Goal: Task Accomplishment & Management: Use online tool/utility

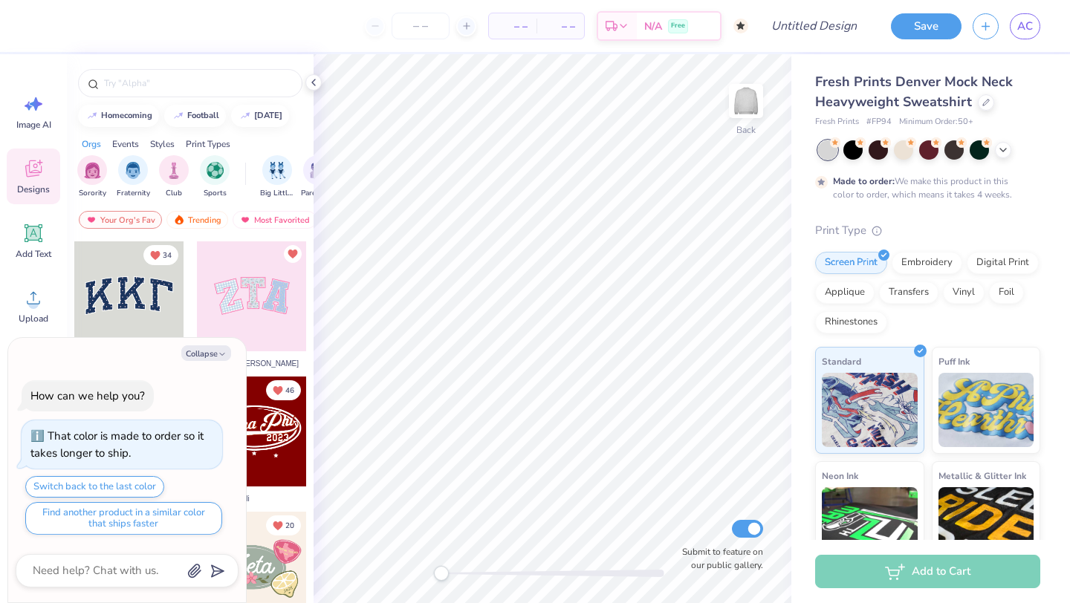
click at [137, 292] on div at bounding box center [129, 296] width 110 height 110
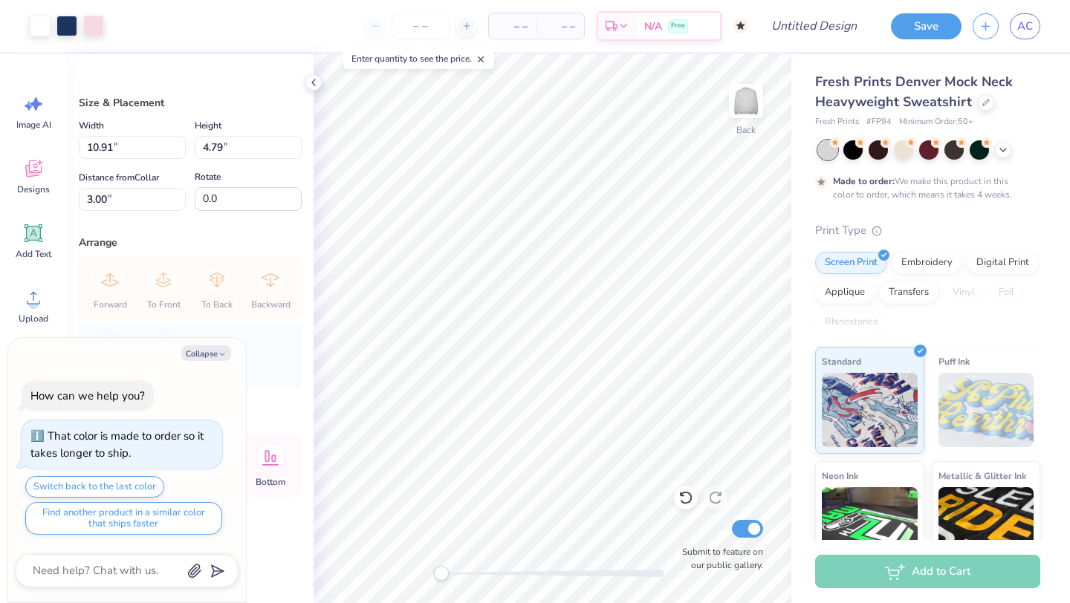
type textarea "x"
click at [130, 573] on textarea at bounding box center [106, 571] width 151 height 20
type textarea "C"
type textarea "x"
type textarea "Ca"
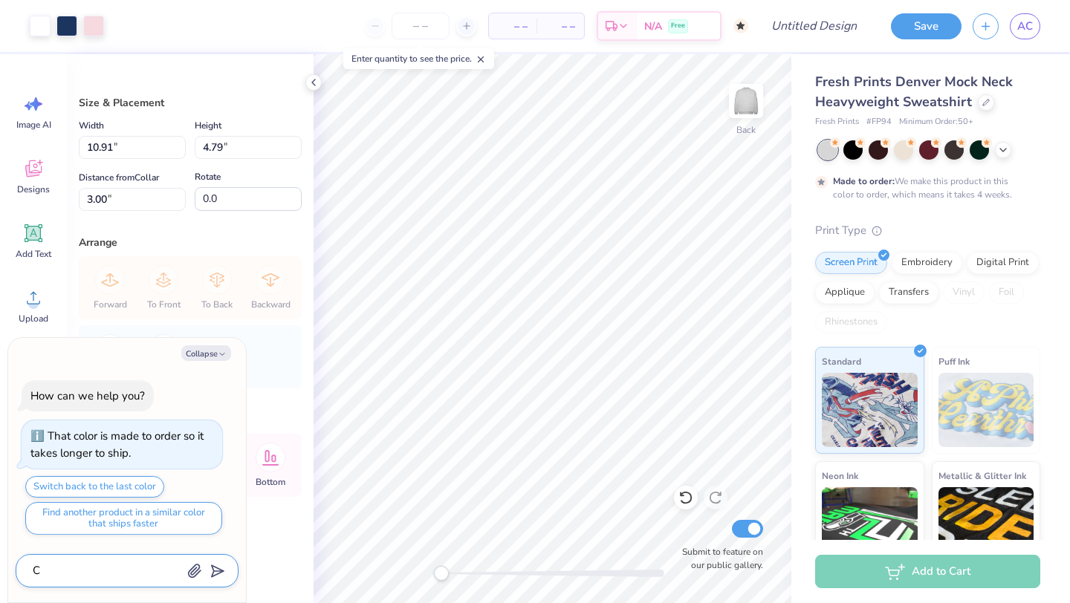
type textarea "x"
type textarea "Can"
type textarea "x"
type textarea "Can"
type textarea "x"
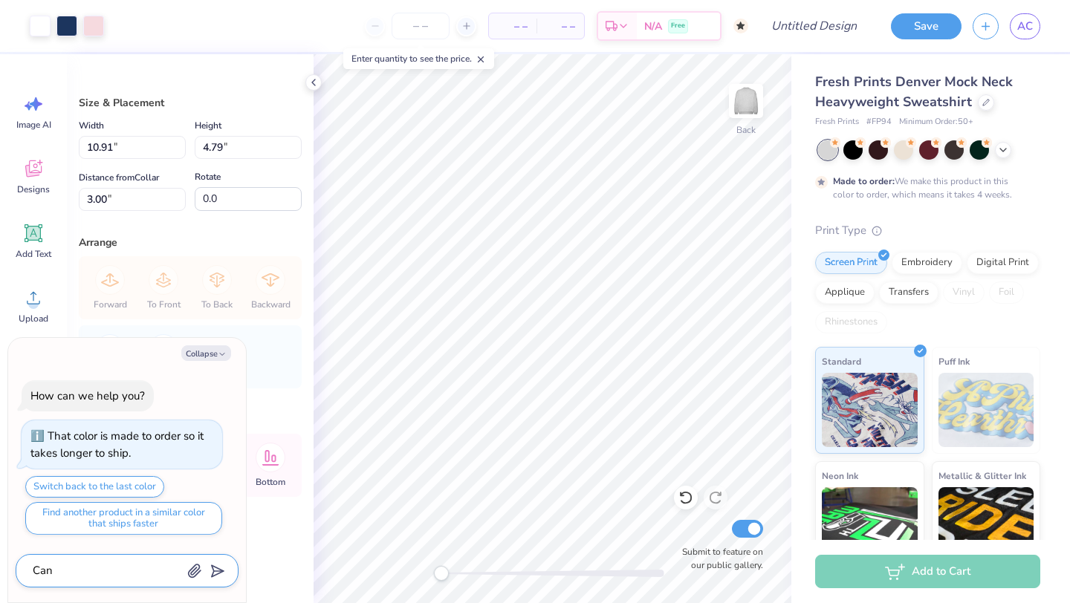
type textarea "Can t"
type textarea "x"
type textarea "Can th"
type textarea "x"
type textarea "Can the"
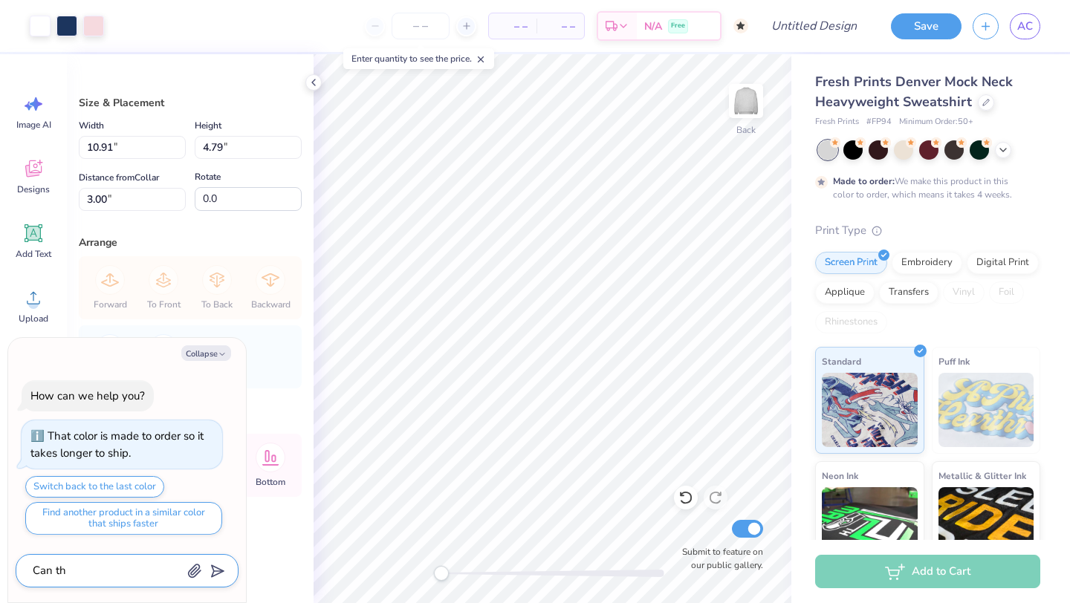
type textarea "x"
type textarea "Can the"
type textarea "x"
type textarea "Can the K"
type textarea "x"
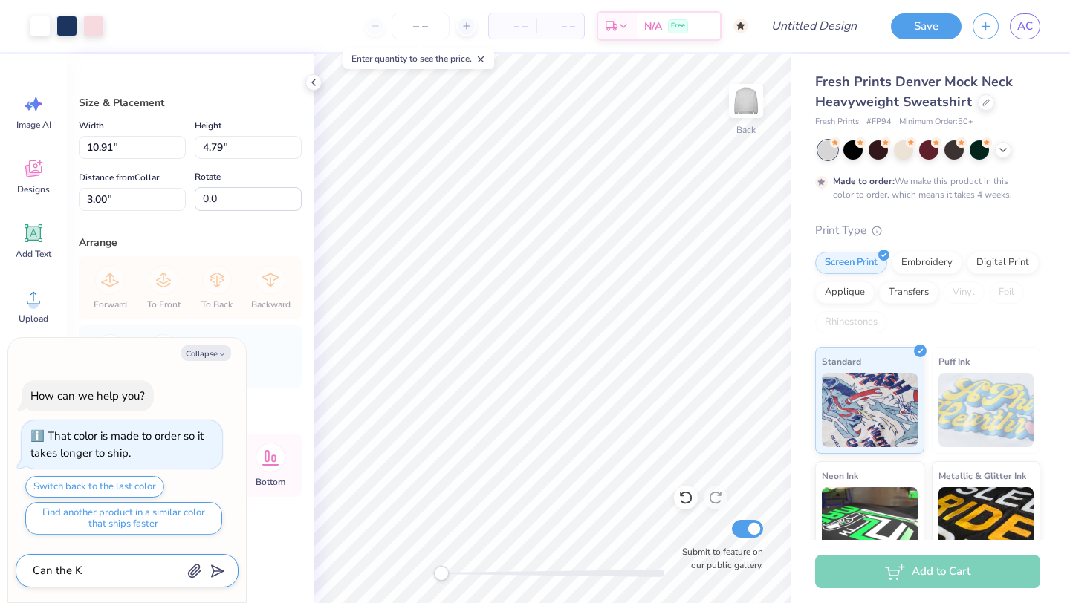
type textarea "Can the KK"
type textarea "x"
type textarea "Can the KKG"
type textarea "x"
type textarea "Can the KKG"
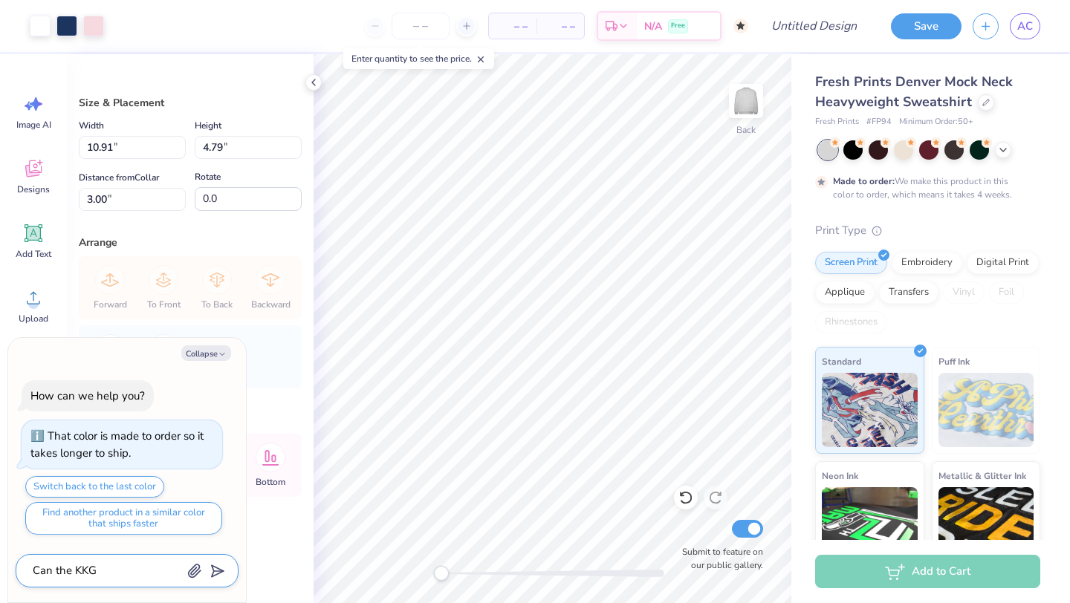
type textarea "x"
type textarea "Can the KKG b"
type textarea "x"
type textarea "Can the KKG be"
type textarea "x"
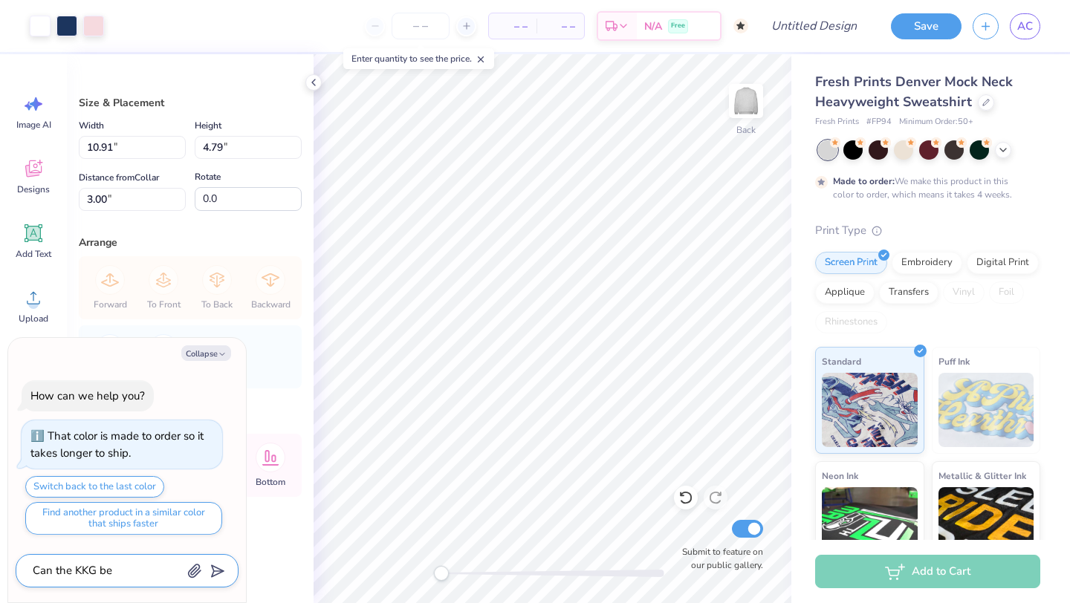
type textarea "Can the KKG be"
type textarea "x"
type textarea "Can the KKG be d"
type textarea "x"
type textarea "Can the KKG be di"
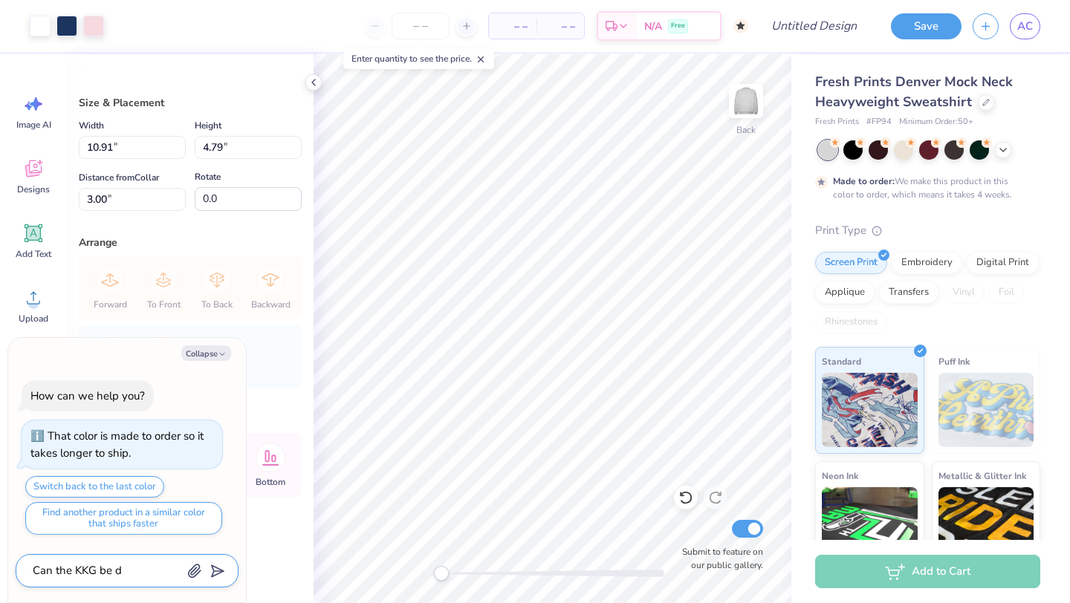
type textarea "x"
type textarea "Can the KKG be dif"
type textarea "x"
type textarea "Can the KKG be diff"
type textarea "x"
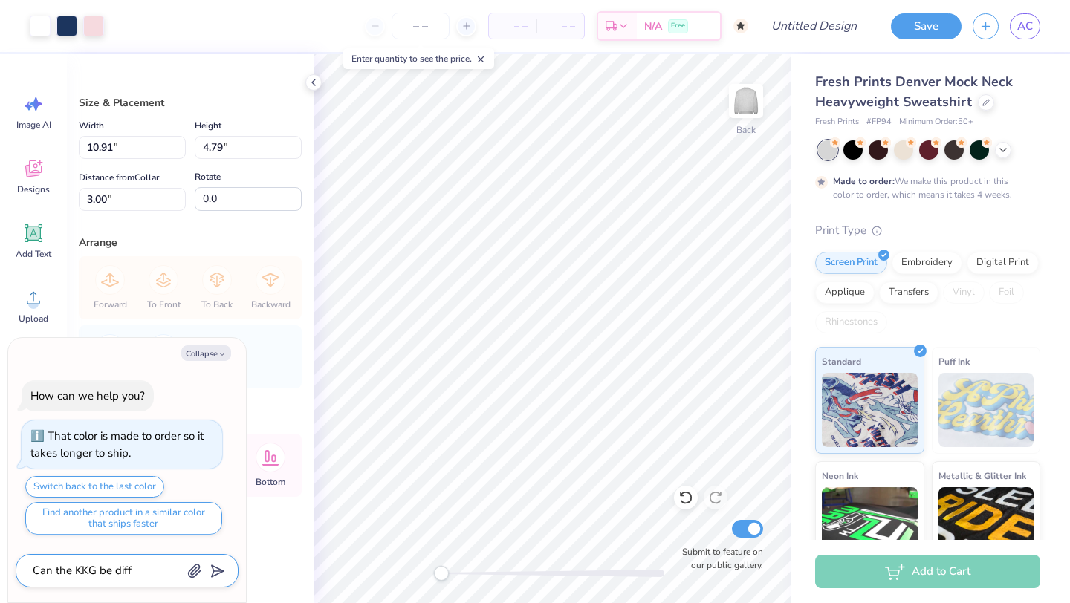
type textarea "Can the KKG be diffe"
type textarea "x"
type textarea "Can the KKG be differ"
type textarea "x"
type textarea "Can the KKG be differe"
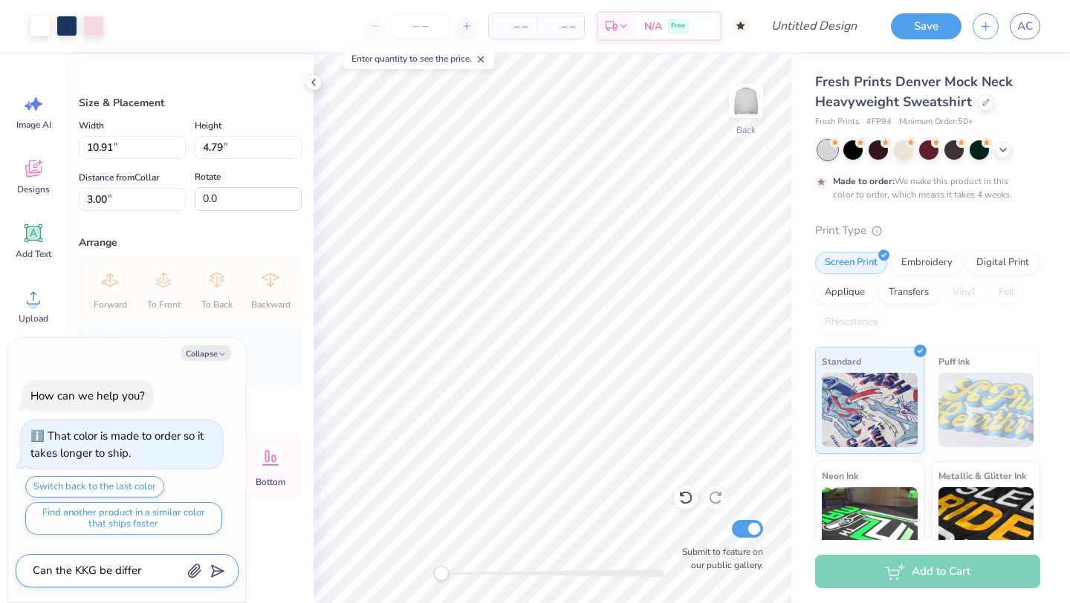
type textarea "x"
type textarea "Can the KKG be differen"
type textarea "x"
type textarea "Can the KKG be different"
type textarea "x"
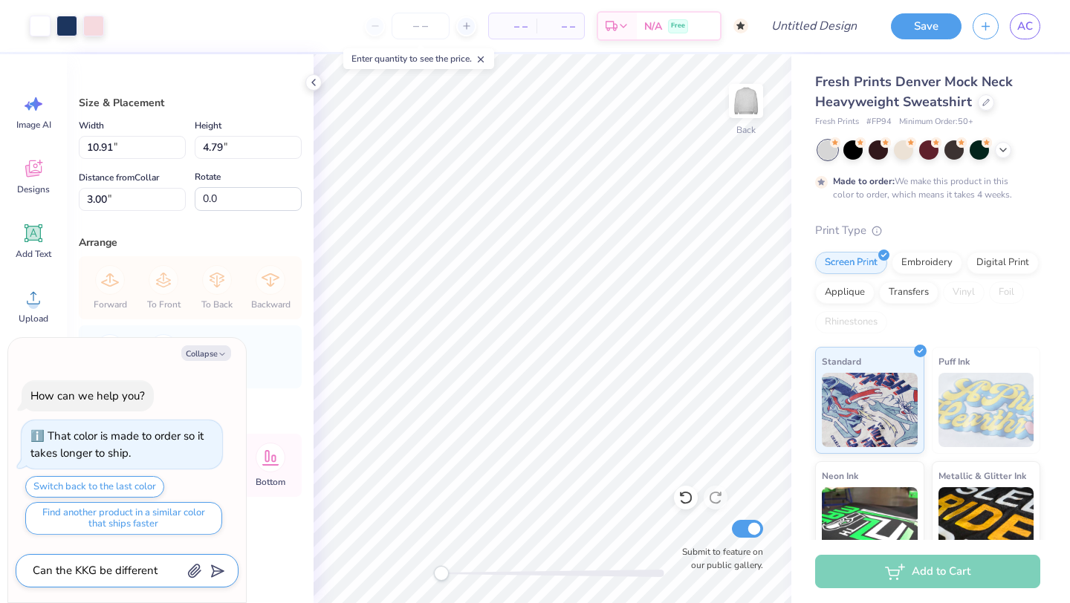
type textarea "Can the KKG be different"
type textarea "x"
type textarea "Can the KKG be different f"
type textarea "x"
type textarea "Can the KKG be different fo"
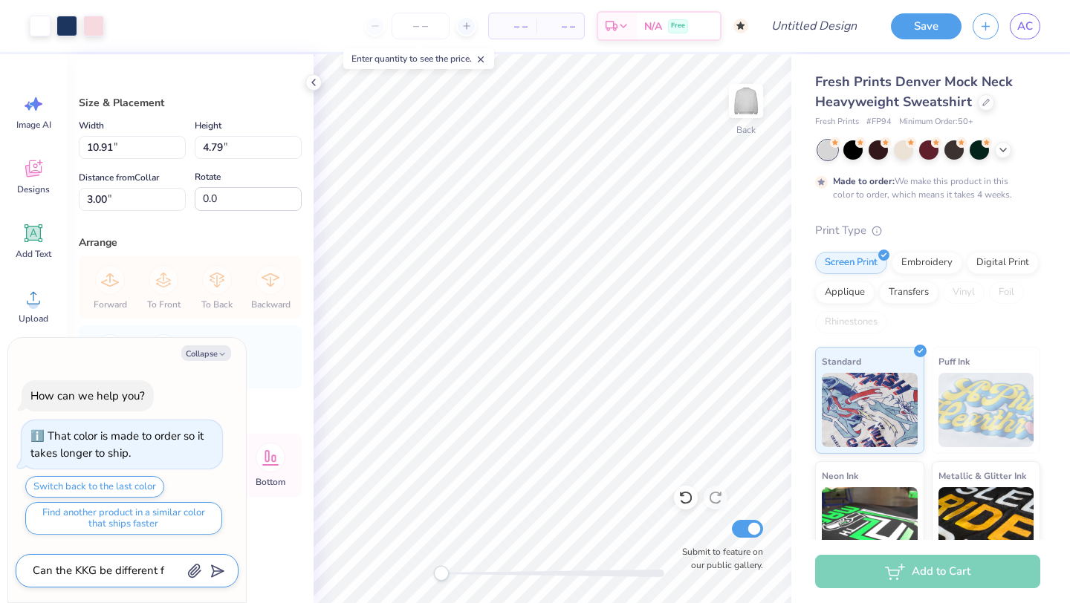
type textarea "x"
type textarea "Can the KKG be different for"
type textarea "x"
type textarea "Can the KKG be different for"
type textarea "x"
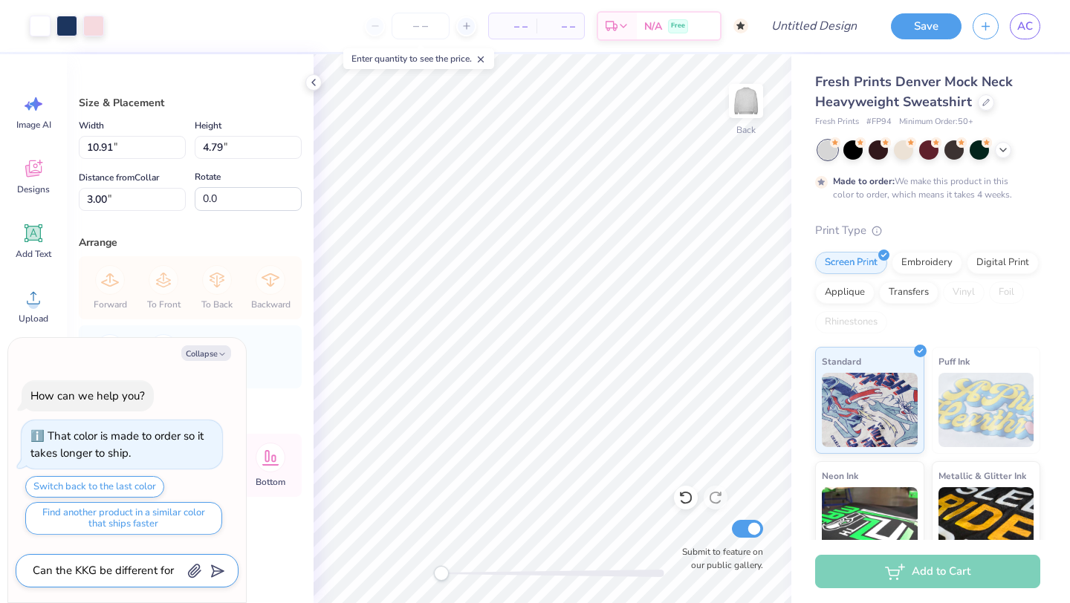
type textarea "Can the KKG be different for e"
type textarea "x"
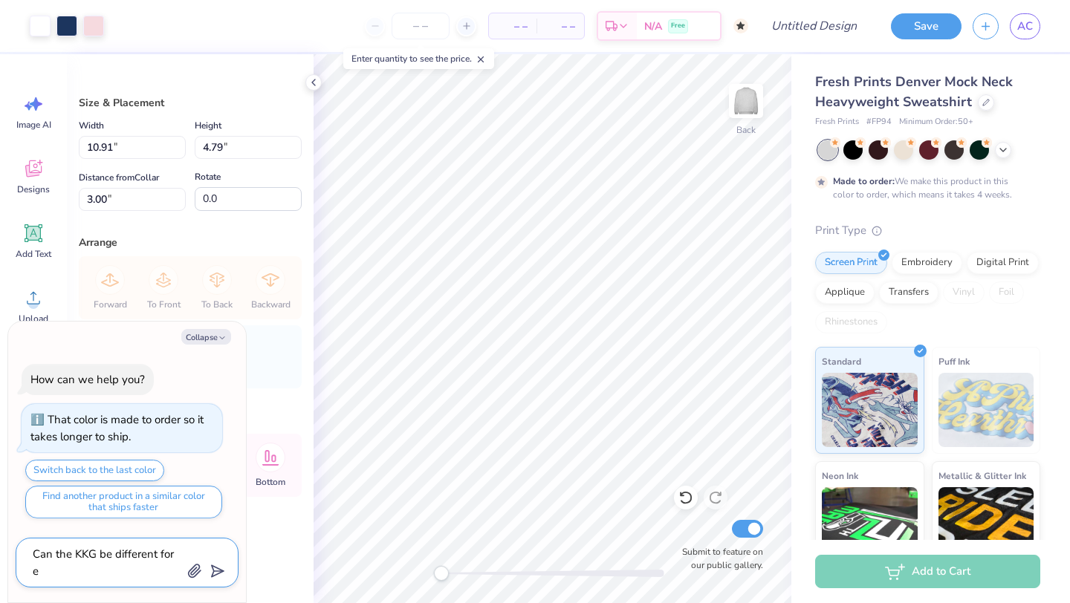
type textarea "Can the KKG be different for ea"
type textarea "x"
type textarea "Can the KKG be different for eac"
type textarea "x"
type textarea "Can the KKG be different for each"
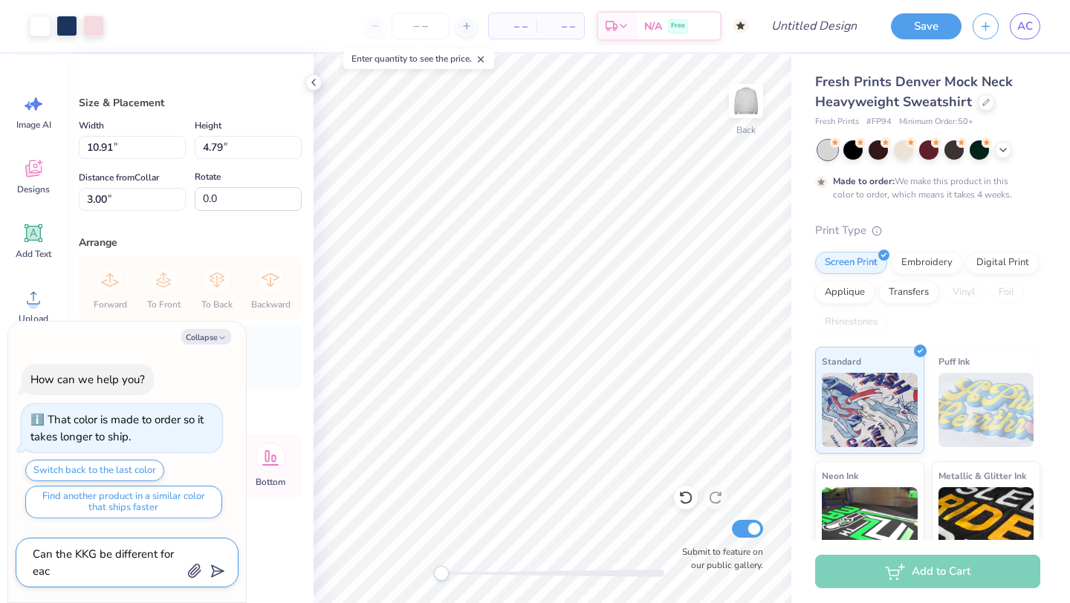
type textarea "x"
type textarea "Can the KKG be different for each"
type textarea "x"
type textarea "Can the KKG be different for each o"
type textarea "x"
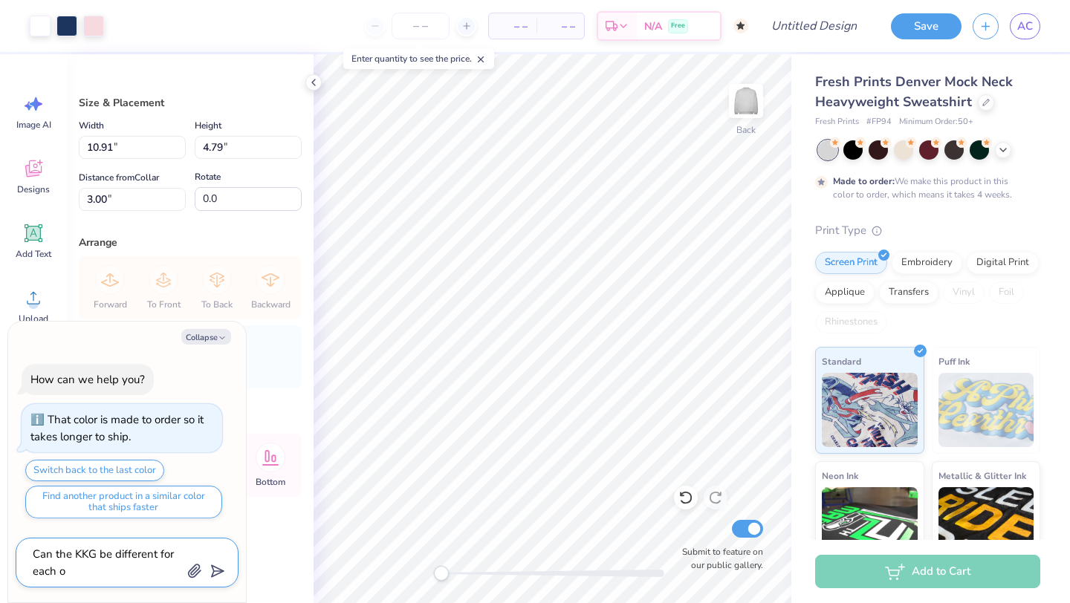
type textarea "Can the KKG be different for each on"
type textarea "x"
type textarea "Can the KKG be different for each one"
type textarea "x"
type textarea "Can the KKG be different for each one"
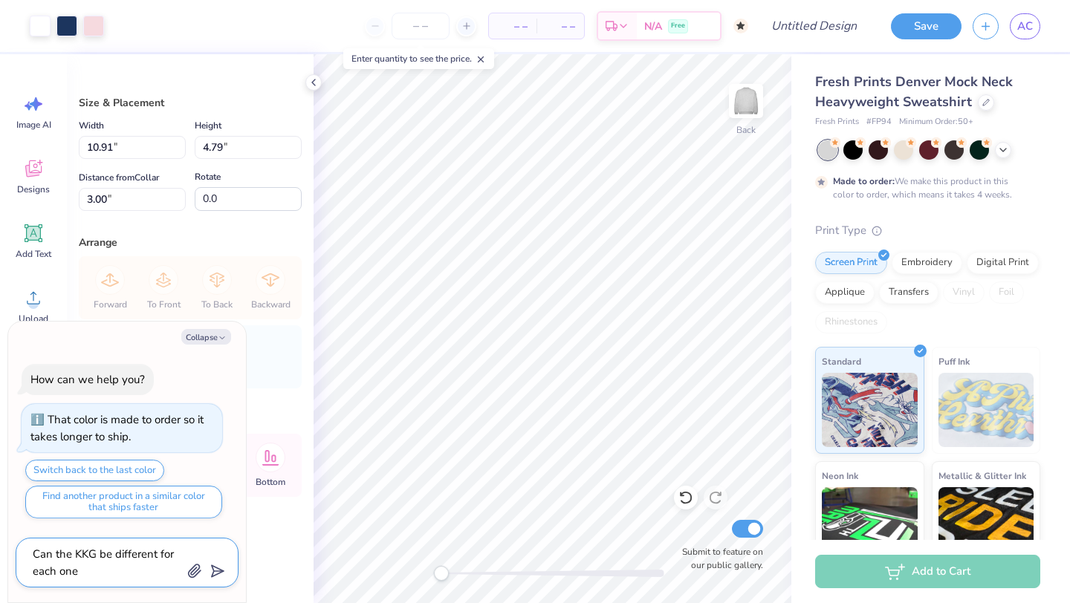
type textarea "x"
type textarea "Can the KKG be different for each one !"
type textarea "x"
type textarea "Can the KKG be different for each one"
type textarea "x"
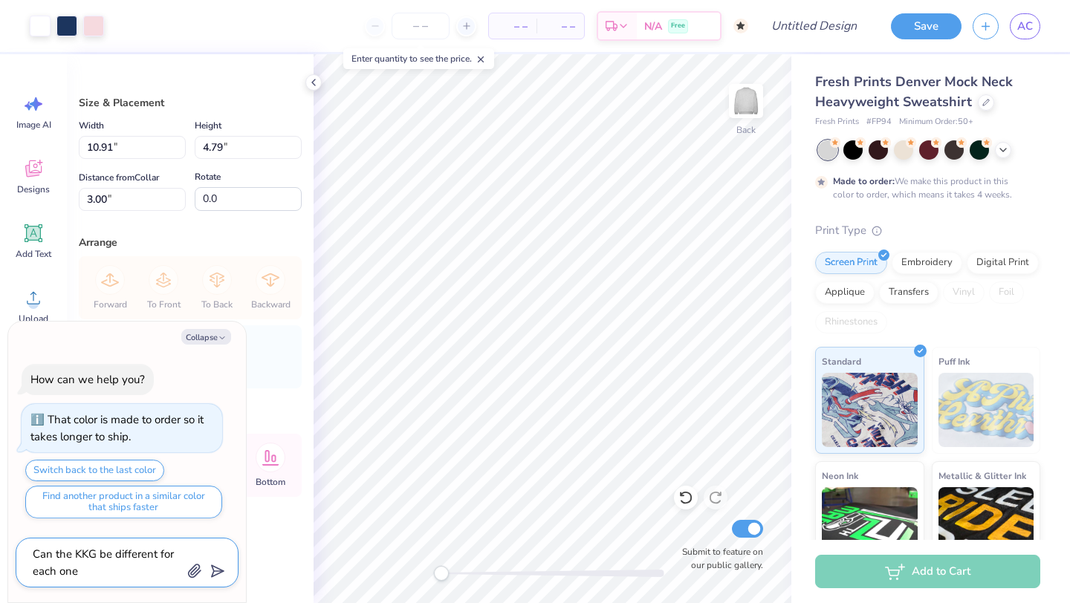
type textarea "Can the KKG be different for each one ("
type textarea "x"
type textarea "Can the KKG be different for each one (8"
type textarea "x"
type textarea "Can the KKG be different for each one (8)"
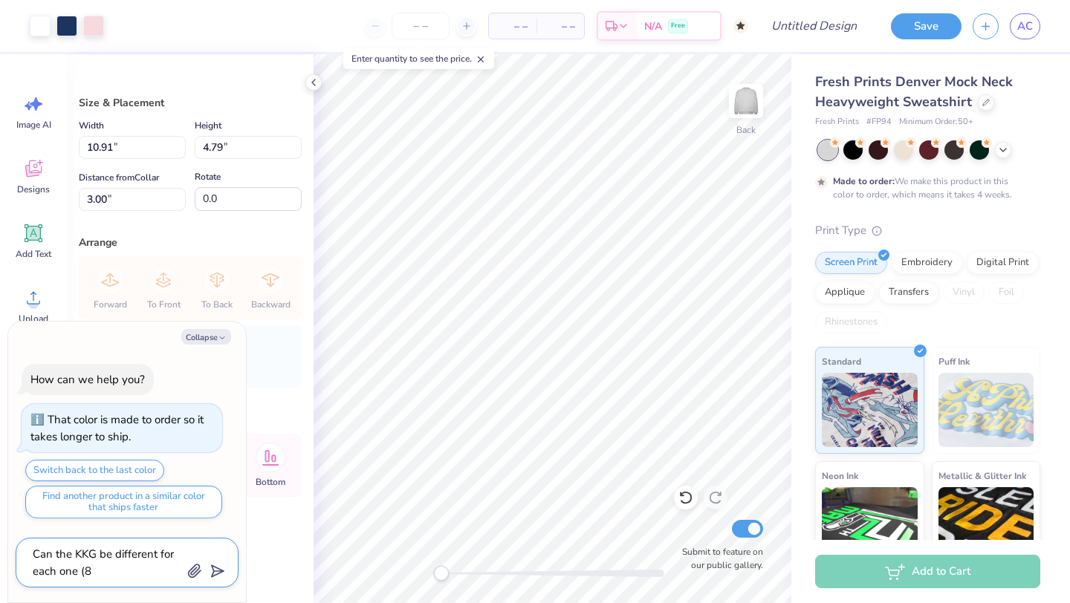
type textarea "x"
type textarea "Can the KKG be different for each one (8)"
type textarea "x"
type textarea "Can the KKG be different for each one (8) o"
type textarea "x"
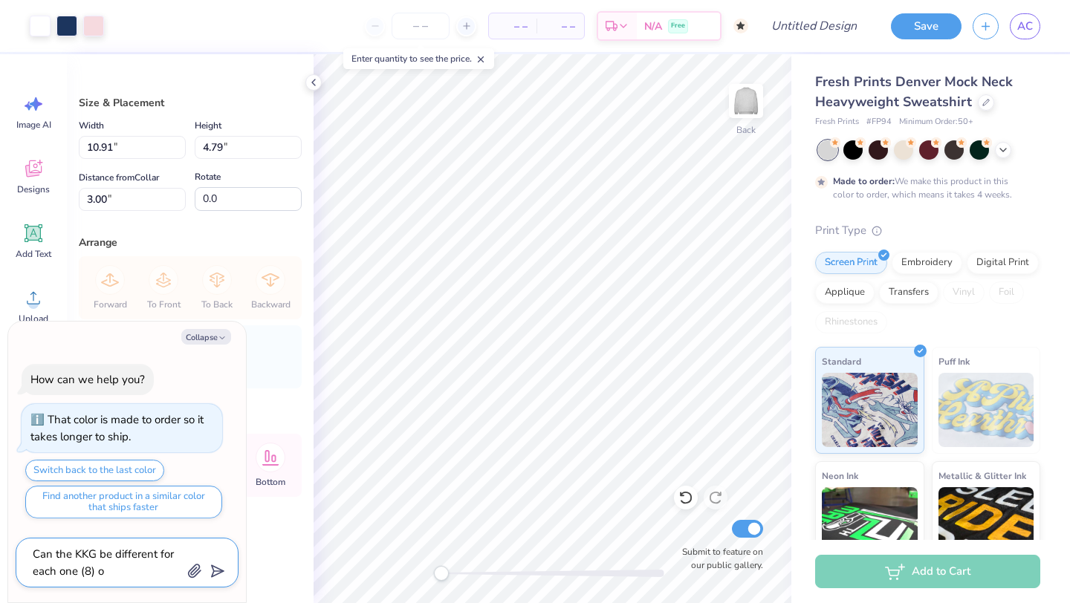
type textarea "Can the KKG be different for each one (8) of"
type textarea "x"
type textarea "Can the KKG be different for each one (8) of"
type textarea "x"
type textarea "Can the KKG be different for each one (8) of t"
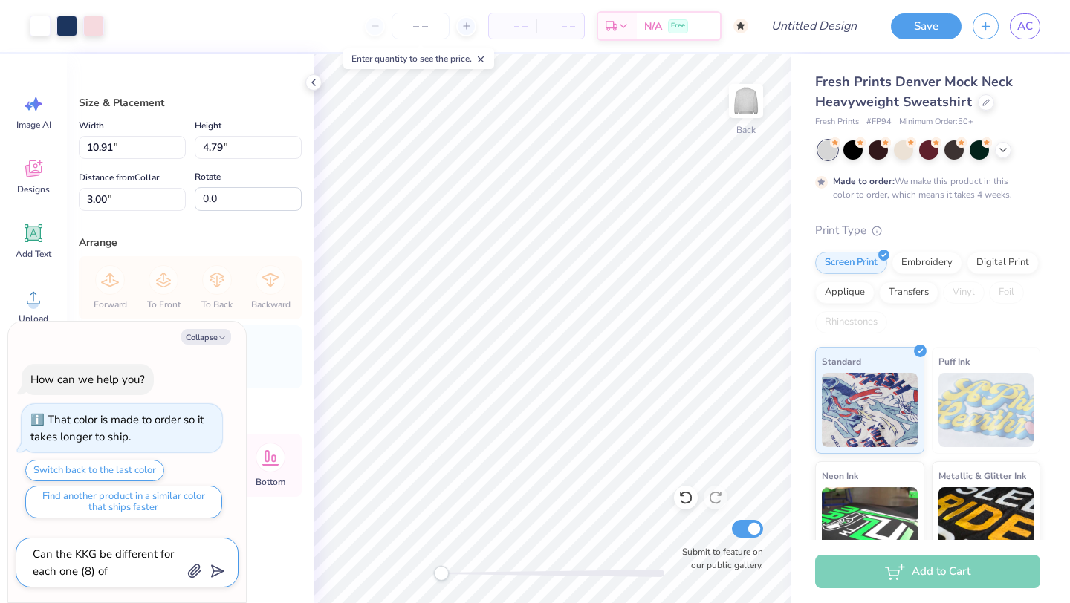
type textarea "x"
type textarea "Can the KKG be different for each one (8) of th"
type textarea "x"
type textarea "Can the KKG be different for each one (8) of the"
type textarea "x"
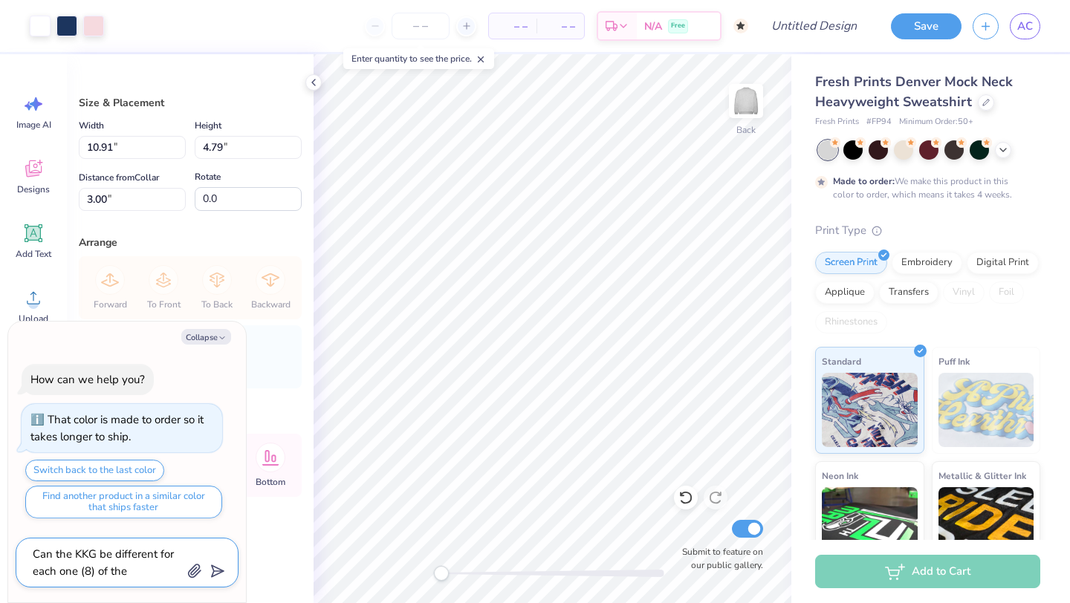
type textarea "Can the KKG be different for each one (8) of them"
type textarea "x"
type textarea "Can the KKG be different for each one (8) of them"
type textarea "x"
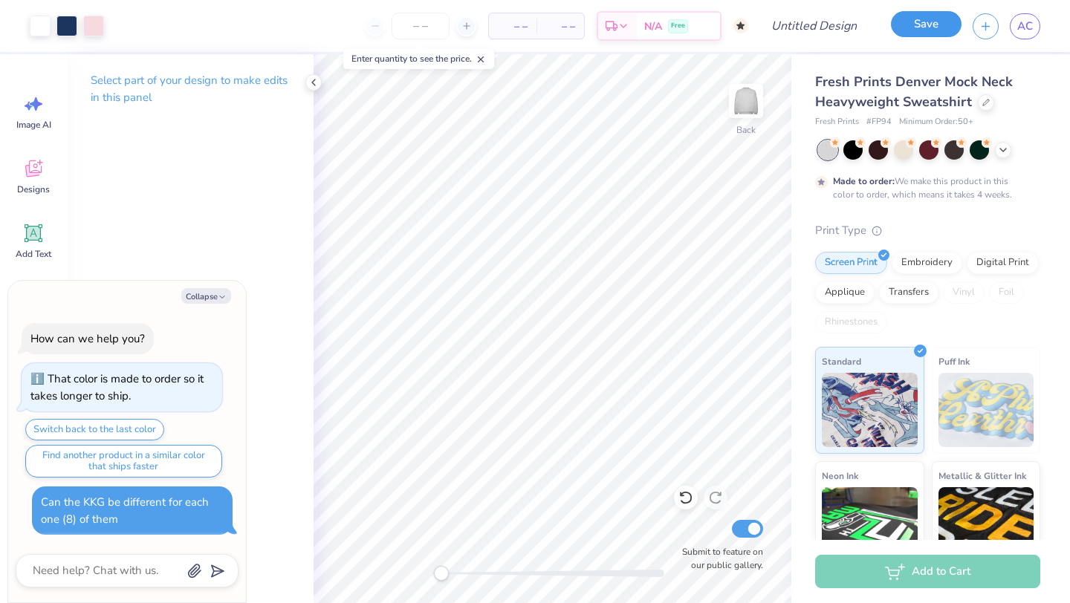
click at [913, 30] on button "Save" at bounding box center [926, 24] width 71 height 26
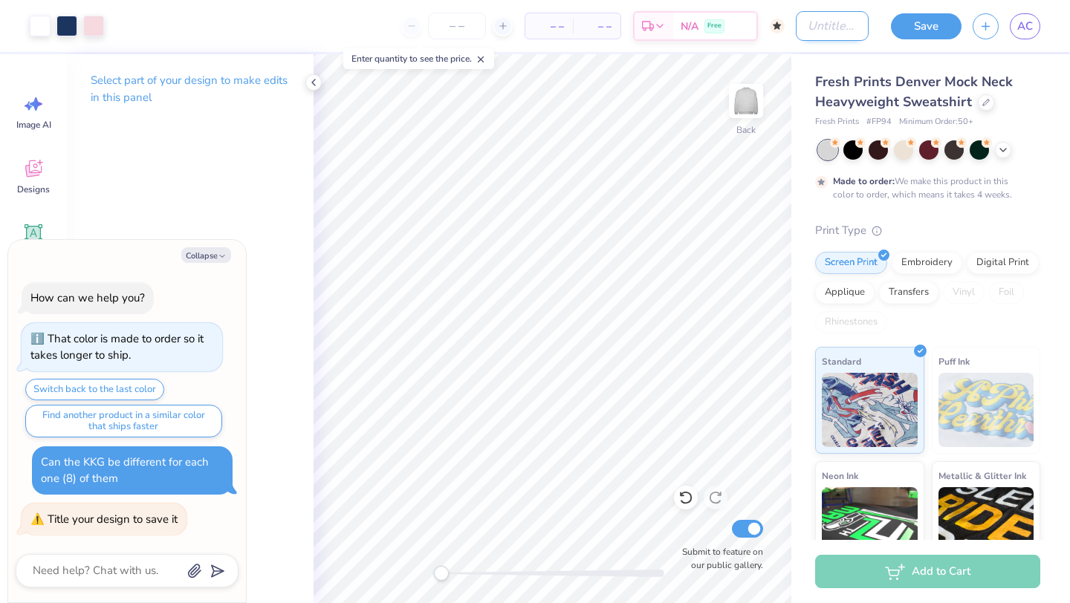
click at [848, 30] on input "Design Title" at bounding box center [832, 26] width 73 height 30
type textarea "x"
type input "p"
type textarea "x"
type input "pa"
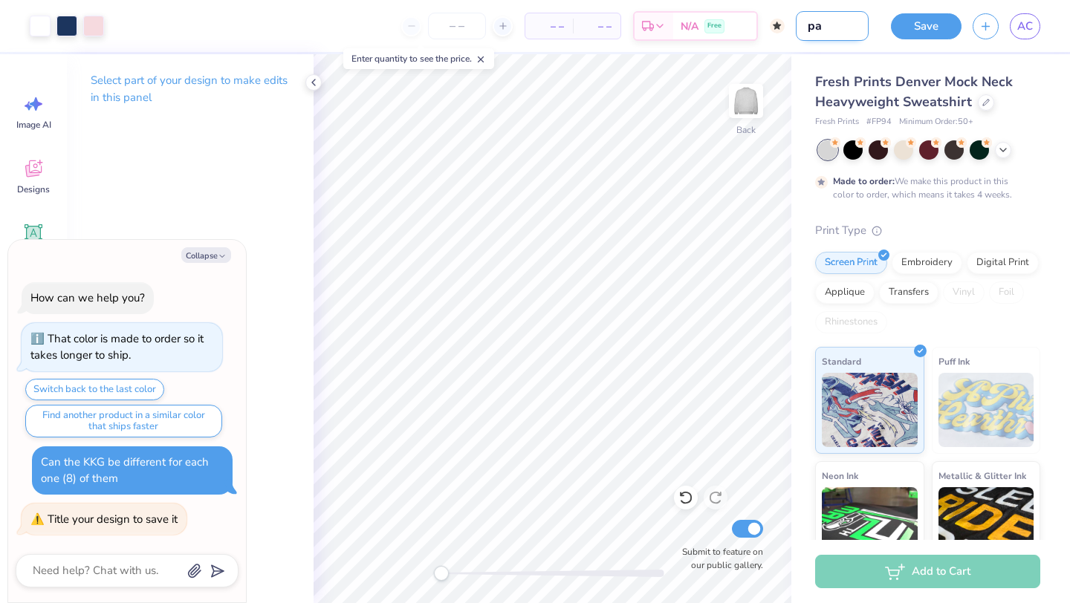
type textarea "x"
type input "par"
type textarea "x"
type input "park"
type textarea "x"
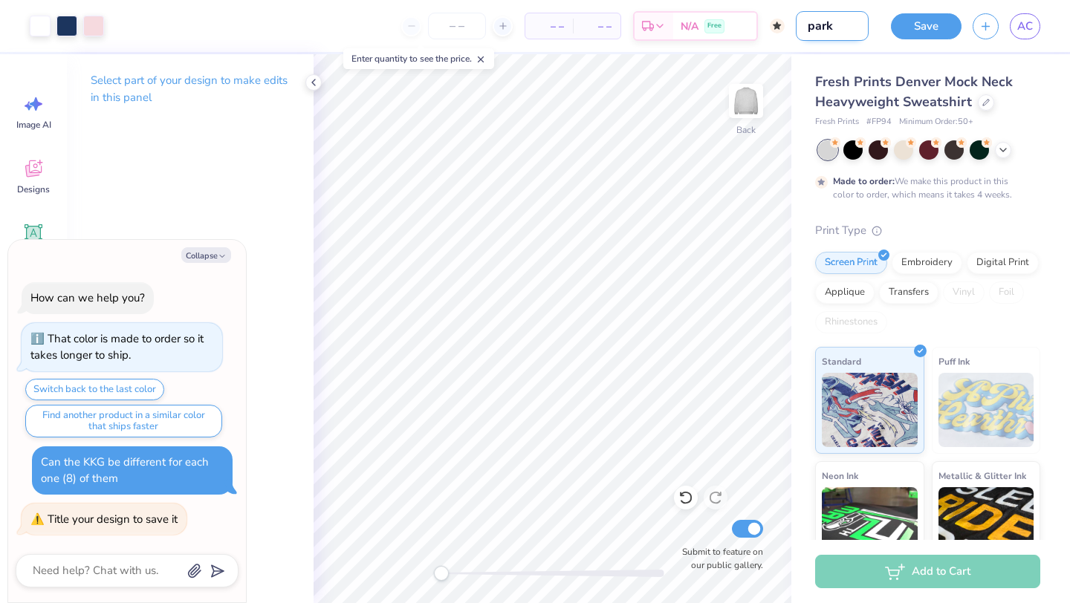
type input "[PERSON_NAME]"
type textarea "x"
type input "[PERSON_NAME]"
type textarea "x"
type input "[PERSON_NAME] x"
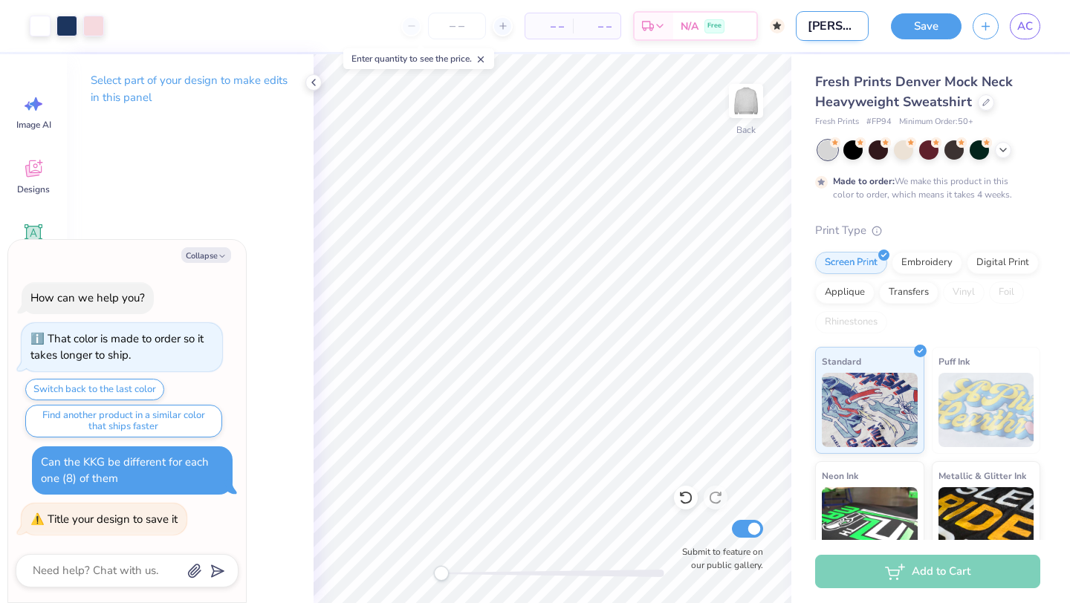
type textarea "x"
type input "[PERSON_NAME] x"
type textarea "x"
type input "[PERSON_NAME] x 1"
type textarea "x"
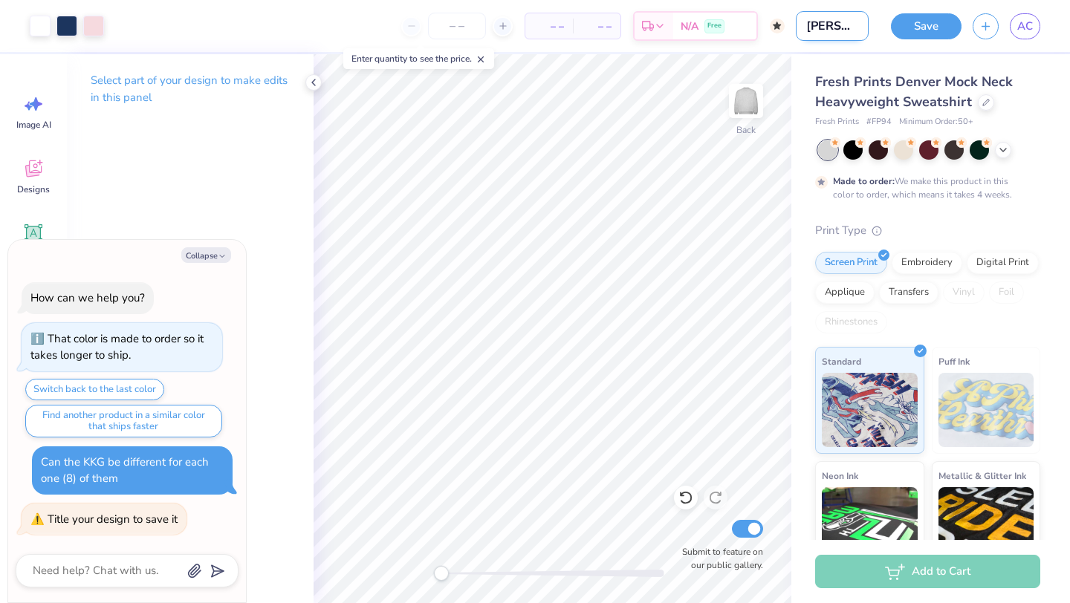
type input "[PERSON_NAME] x 17"
type textarea "x"
type input "[PERSON_NAME] x 175"
type textarea "x"
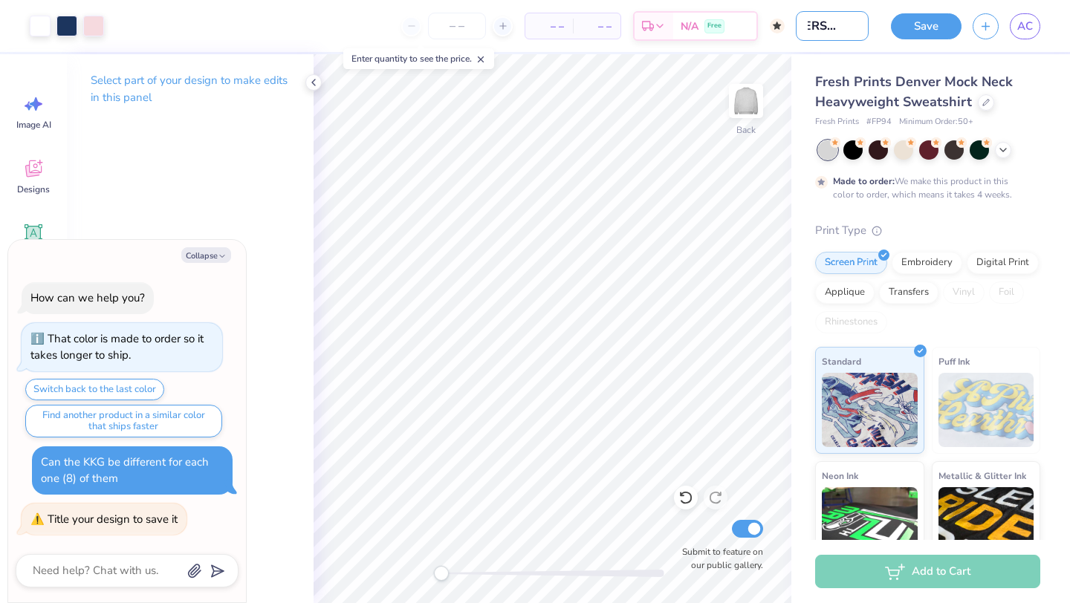
type input "[PERSON_NAME] x 17"
type textarea "x"
type input "[PERSON_NAME] x 1"
type textarea "x"
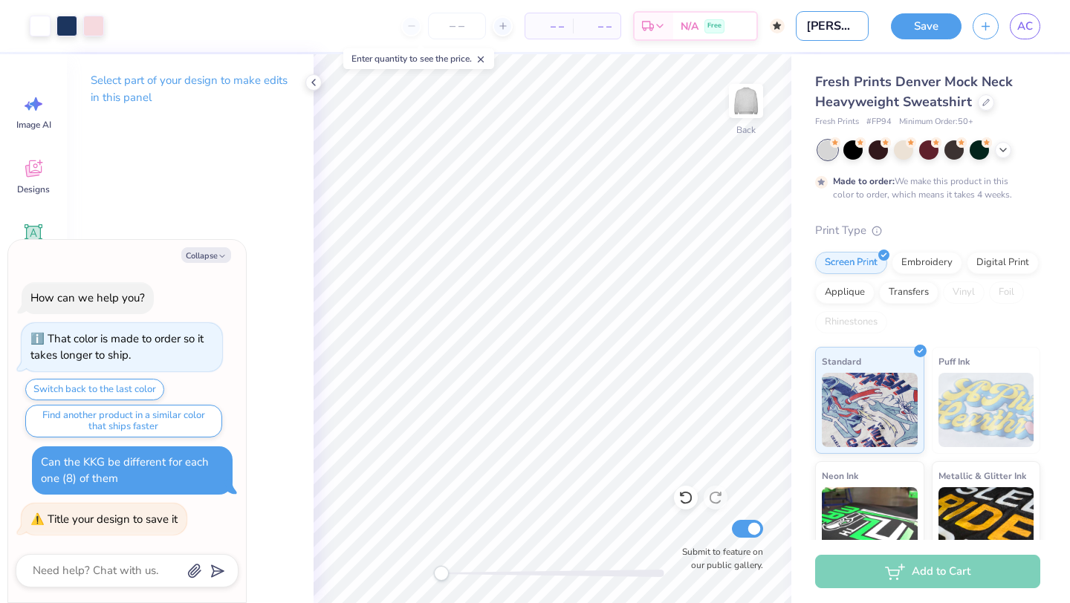
type input "[PERSON_NAME] x"
type textarea "x"
type input "[PERSON_NAME] x"
type textarea "x"
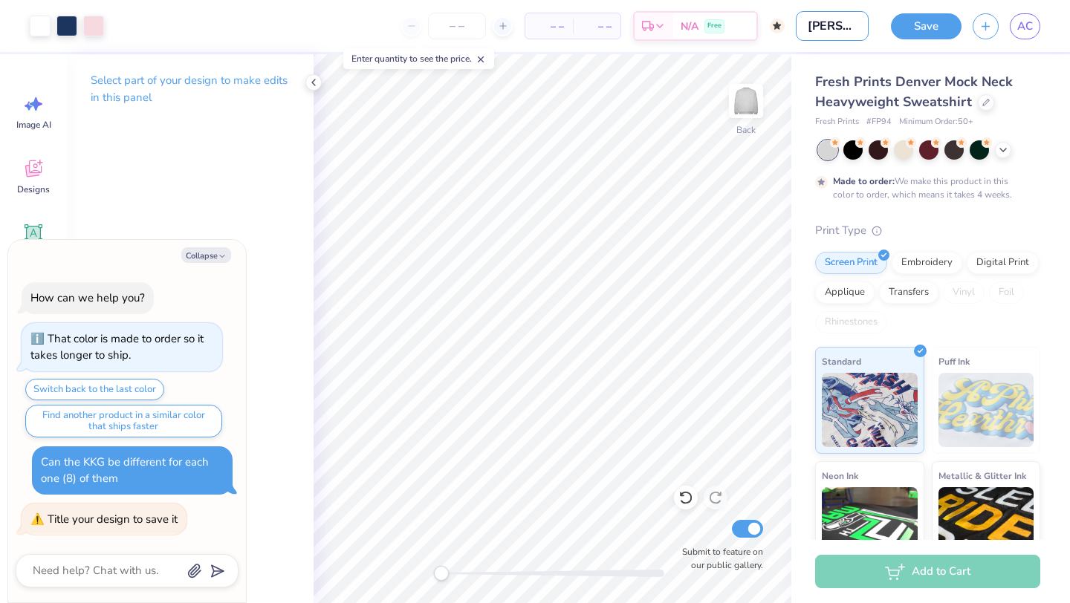
type input "[PERSON_NAME]"
type textarea "x"
type input "[PERSON_NAME]"
type textarea "x"
type input "park"
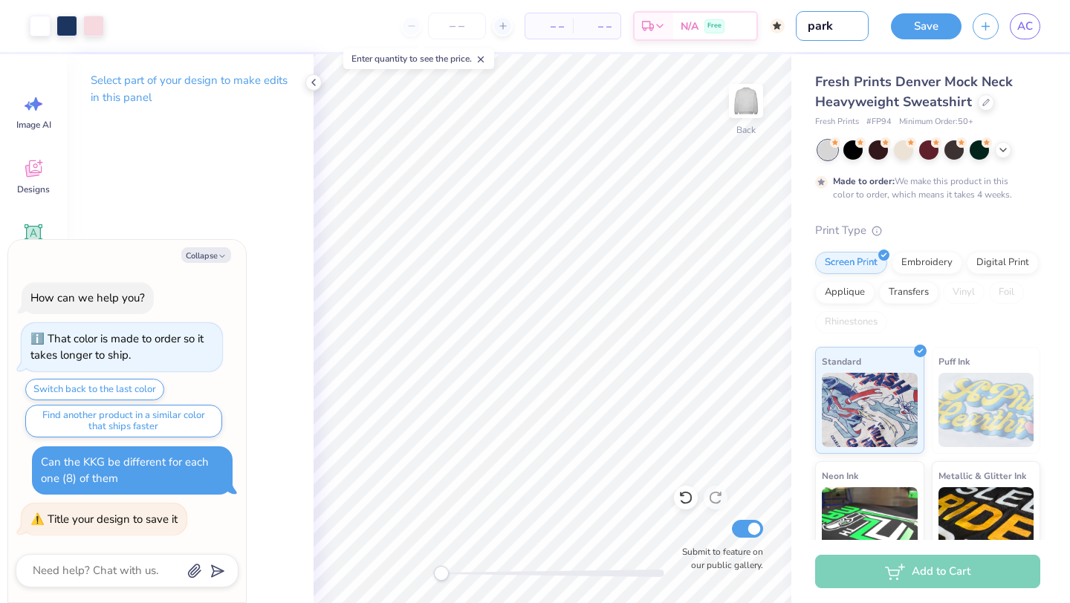
type textarea "x"
type input "par"
type textarea "x"
type input "pa"
type textarea "x"
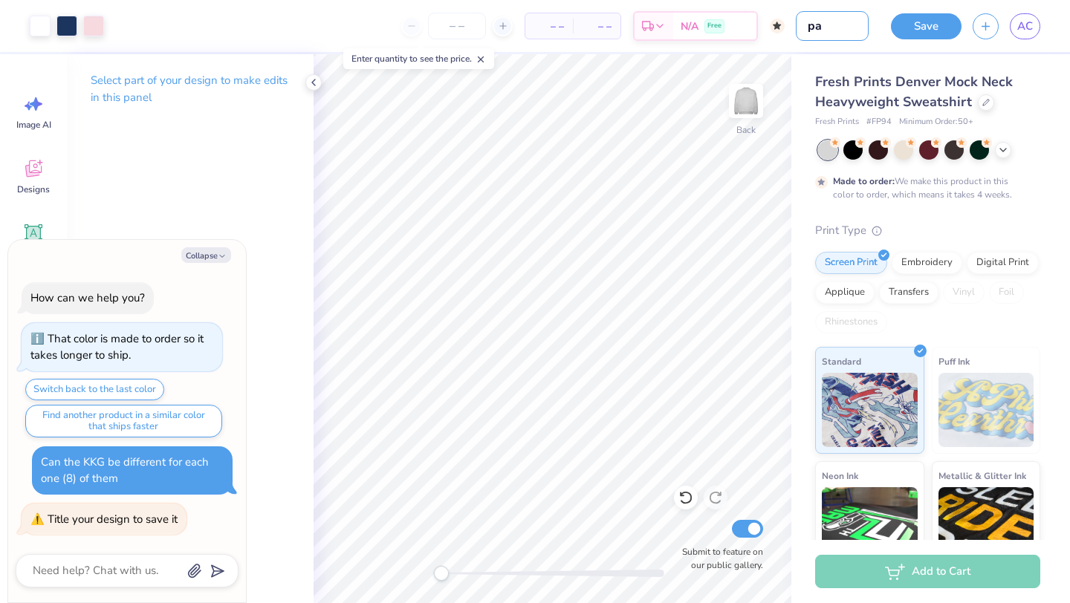
type input "p"
type textarea "x"
click at [253, 216] on div "Select part of your design to make edits in this panel" at bounding box center [190, 328] width 247 height 549
click at [202, 253] on button "Collapse" at bounding box center [206, 255] width 50 height 16
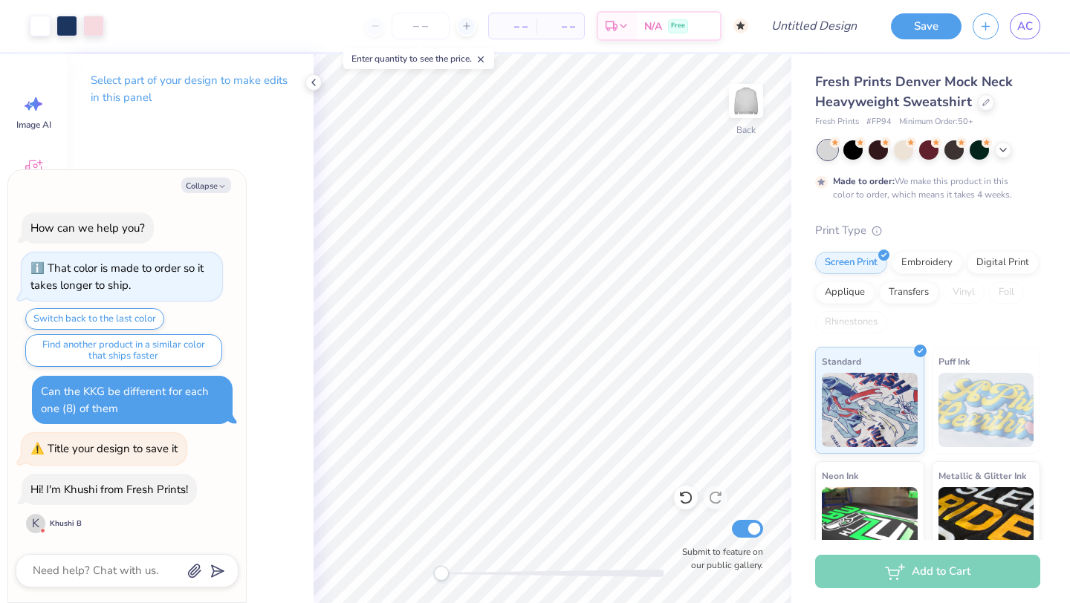
click at [245, 139] on div "Select part of your design to make edits in this panel" at bounding box center [190, 328] width 247 height 549
click at [204, 188] on button "Collapse" at bounding box center [206, 186] width 50 height 16
type textarea "x"
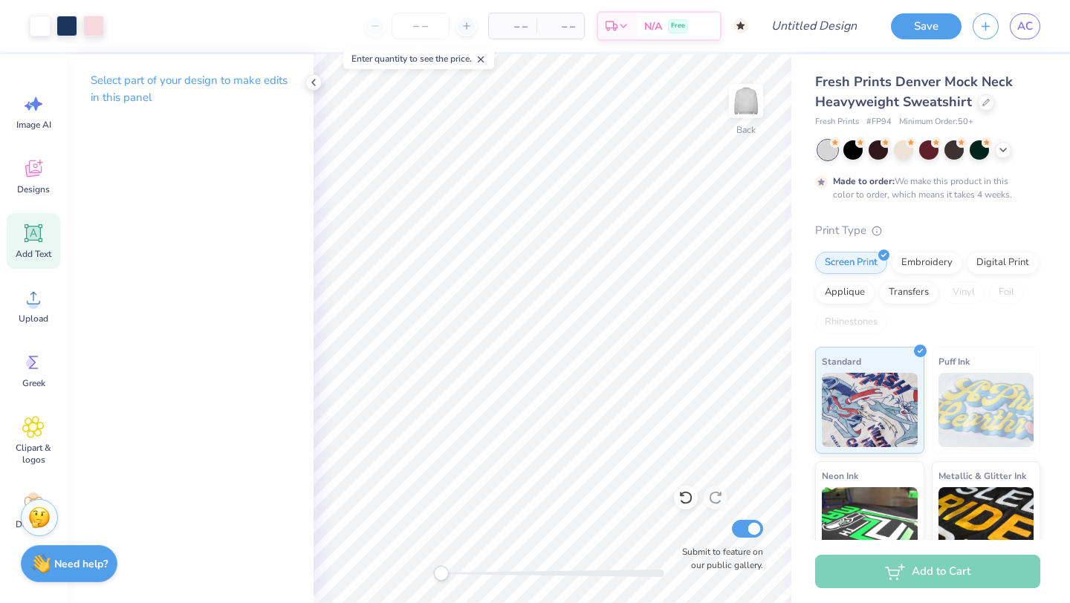
click at [35, 238] on icon at bounding box center [34, 234] width 14 height 14
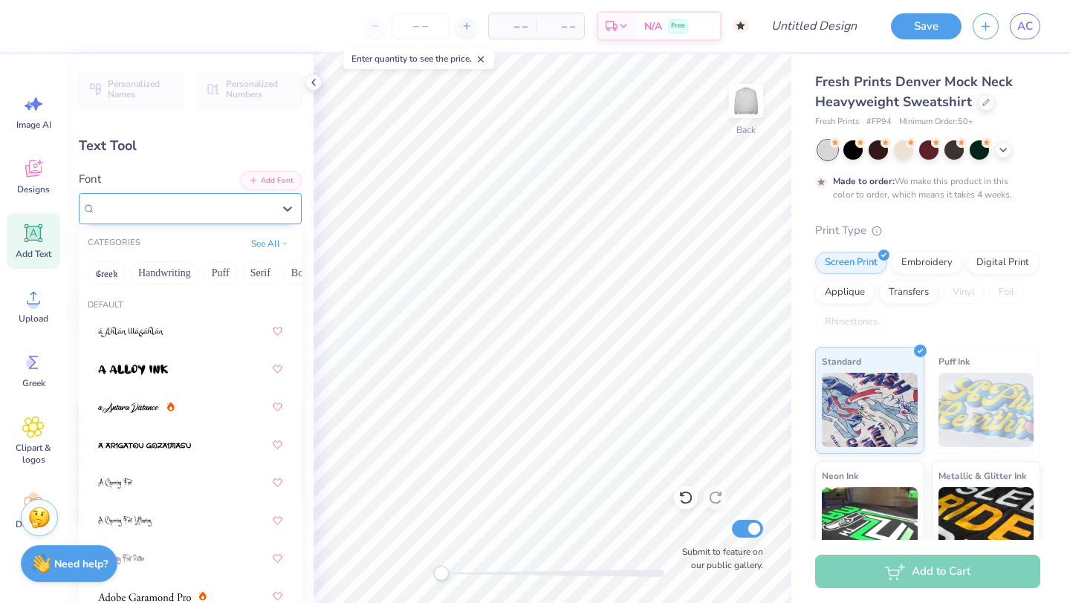
click at [248, 209] on div "Super Dream" at bounding box center [184, 208] width 180 height 23
click at [186, 274] on button "Handwriting" at bounding box center [164, 274] width 69 height 24
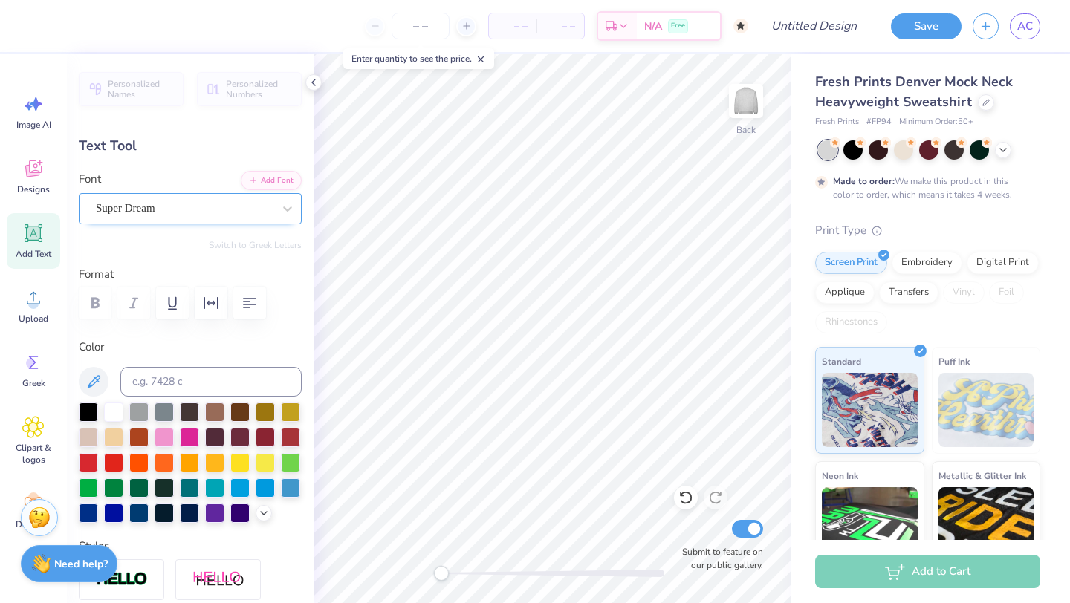
click at [192, 212] on div "Super Dream" at bounding box center [184, 208] width 180 height 23
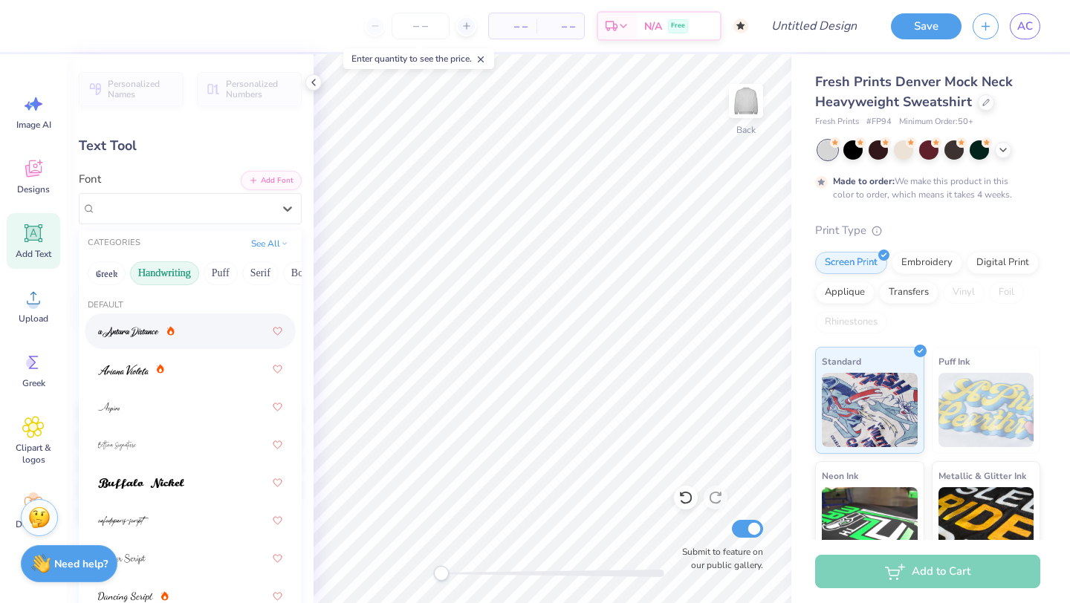
click at [154, 273] on button "Handwriting" at bounding box center [164, 274] width 69 height 24
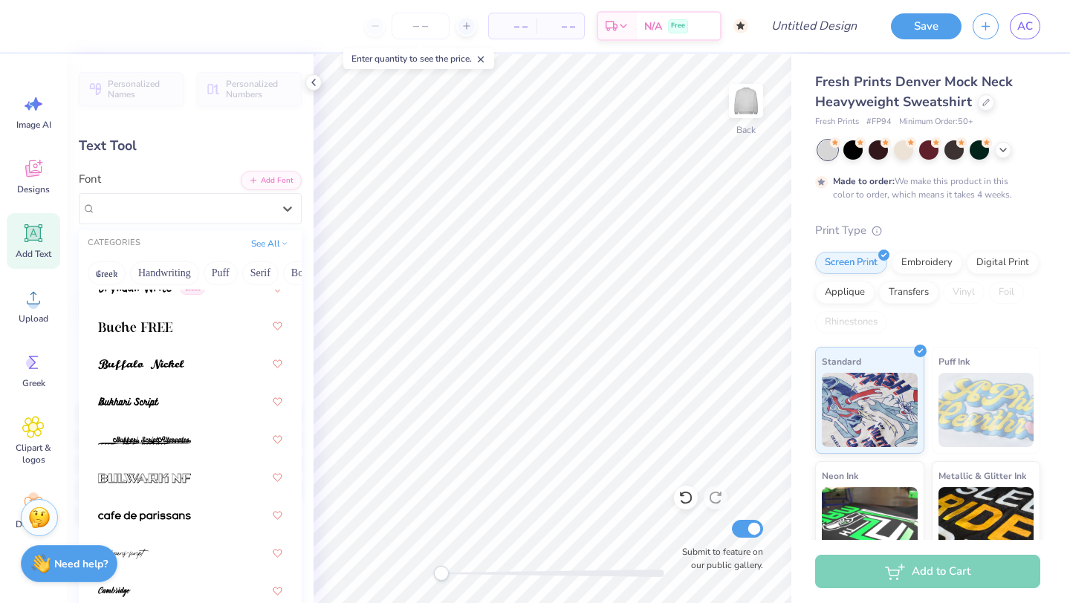
scroll to position [1882, 0]
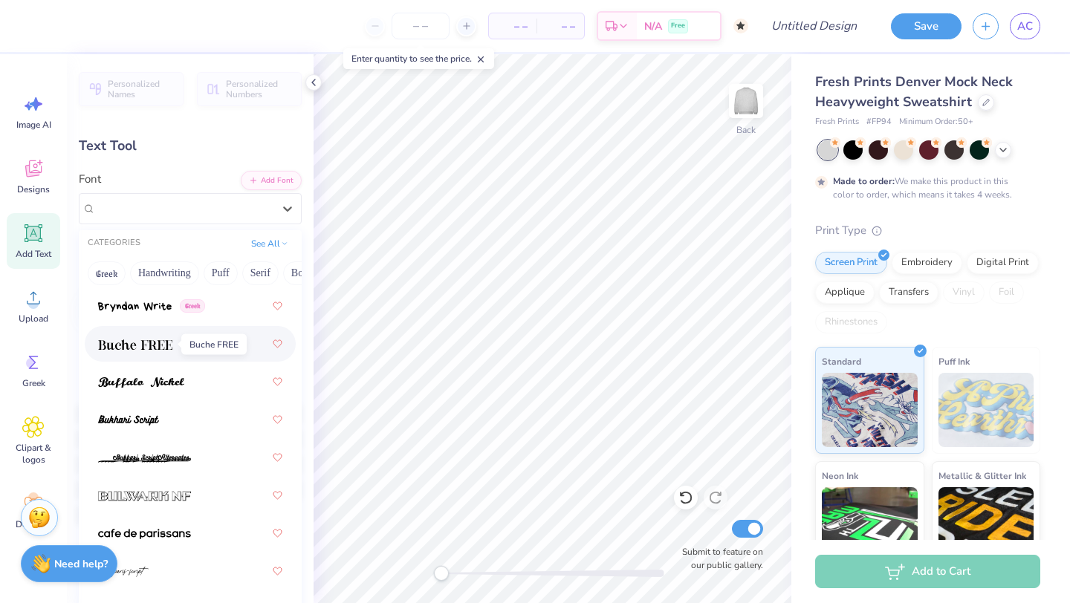
click at [156, 341] on img at bounding box center [135, 345] width 74 height 10
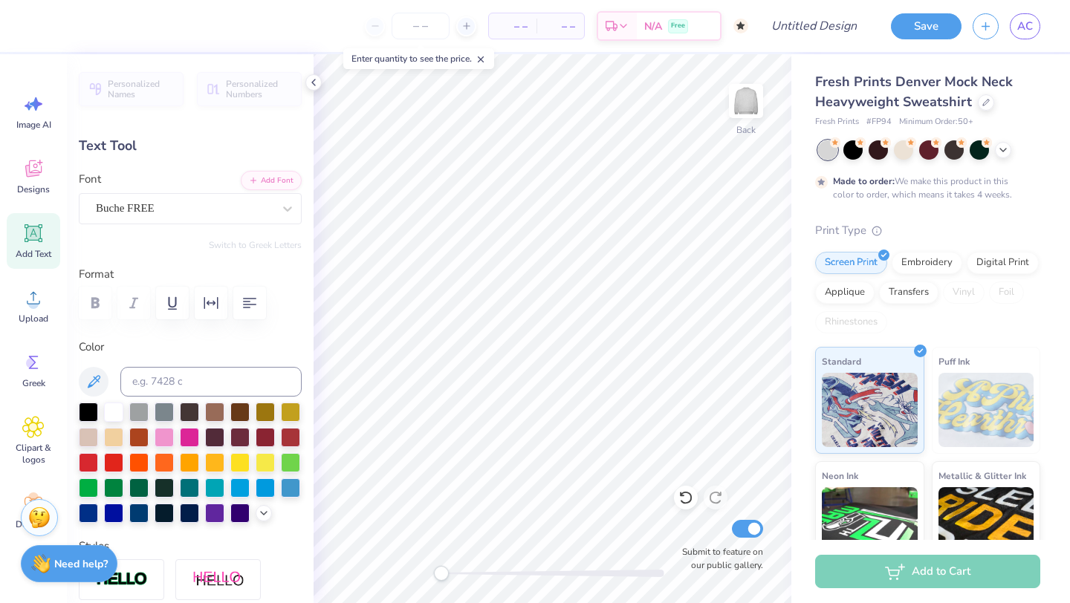
type textarea "N"
click at [135, 211] on div "Buche FREE" at bounding box center [184, 208] width 180 height 23
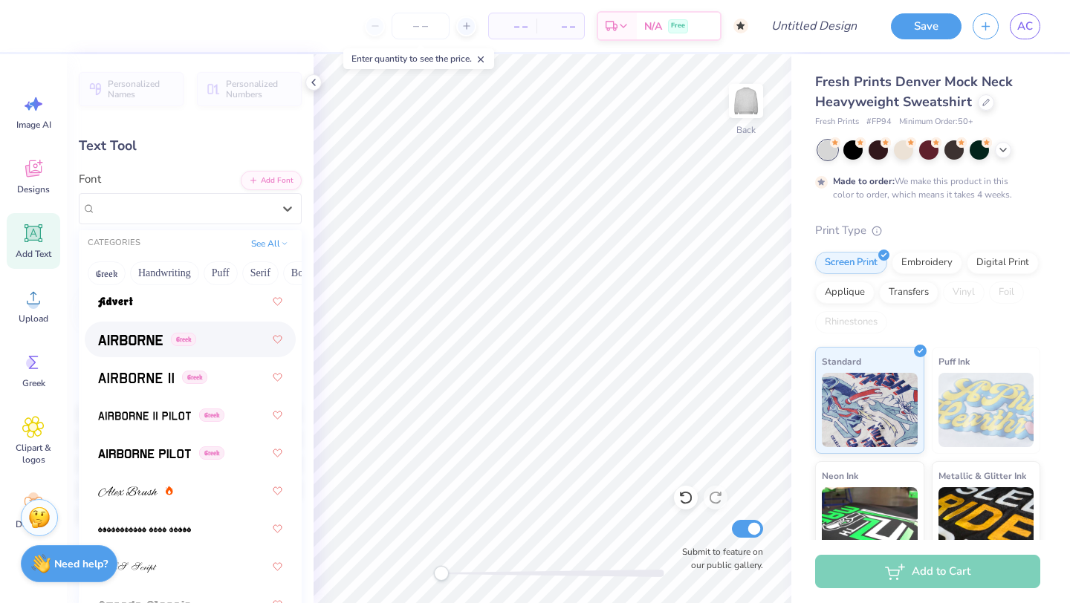
scroll to position [366, 0]
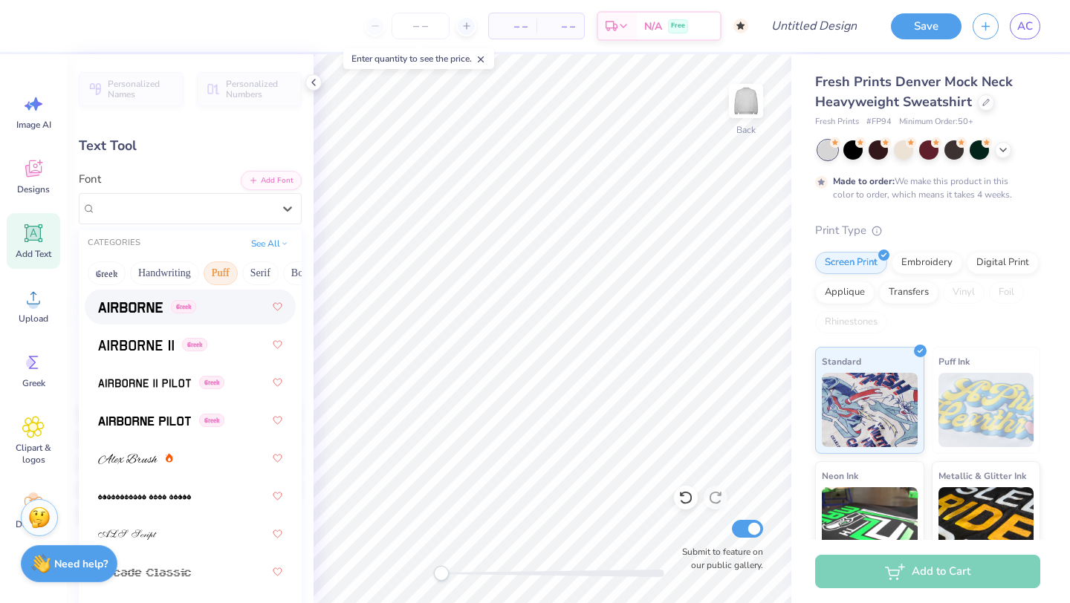
click at [217, 277] on button "Puff" at bounding box center [221, 274] width 34 height 24
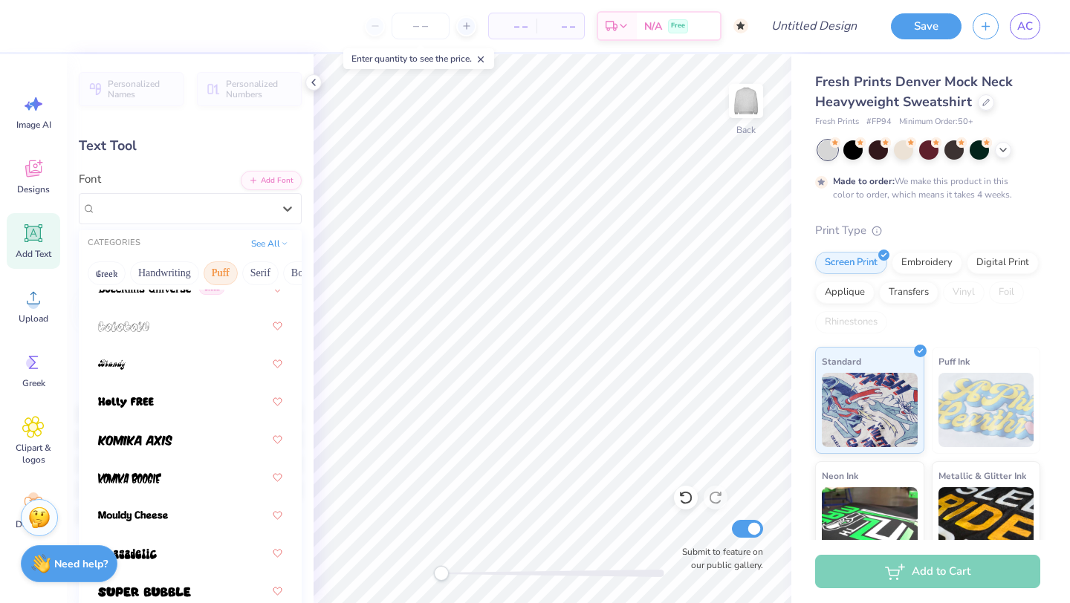
scroll to position [157, 0]
click at [258, 273] on button "Serif" at bounding box center [260, 274] width 36 height 24
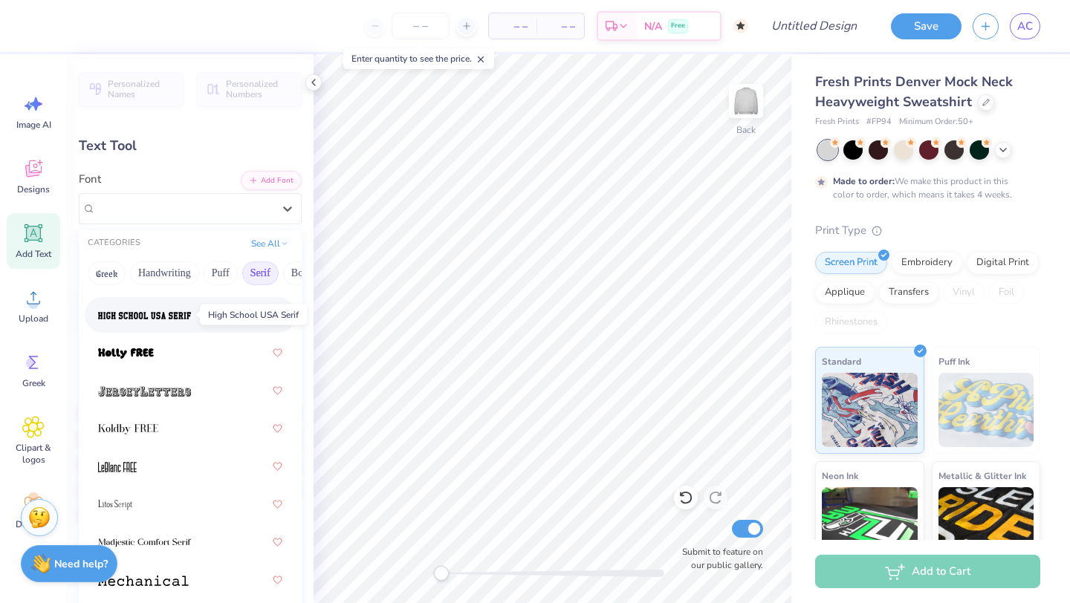
scroll to position [1912, 0]
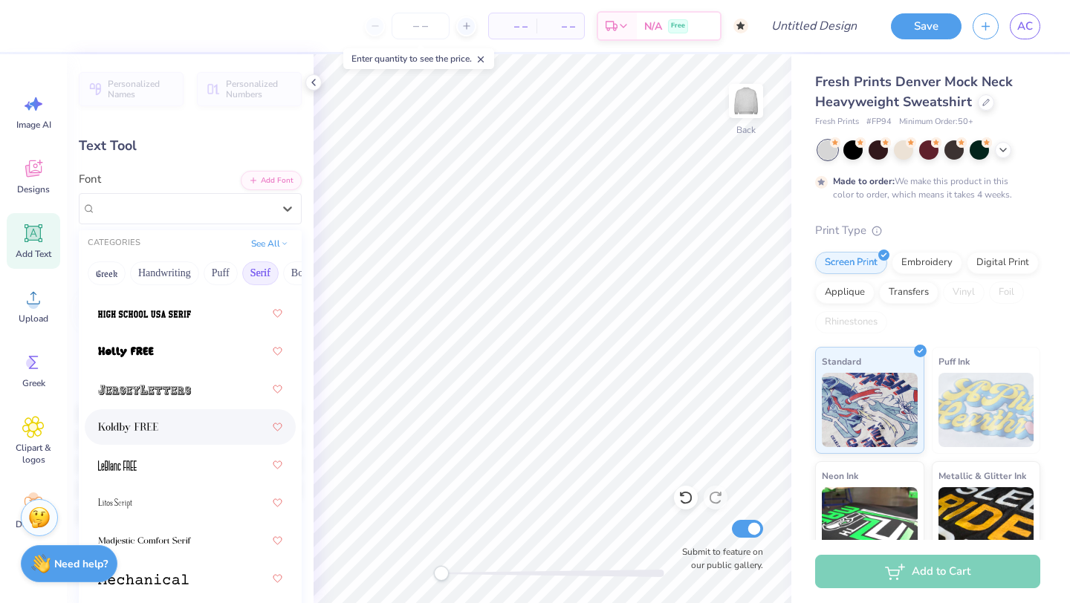
click at [161, 430] on div at bounding box center [190, 427] width 184 height 27
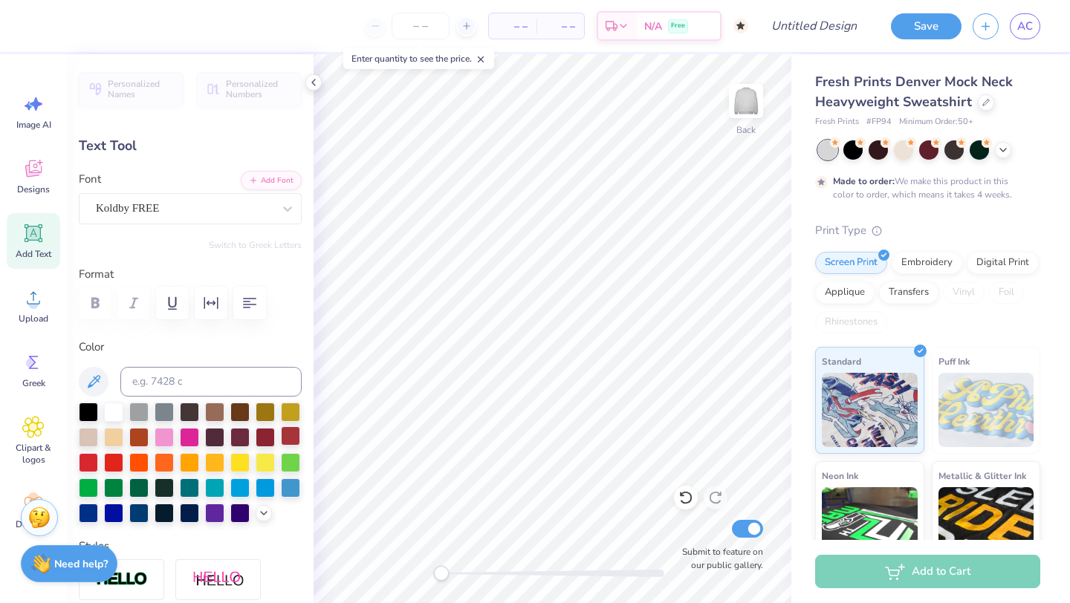
scroll to position [0, 3]
type textarea "Nshama Hyatt Boa"
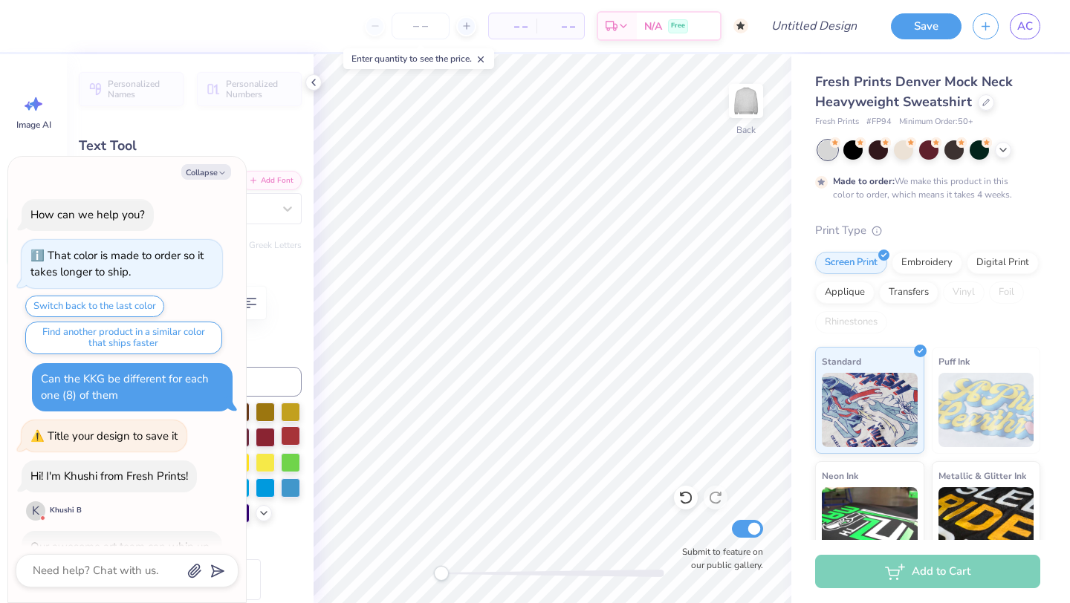
type textarea "x"
type textarea "Nshama Hyatt Boar"
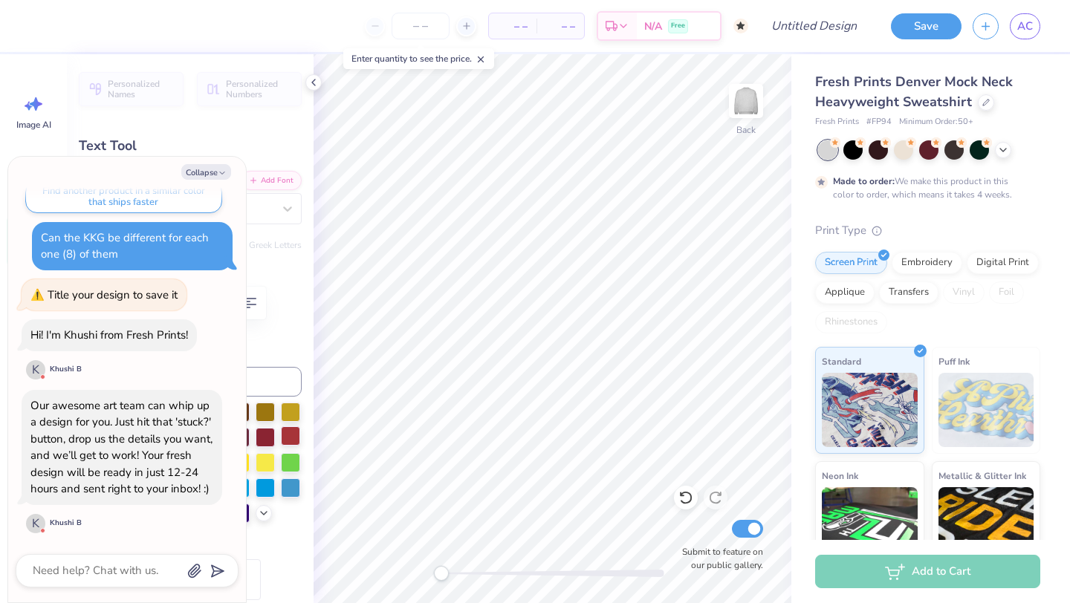
type textarea "x"
type textarea "Nshama Hyatt Board"
type textarea "x"
type textarea "Nshama Hyatt Boar"
type textarea "x"
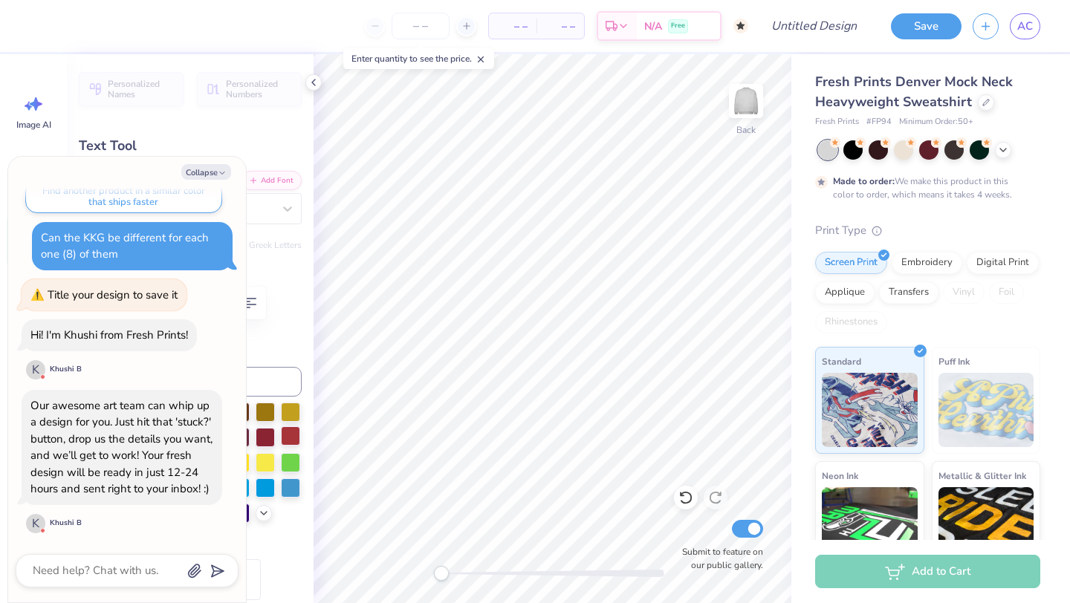
type textarea "Nshama Hyatt Boa"
type textarea "x"
type textarea "Nshama [PERSON_NAME]"
type textarea "x"
type textarea "Nshama Hyatt B"
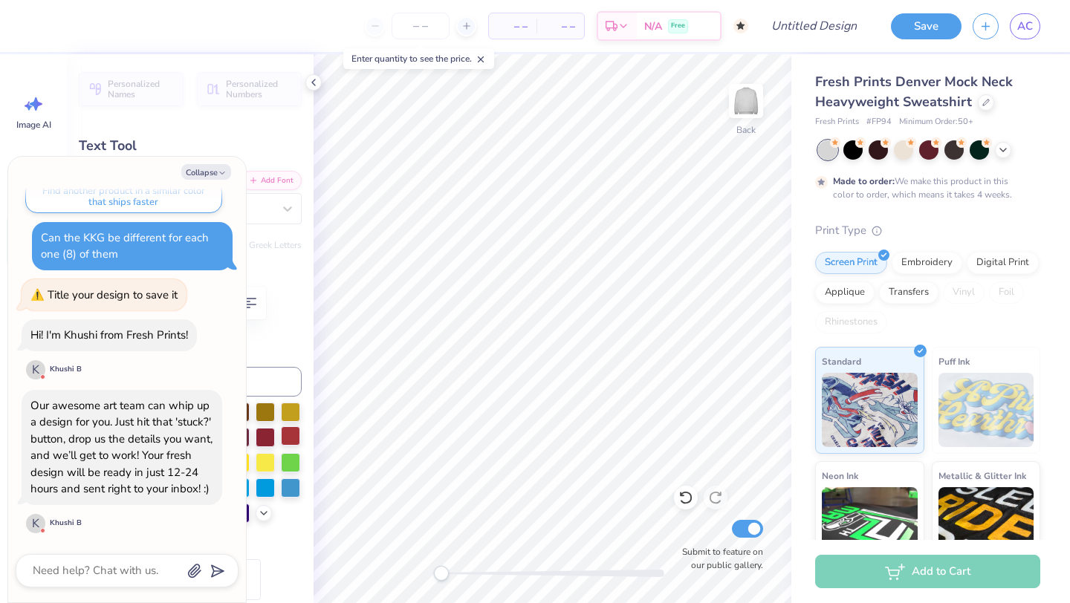
type textarea "x"
type textarea "Nshama Hyatt"
type textarea "x"
type textarea "Nshama Hyatt"
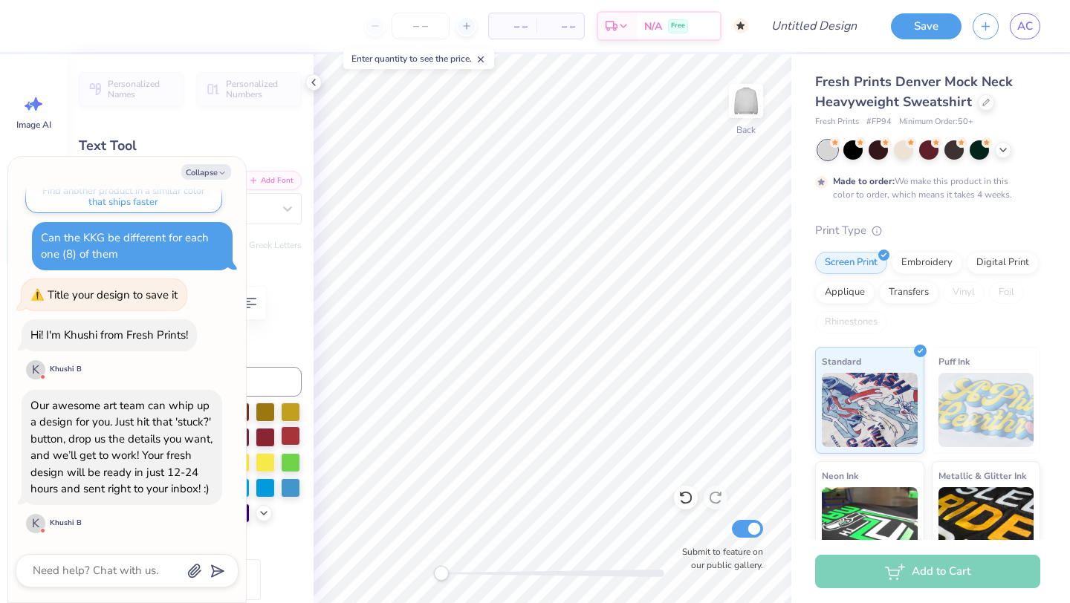
type textarea "x"
type textarea "Nshama Hyatt"
type textarea "x"
type textarea "Nshama Hyatt F"
type textarea "x"
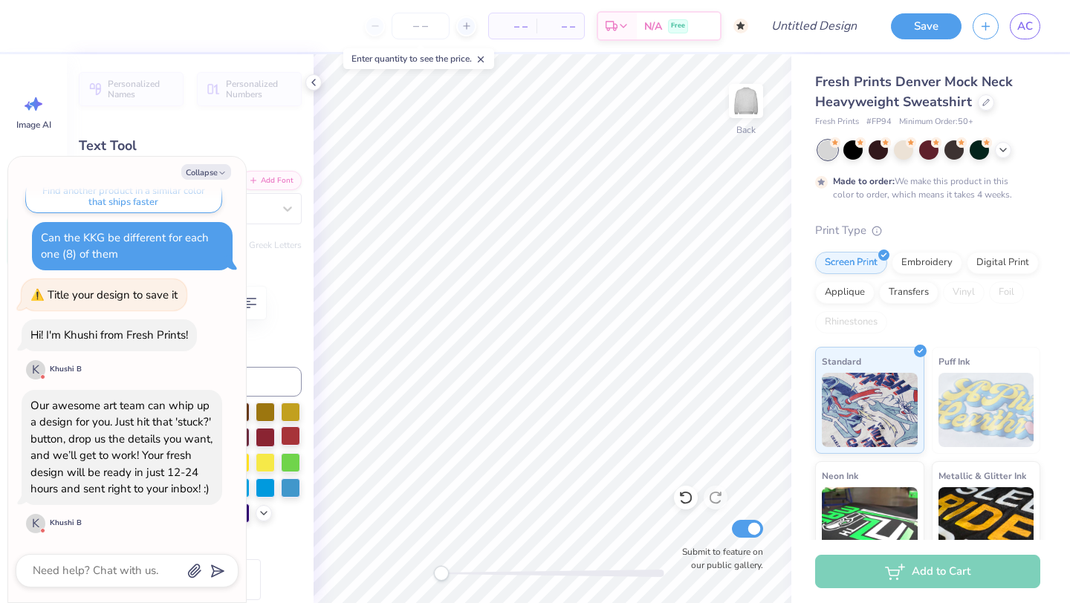
type textarea "Nshama Hyatt Fal"
type textarea "x"
type textarea "Nshama Hyatt Fall"
type textarea "x"
type textarea "Nshama Hyatt Fall"
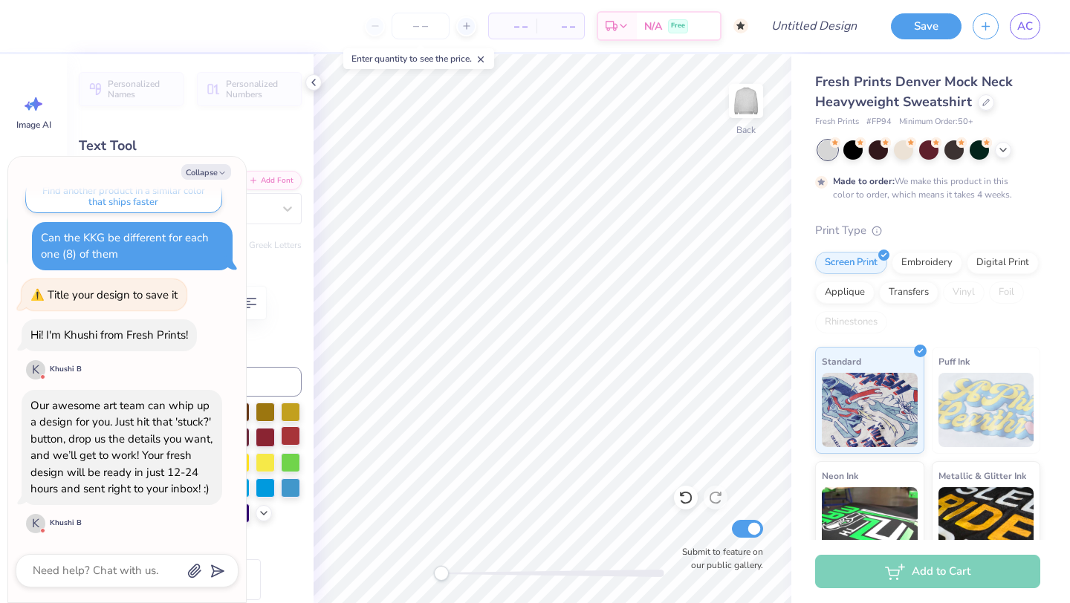
type textarea "x"
type textarea "Nshama Hyatt Fall T"
type textarea "x"
type textarea "Nshama Hyatt Fall Te"
type textarea "x"
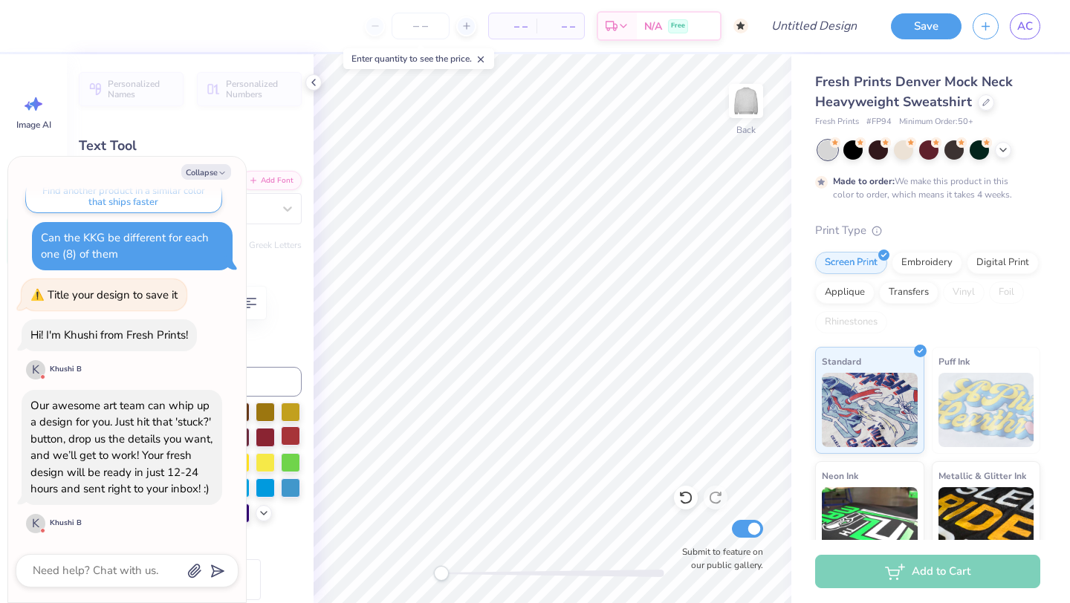
type textarea "Nshama Hyatt Fall Ter"
type textarea "x"
type textarea "Nshama Hyatt Fall Term"
type textarea "x"
type textarea "Nshama Hyatt Fall Term"
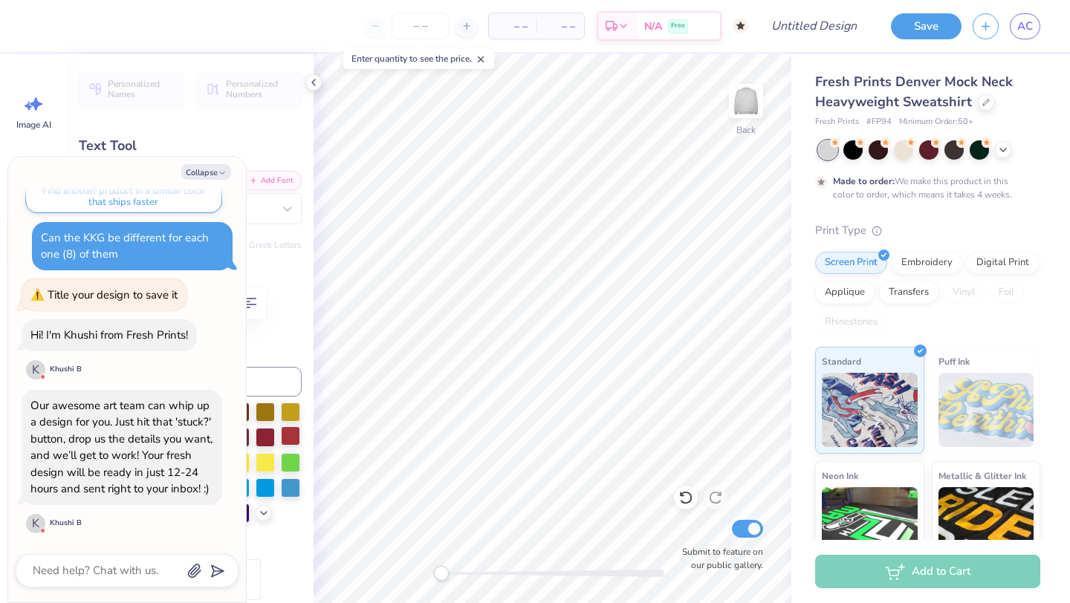
type textarea "x"
type textarea "Nshama Hyatt Fall Term B"
type textarea "x"
type textarea "Nshama Hyatt Fall Term Bo"
type textarea "x"
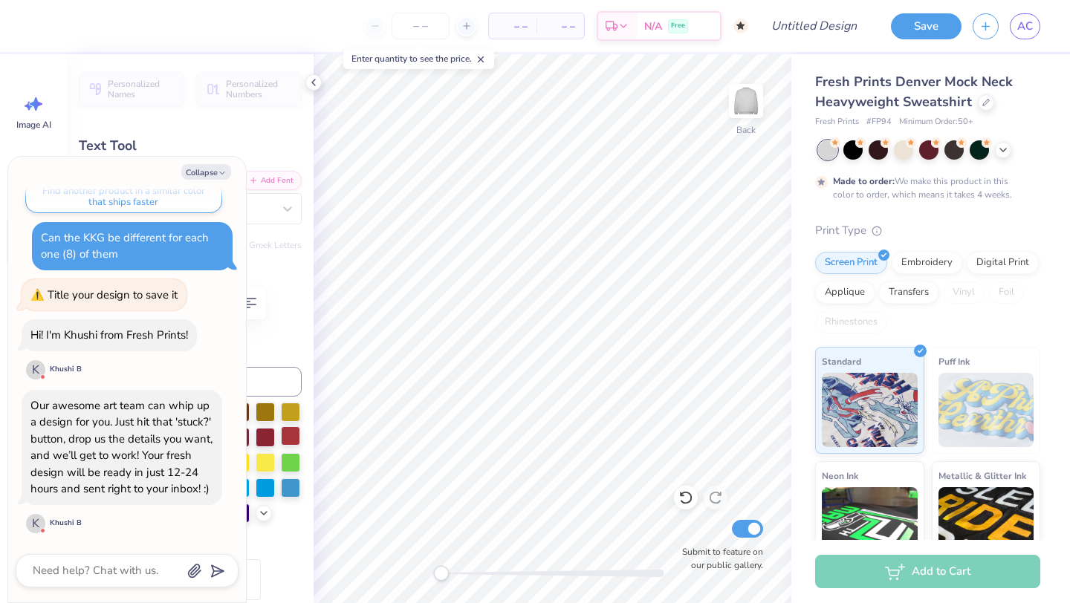
type textarea "Nshama Hyatt Fall Term Boa"
type textarea "x"
type textarea "Nshama Hyatt Fall Term Boar"
type textarea "x"
type textarea "Nshama Hyatt Fall Term Board"
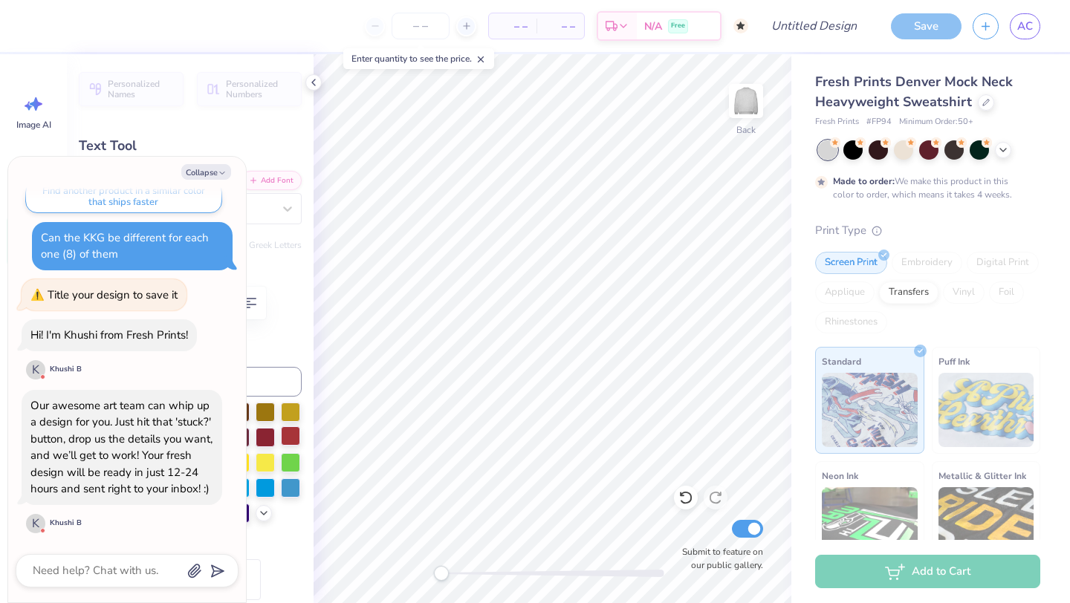
scroll to position [0, 5]
click at [805, 239] on div "Fresh Prints Denver Mock Neck Heavyweight Sweatshirt Fresh Prints # FP94 Minimu…" at bounding box center [930, 368] width 279 height 629
click at [219, 173] on icon "button" at bounding box center [222, 173] width 9 height 9
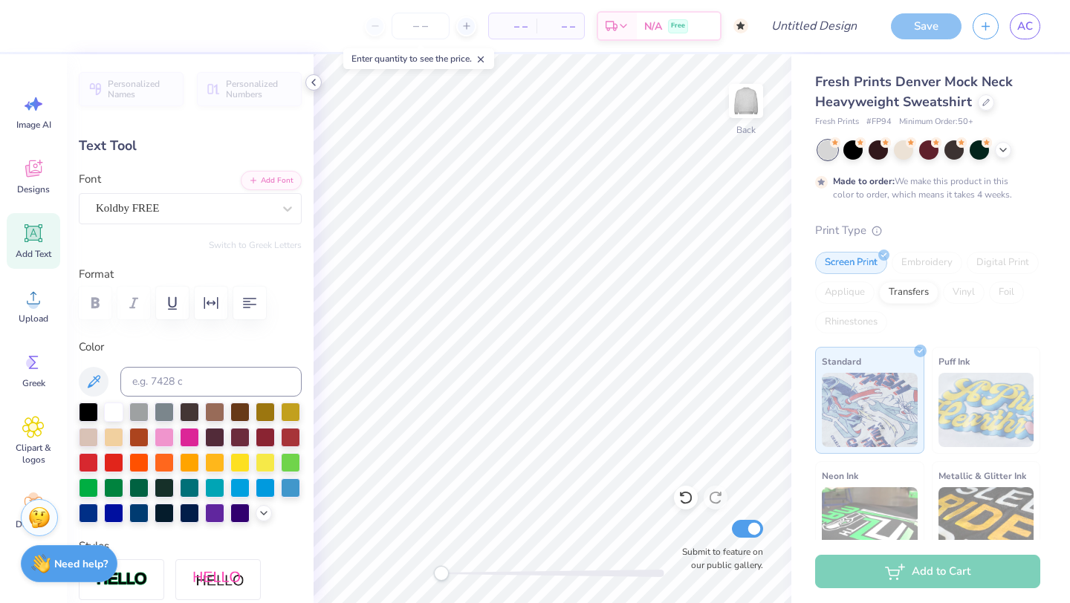
click at [311, 84] on icon at bounding box center [314, 83] width 12 height 12
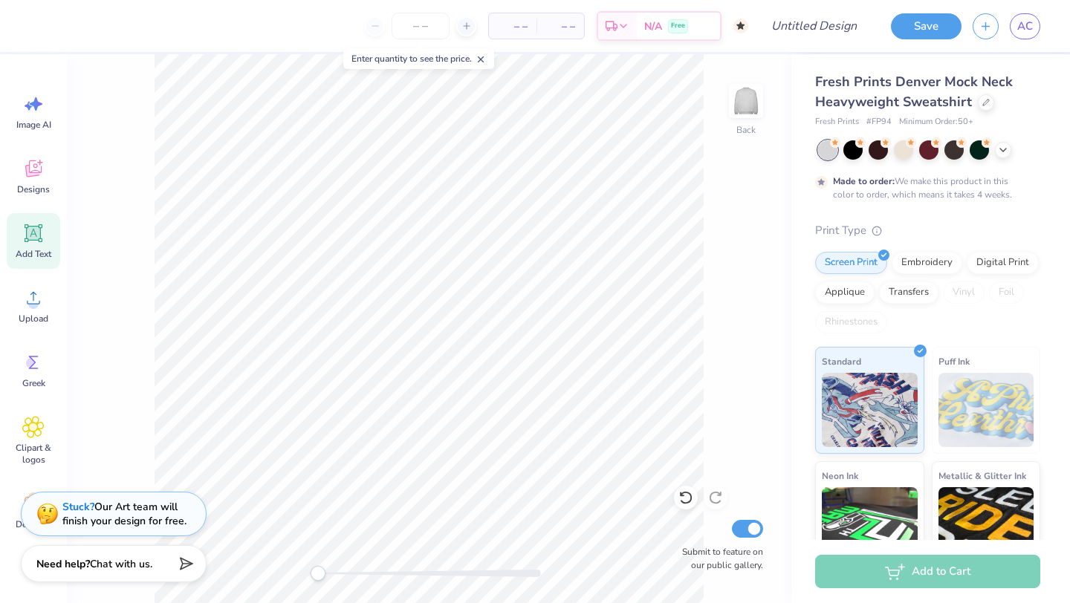
click at [752, 308] on div "Back Submit to feature on our public gallery." at bounding box center [429, 328] width 724 height 549
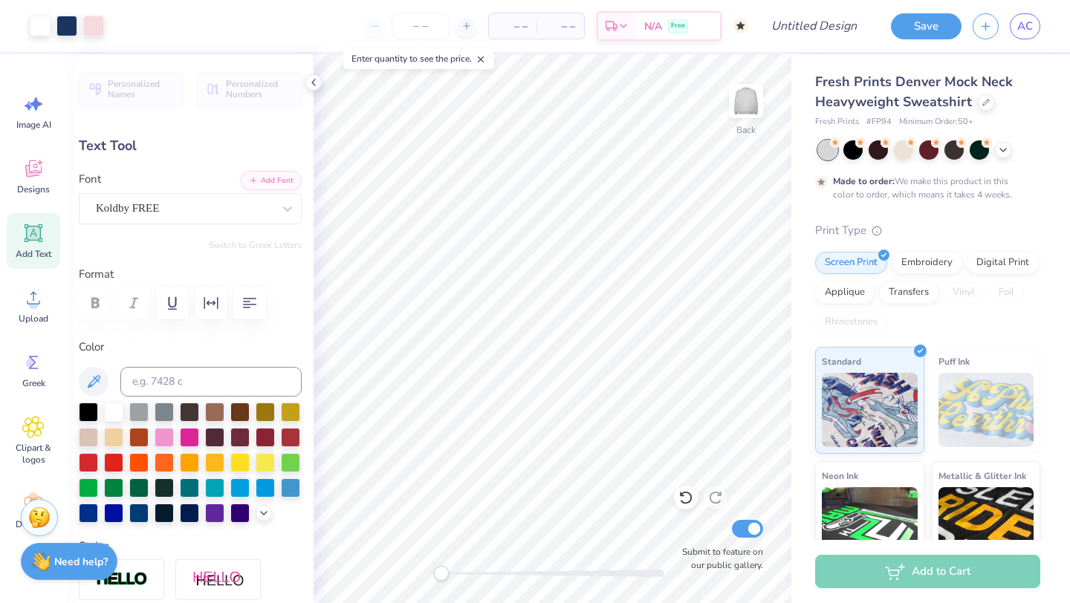
click at [77, 559] on strong "Need help?" at bounding box center [80, 562] width 53 height 14
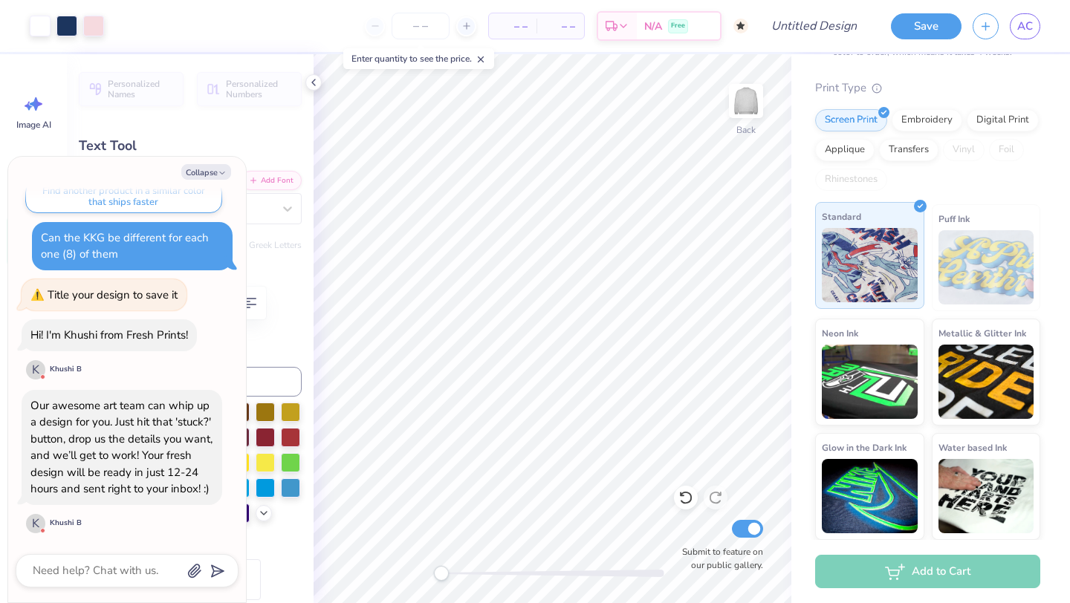
scroll to position [0, 0]
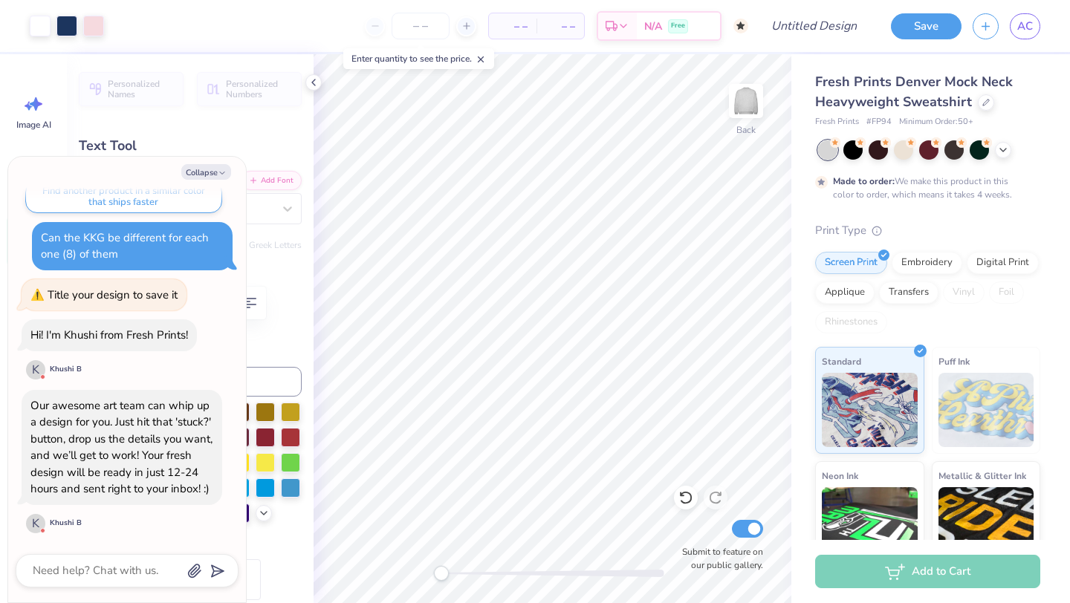
click at [285, 298] on div at bounding box center [190, 303] width 223 height 33
click at [222, 177] on icon "button" at bounding box center [222, 173] width 9 height 9
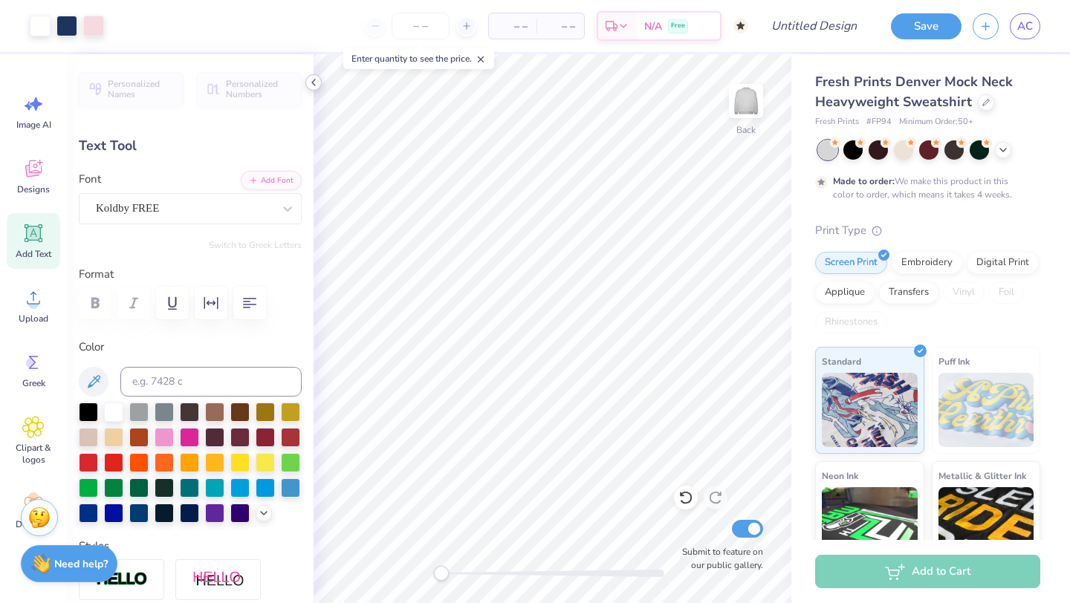
click at [316, 81] on icon at bounding box center [314, 83] width 12 height 12
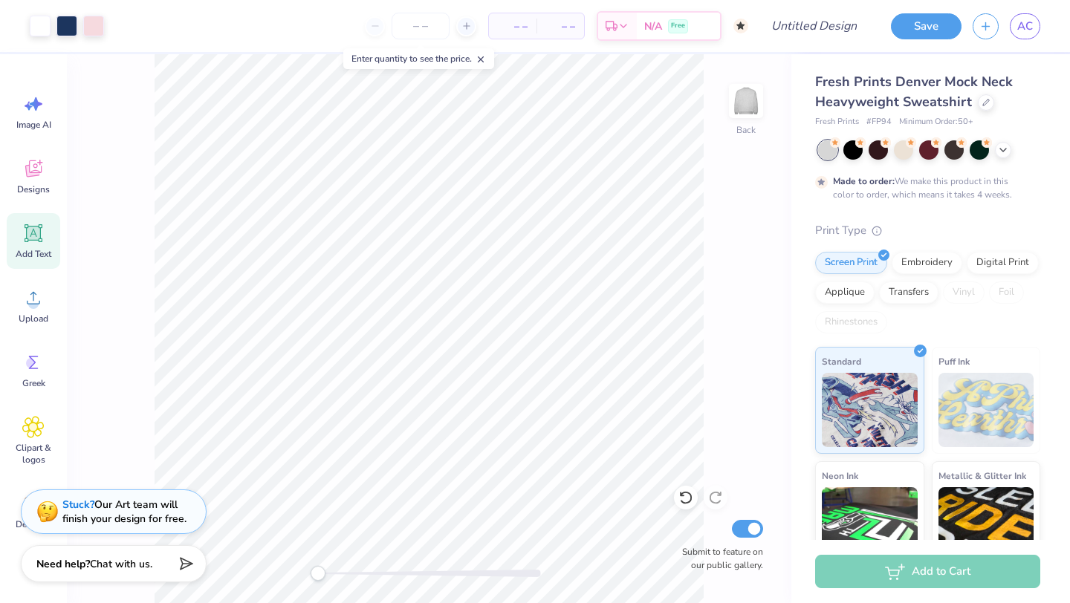
click at [160, 513] on div "Stuck? Our Art team will finish your design for free." at bounding box center [124, 512] width 124 height 28
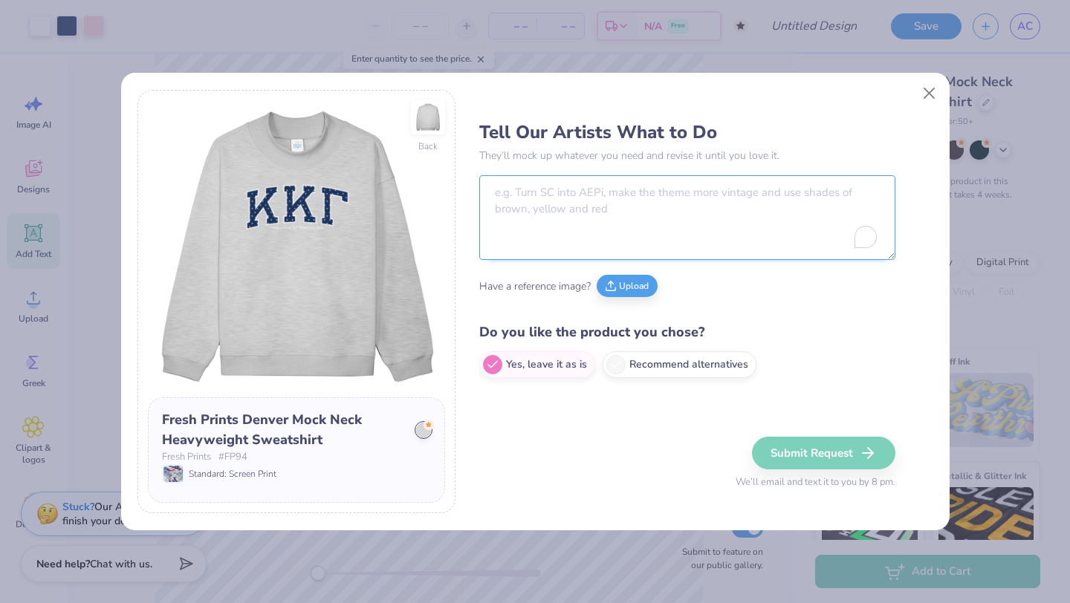
click at [628, 192] on textarea "To enrich screen reader interactions, please activate Accessibility in Grammarl…" at bounding box center [687, 217] width 416 height 85
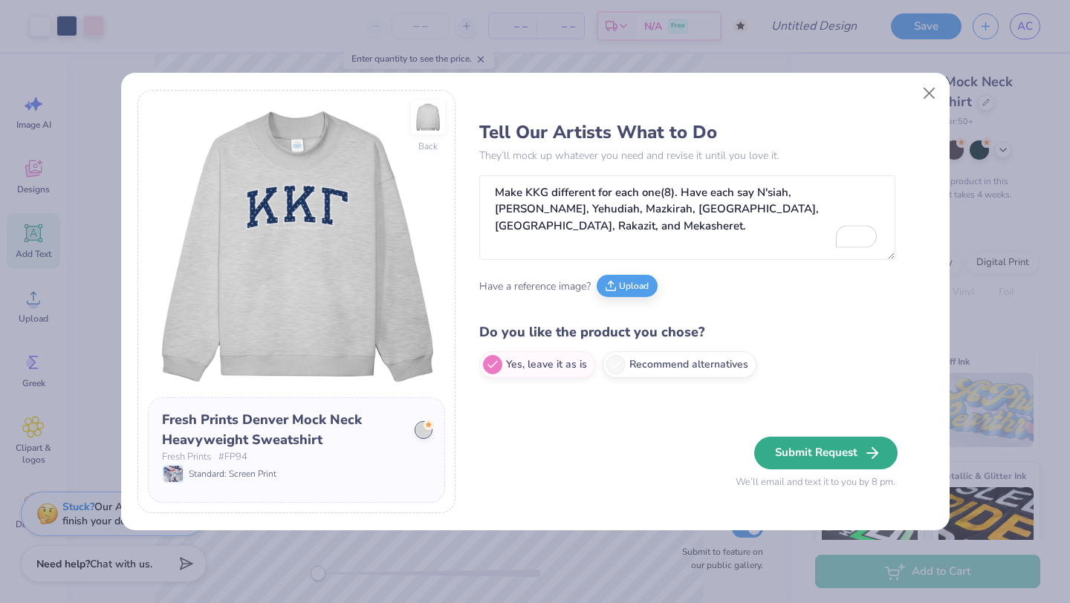
click at [847, 450] on button "Submit Request" at bounding box center [825, 453] width 143 height 33
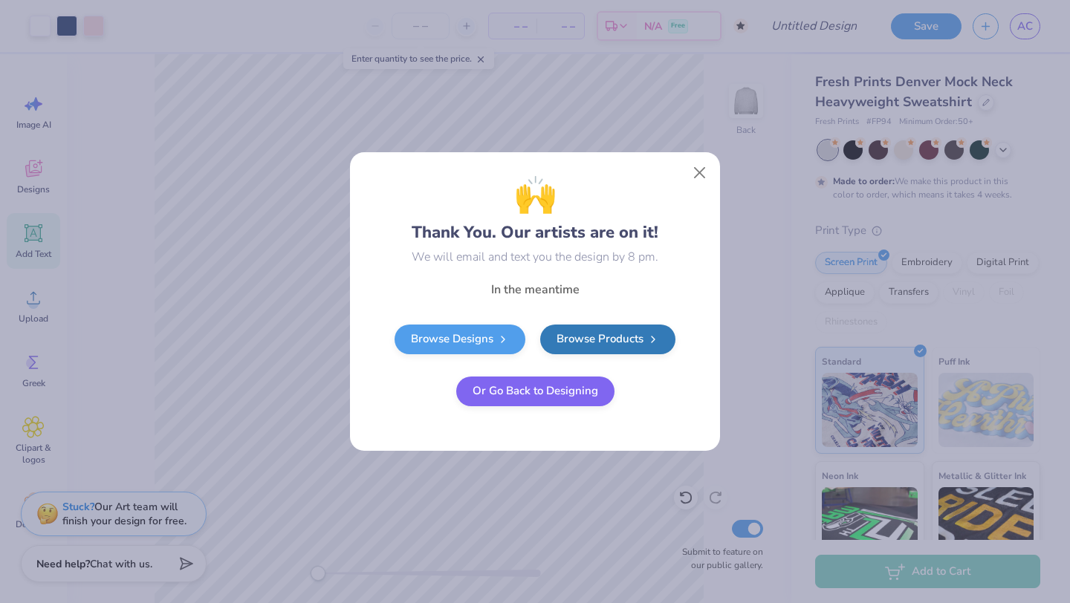
click at [542, 395] on button "Or Go Back to Designing" at bounding box center [535, 392] width 158 height 30
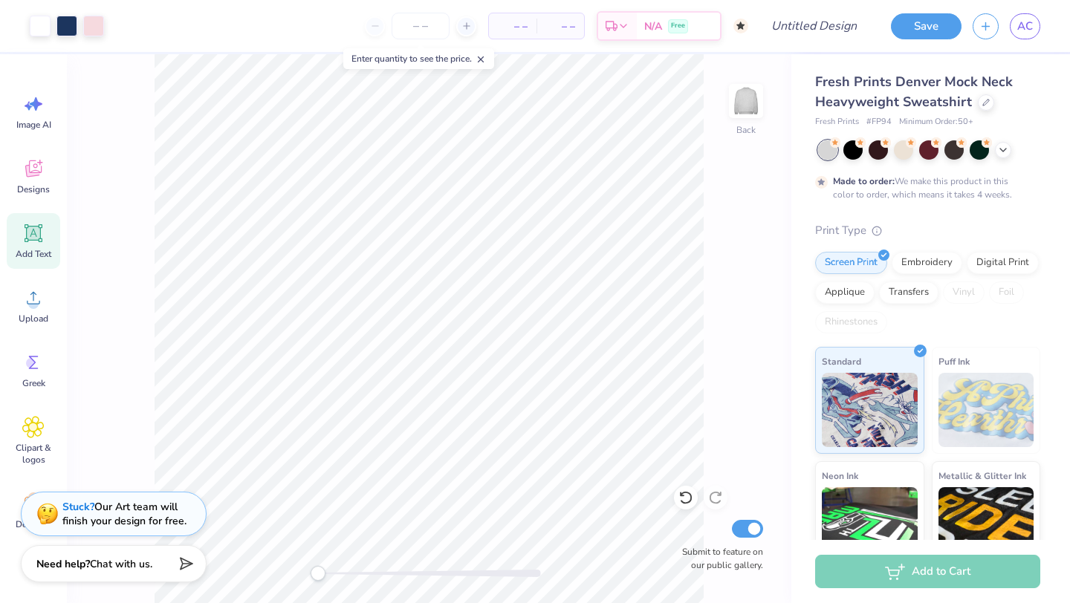
click at [1016, 120] on div "Fresh Prints # FP94 Minimum Order: 50 +" at bounding box center [927, 122] width 225 height 13
click at [1017, 25] on span "AC" at bounding box center [1025, 26] width 16 height 17
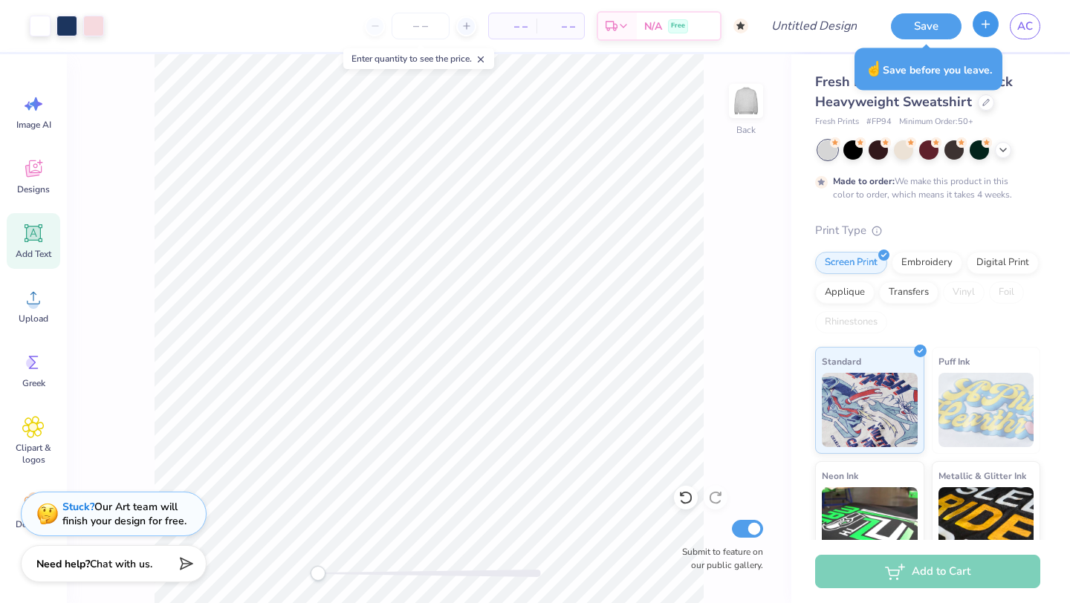
click at [992, 27] on button "button" at bounding box center [985, 24] width 26 height 26
click at [991, 27] on icon "button" at bounding box center [985, 24] width 13 height 13
click at [796, 30] on input "Design Title" at bounding box center [832, 26] width 73 height 30
click at [912, 27] on button "Save" at bounding box center [926, 24] width 71 height 26
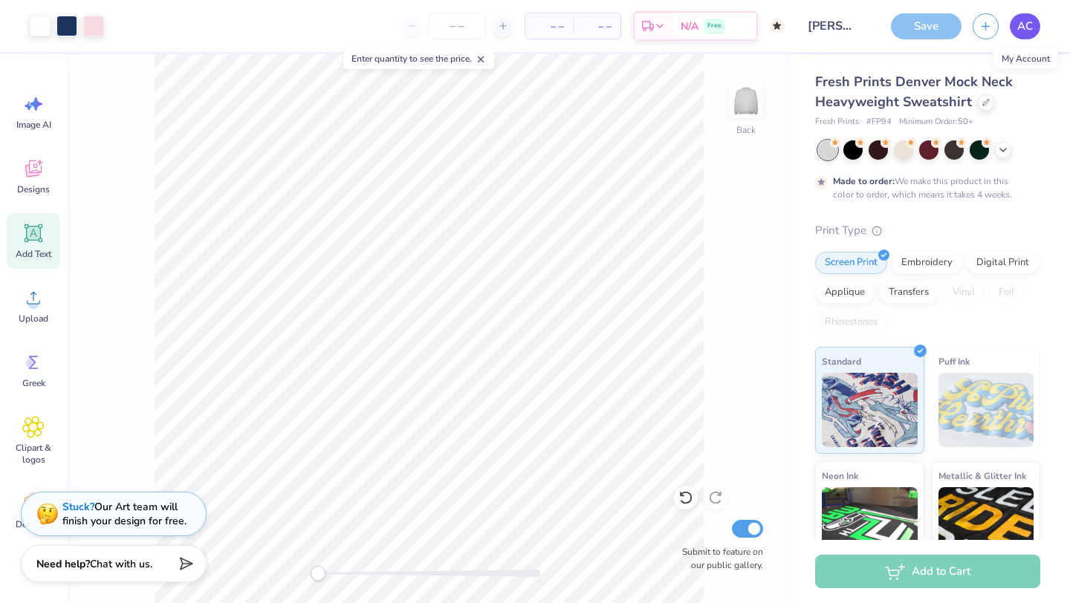
click at [1026, 22] on span "AC" at bounding box center [1025, 26] width 16 height 17
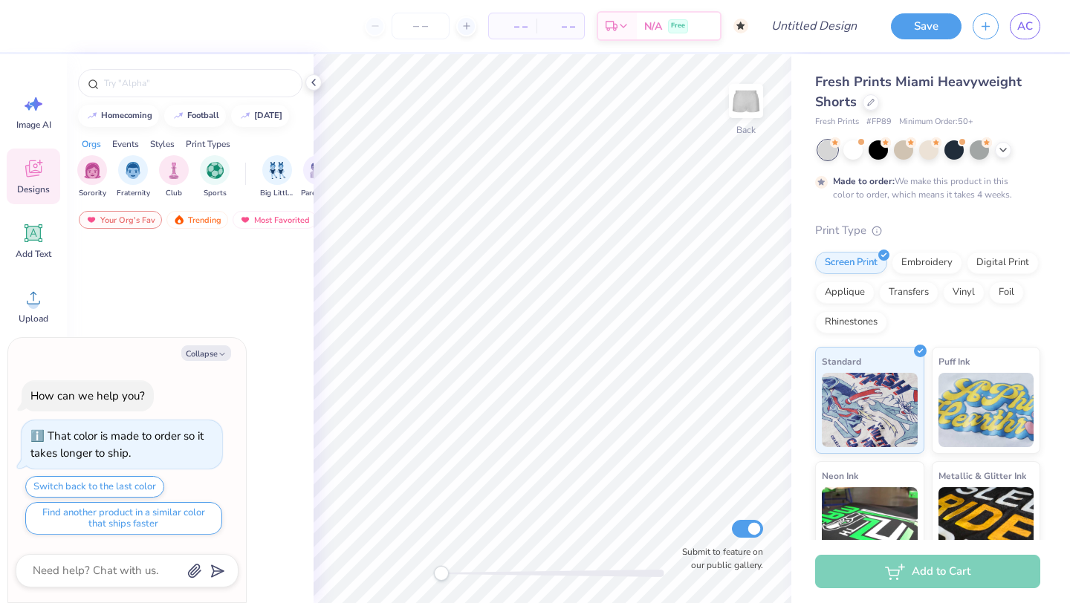
scroll to position [117, 0]
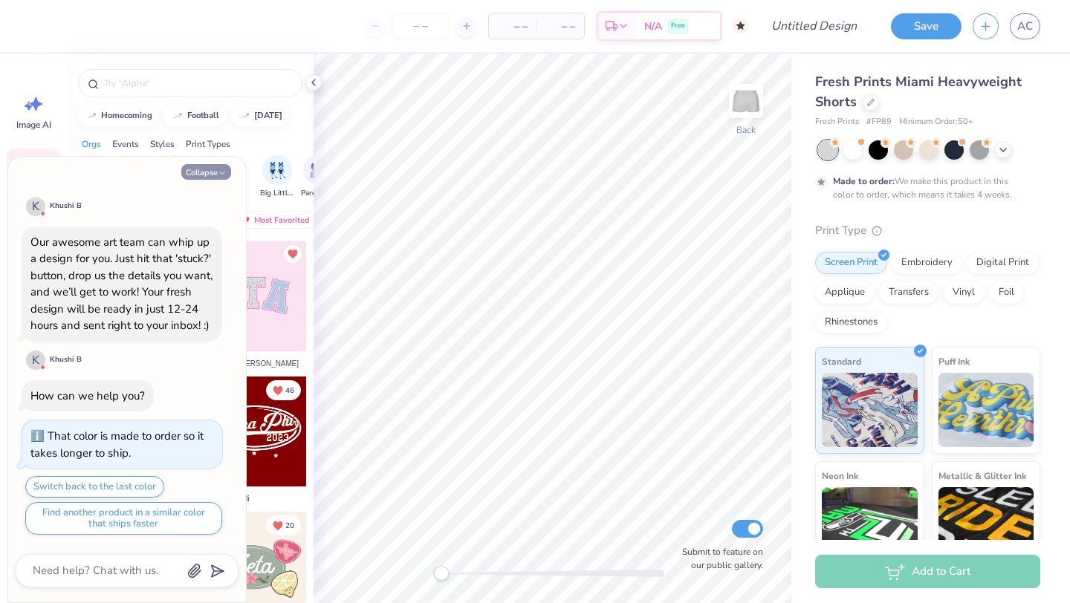
click at [210, 171] on button "Collapse" at bounding box center [206, 172] width 50 height 16
type textarea "x"
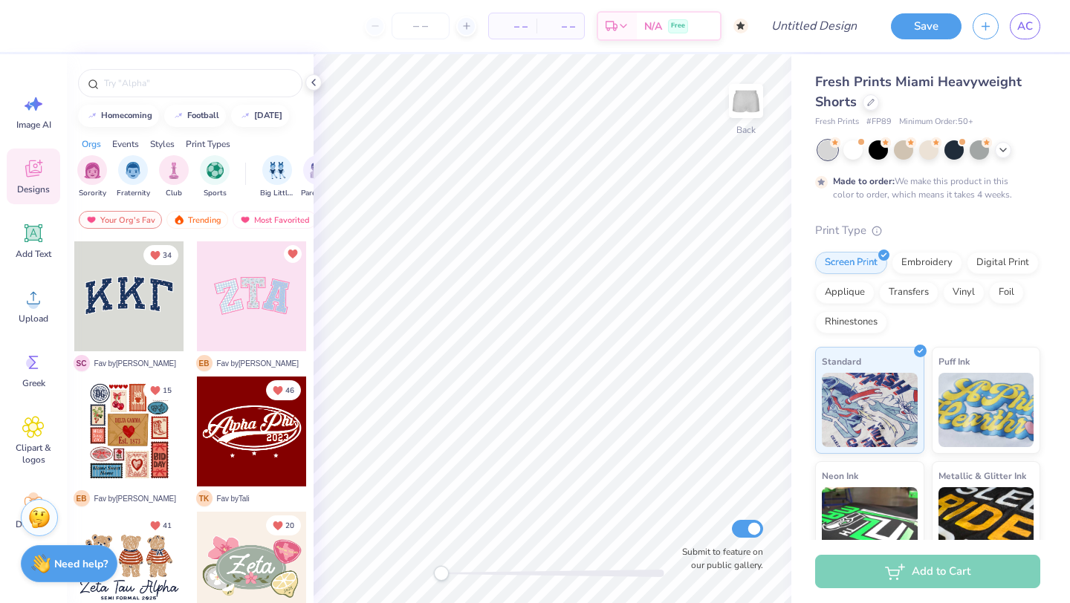
click at [154, 301] on div at bounding box center [129, 296] width 110 height 110
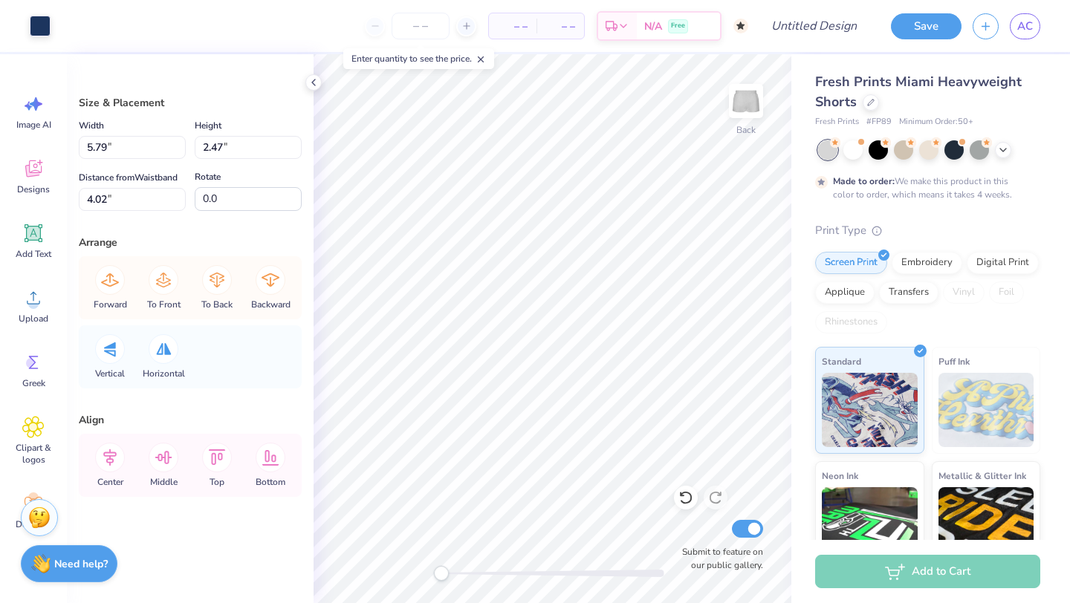
type input "3.27"
type input "1.40"
type input "5.09"
click at [682, 500] on icon at bounding box center [685, 497] width 15 height 15
type input "5.79"
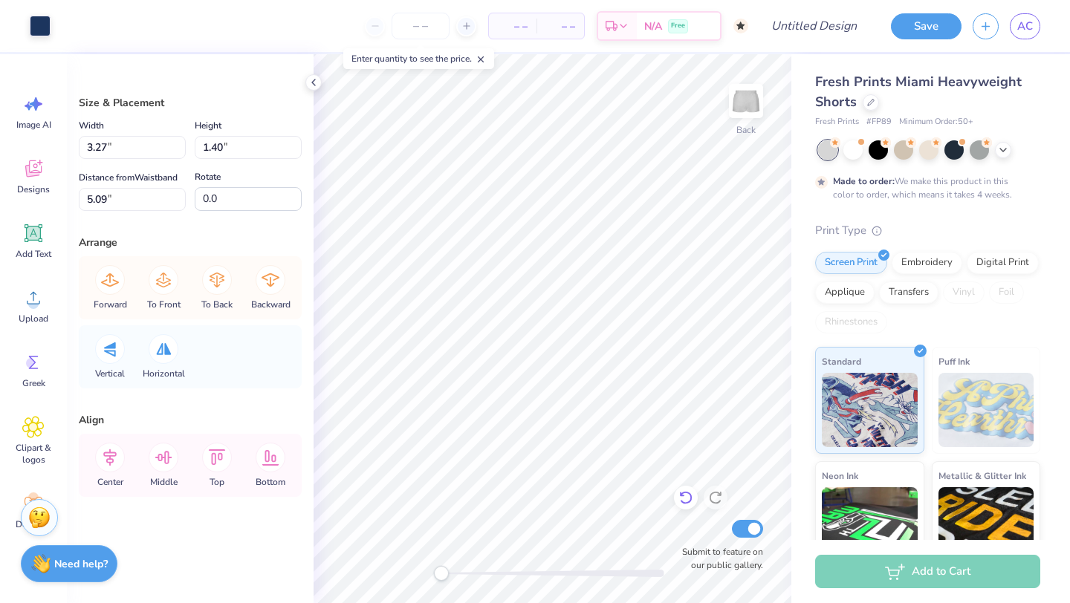
type input "2.47"
type input "4.02"
click at [682, 500] on icon at bounding box center [685, 497] width 15 height 15
click at [801, 266] on div "Fresh Prints Miami Heavyweight Shorts Fresh Prints # FP89 Minimum Order: 50 + M…" at bounding box center [930, 368] width 279 height 629
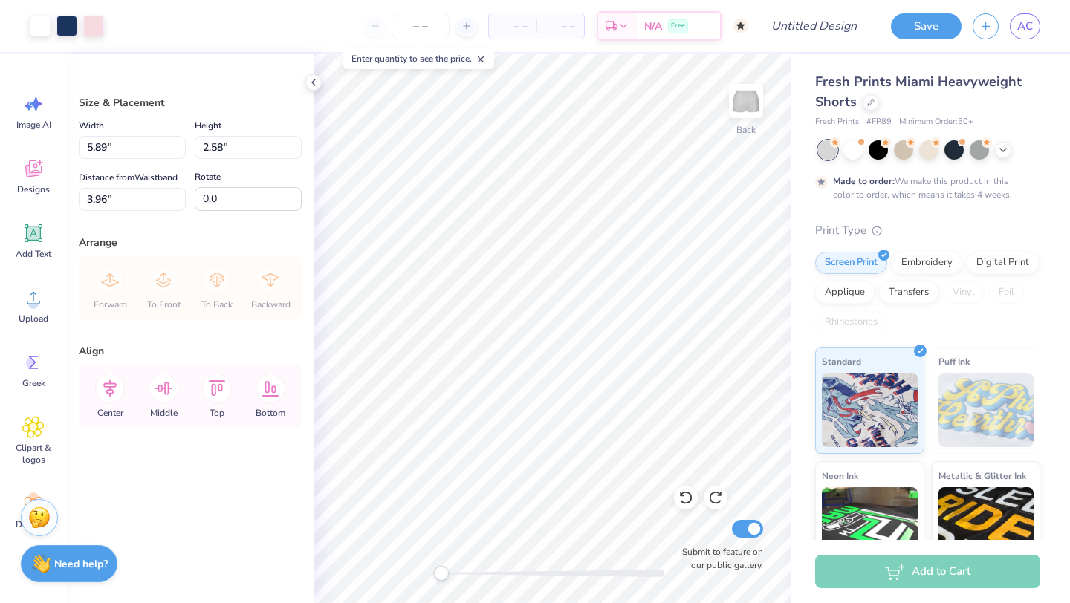
type input "2.15"
type input "0.94"
type input "8.72"
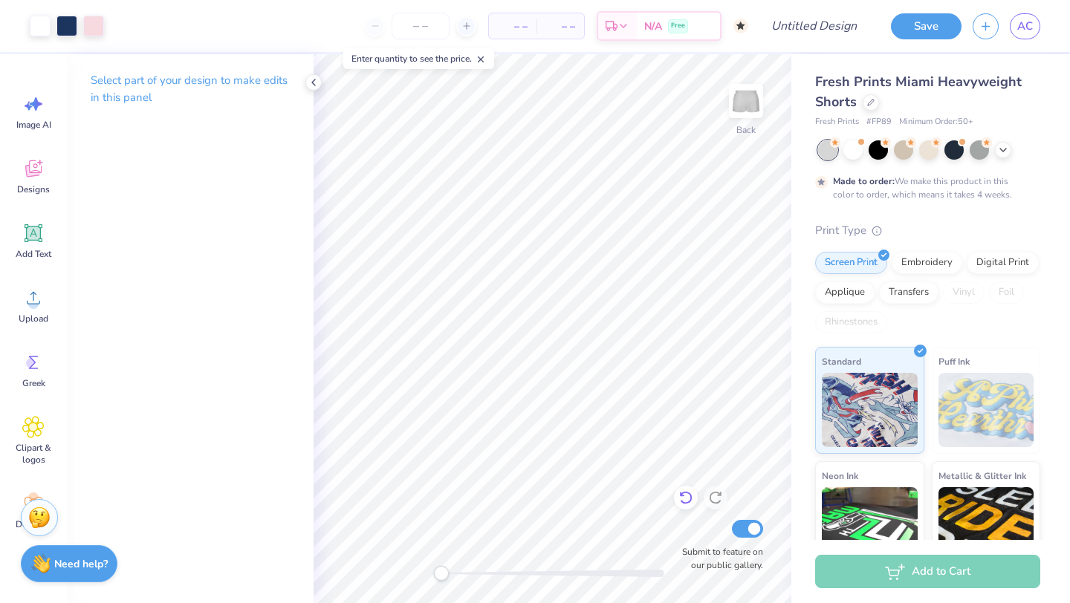
click at [689, 496] on icon at bounding box center [685, 497] width 15 height 15
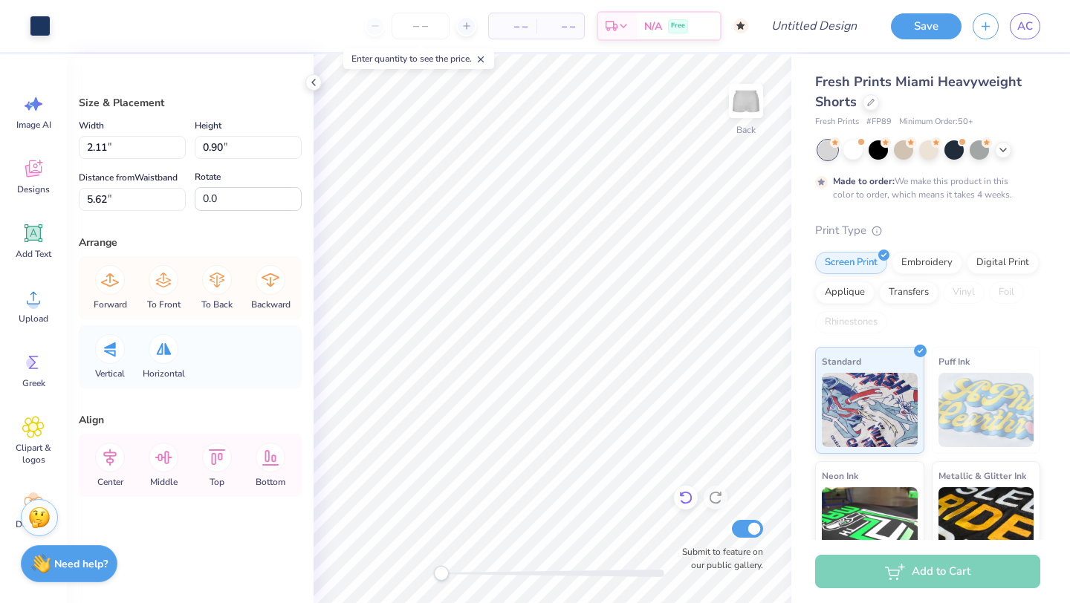
click at [681, 496] on icon at bounding box center [682, 494] width 3 height 3
type input "5.79"
type input "2.47"
type input "4.02"
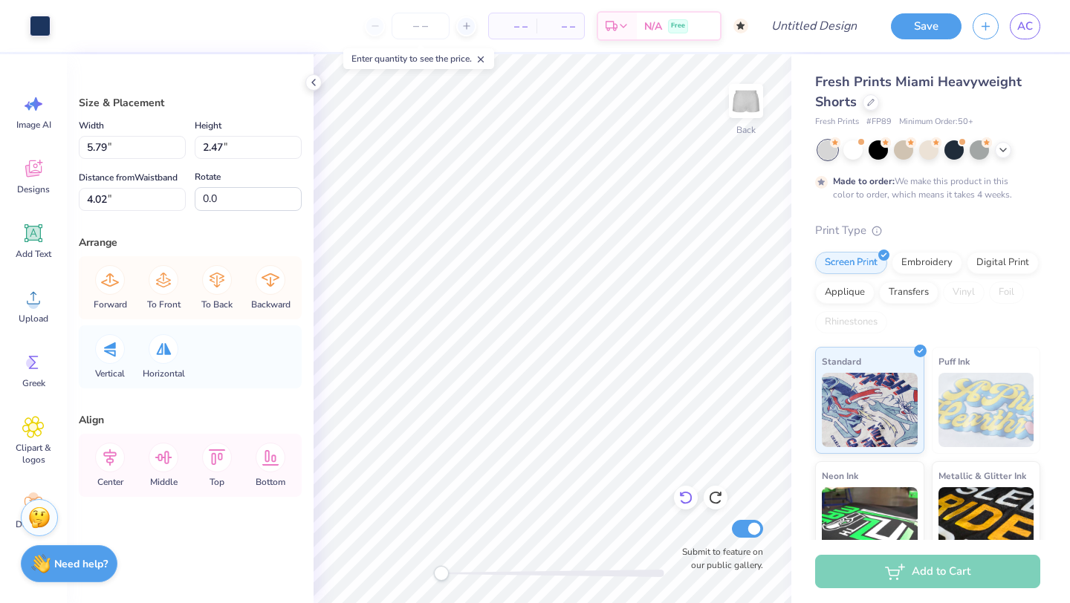
type input "3.34"
type input "1.42"
type input "5.06"
click at [684, 501] on icon at bounding box center [685, 497] width 15 height 15
type input "5.79"
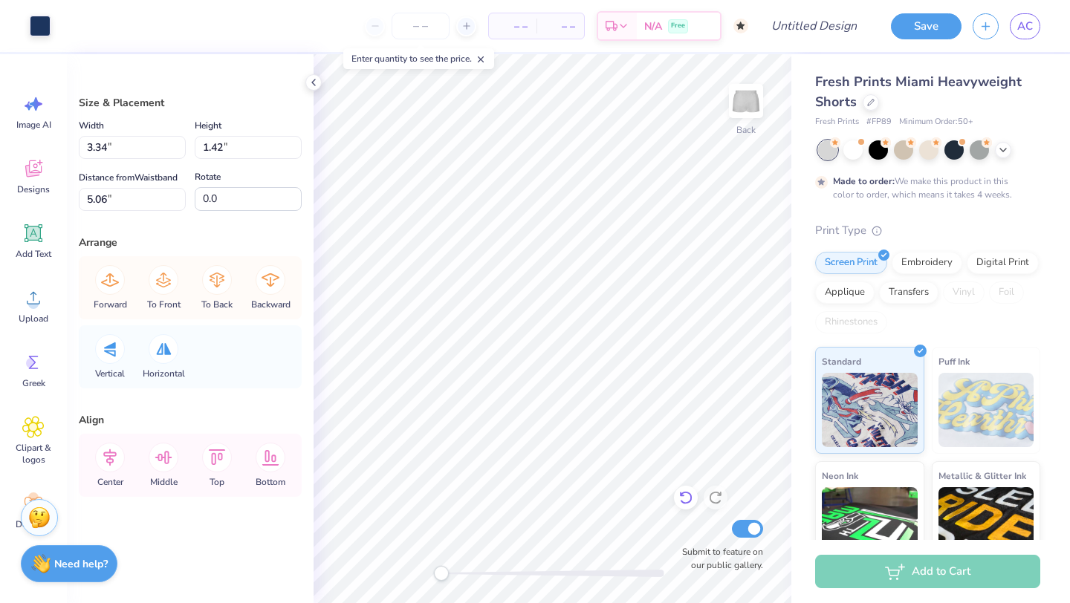
type input "2.47"
type input "4.02"
click at [684, 501] on icon at bounding box center [685, 497] width 15 height 15
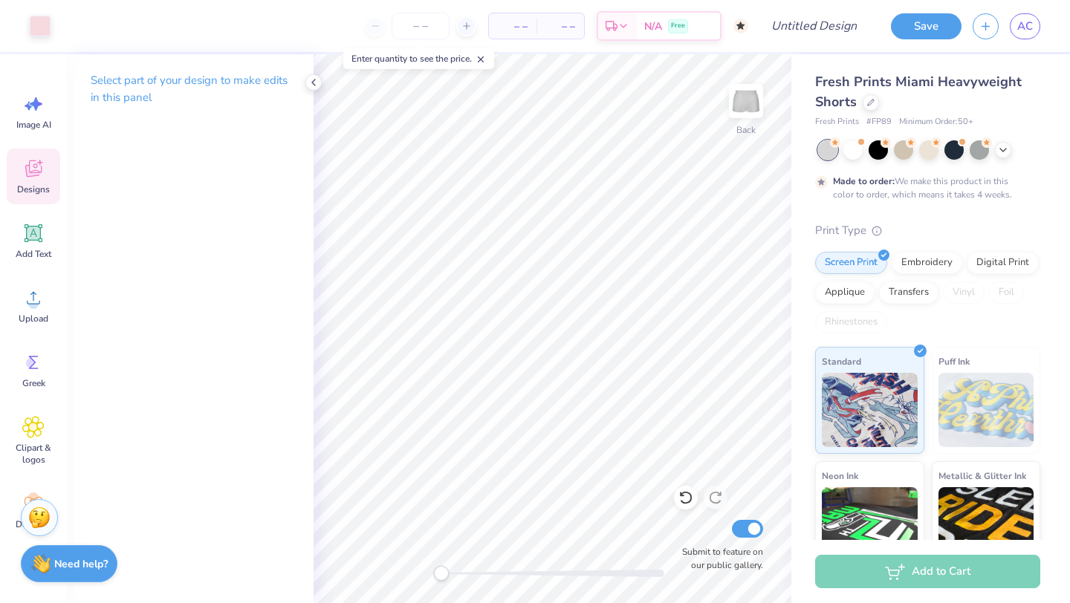
click at [27, 172] on icon at bounding box center [33, 171] width 14 height 12
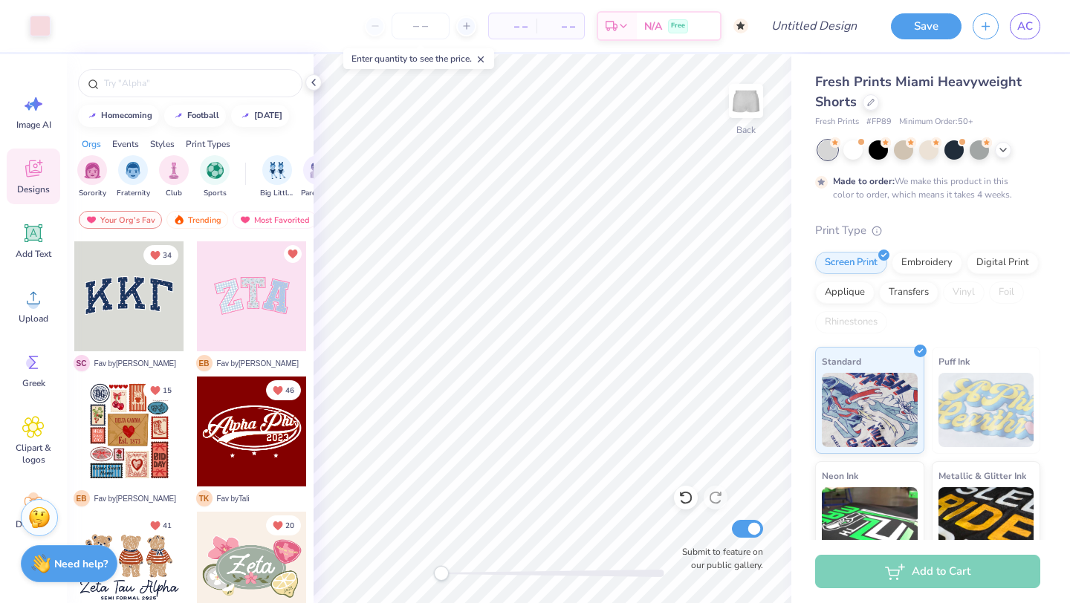
click at [142, 318] on div at bounding box center [129, 296] width 110 height 110
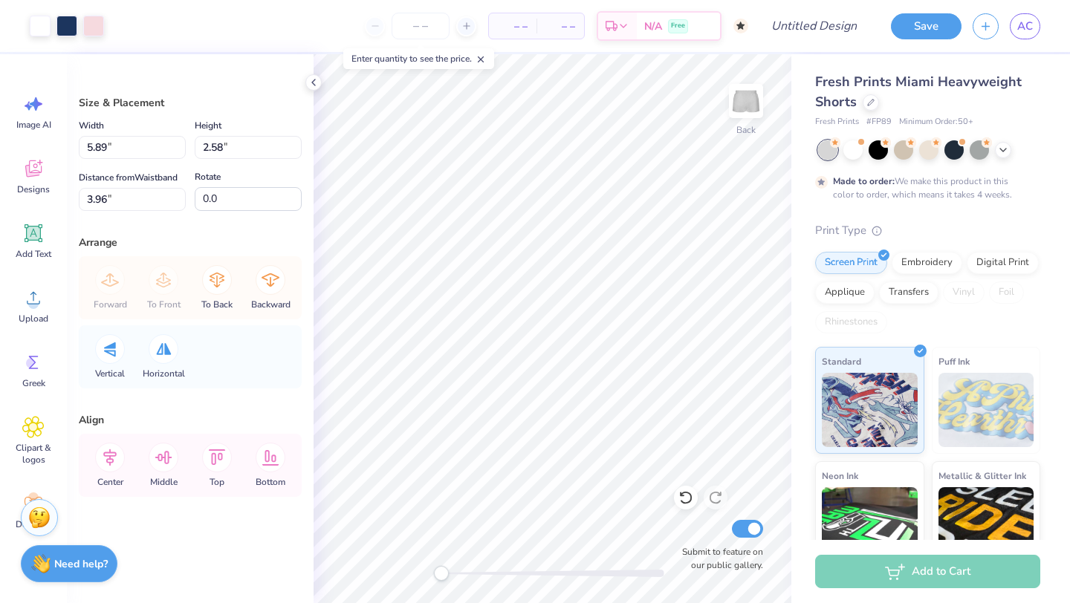
type input "2.42"
type input "1.06"
type input "5.48"
click at [314, 82] on icon at bounding box center [314, 83] width 12 height 12
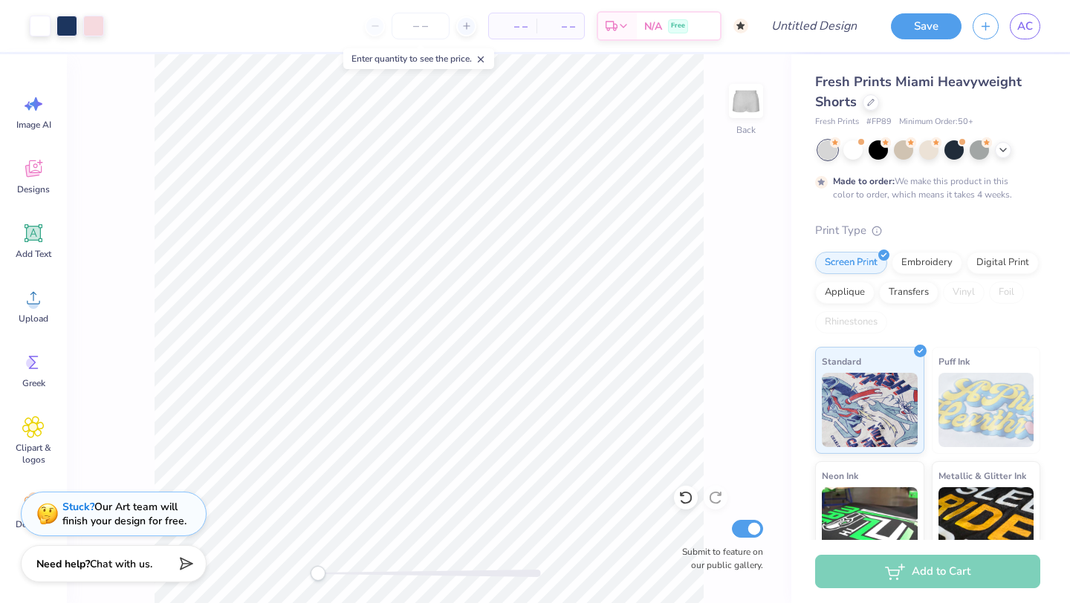
type input "5.74"
type input "2.40"
type input "4.02"
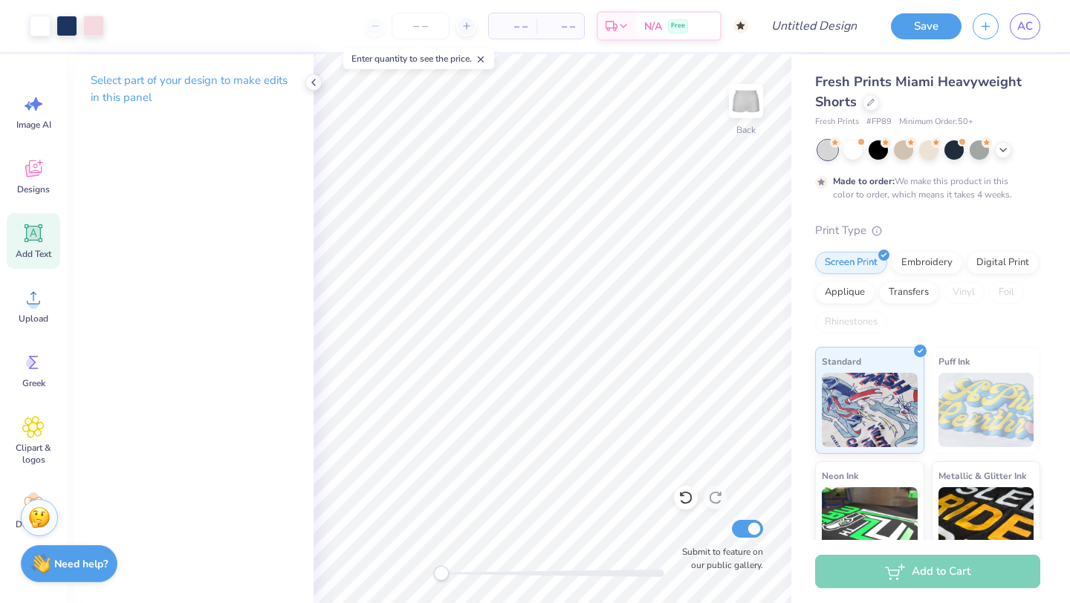
click at [30, 241] on icon at bounding box center [33, 233] width 22 height 22
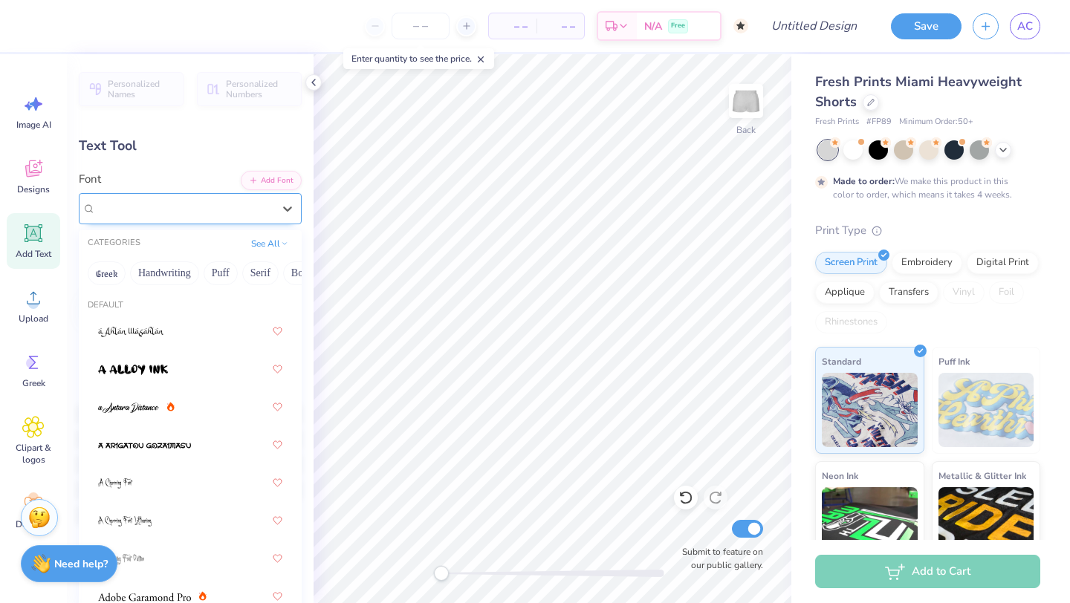
click at [194, 198] on div at bounding box center [184, 208] width 177 height 20
click at [191, 273] on button "Handwriting" at bounding box center [164, 274] width 69 height 24
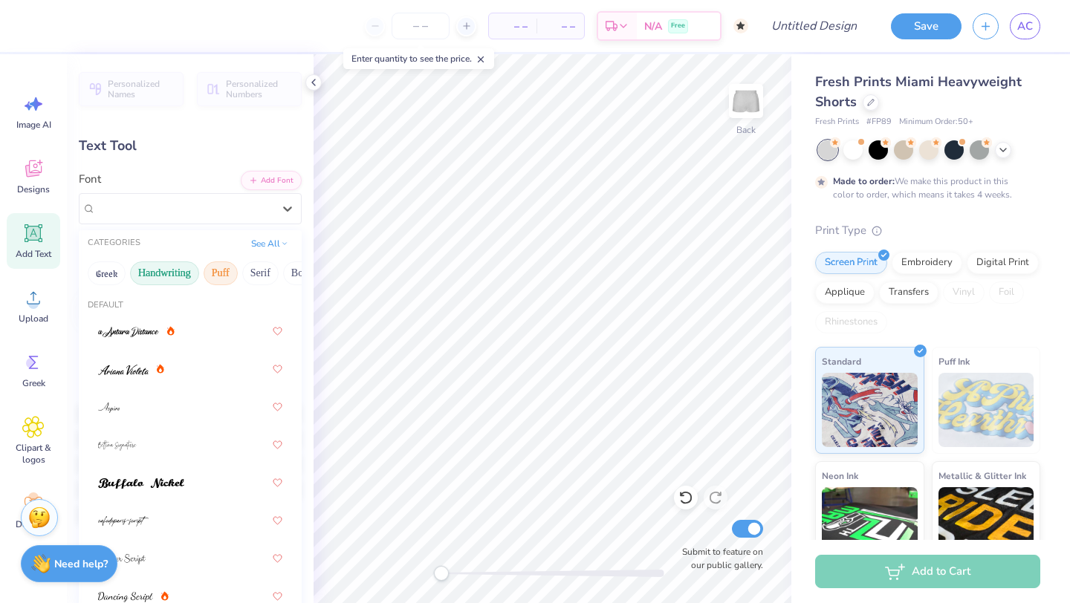
click at [210, 273] on button "Puff" at bounding box center [221, 274] width 34 height 24
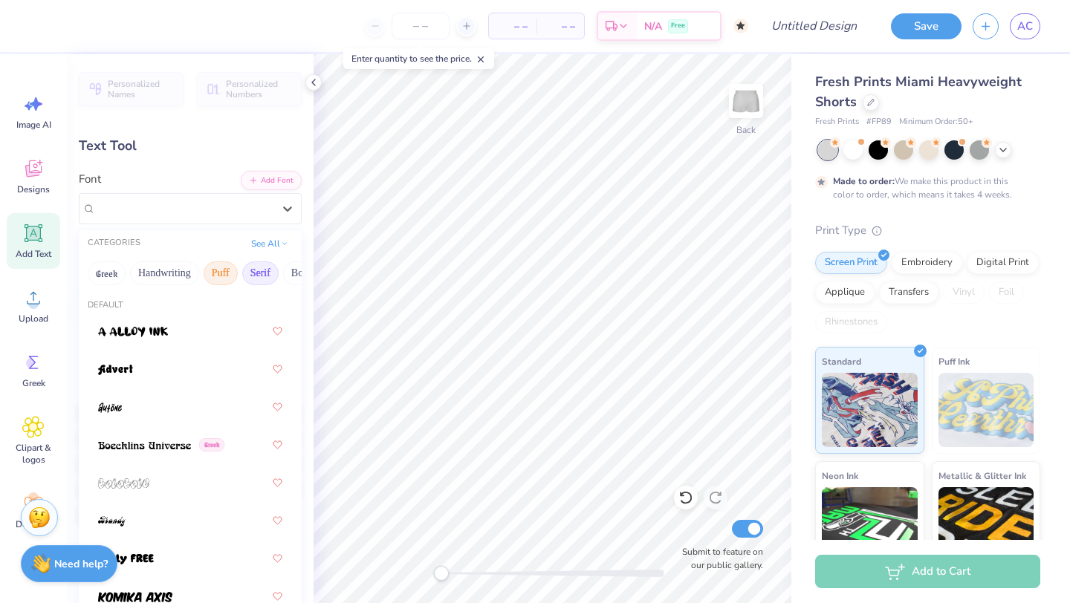
click at [267, 273] on button "Serif" at bounding box center [260, 274] width 36 height 24
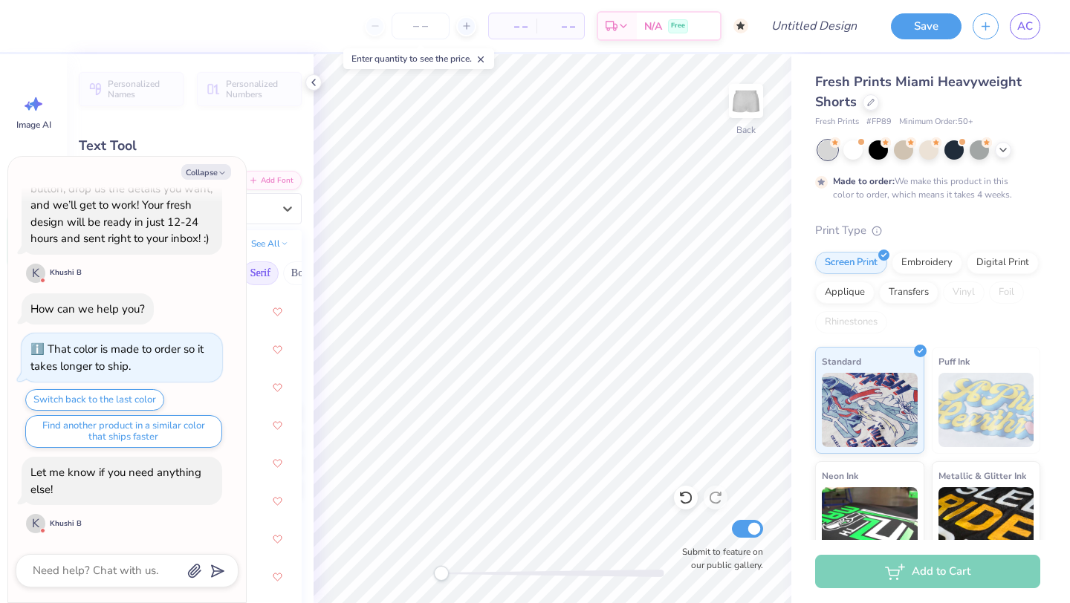
scroll to position [204, 0]
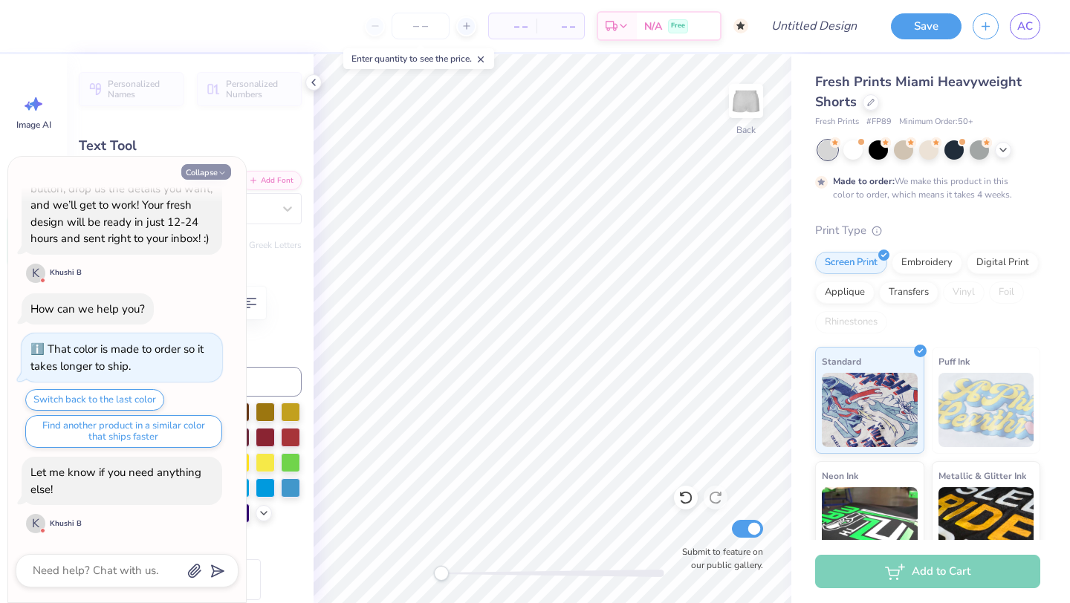
click at [204, 173] on button "Collapse" at bounding box center [206, 172] width 50 height 16
type textarea "x"
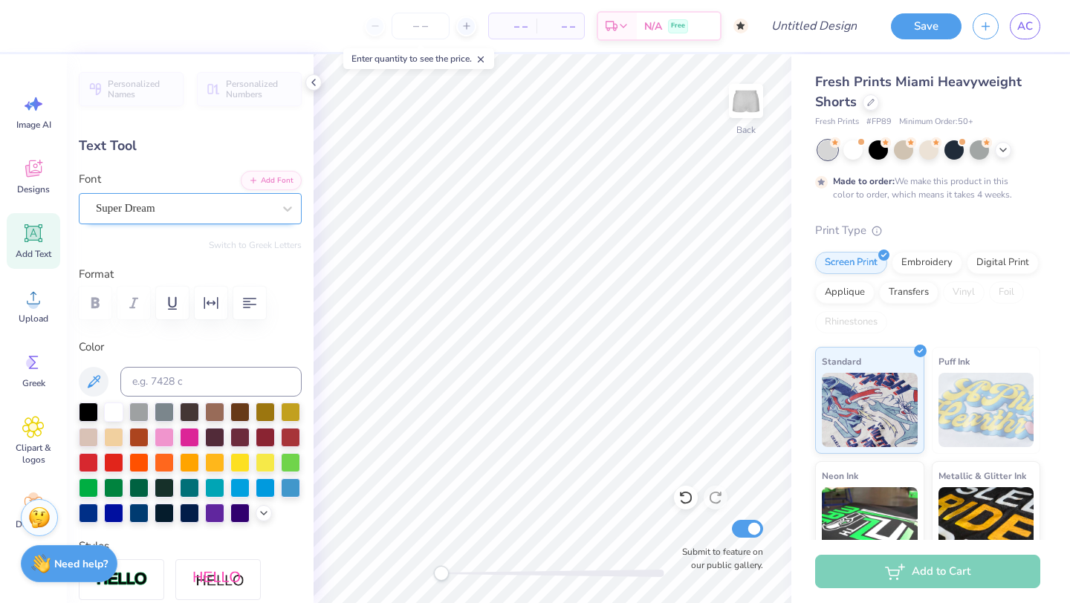
click at [172, 208] on div "Super Dream" at bounding box center [184, 208] width 180 height 23
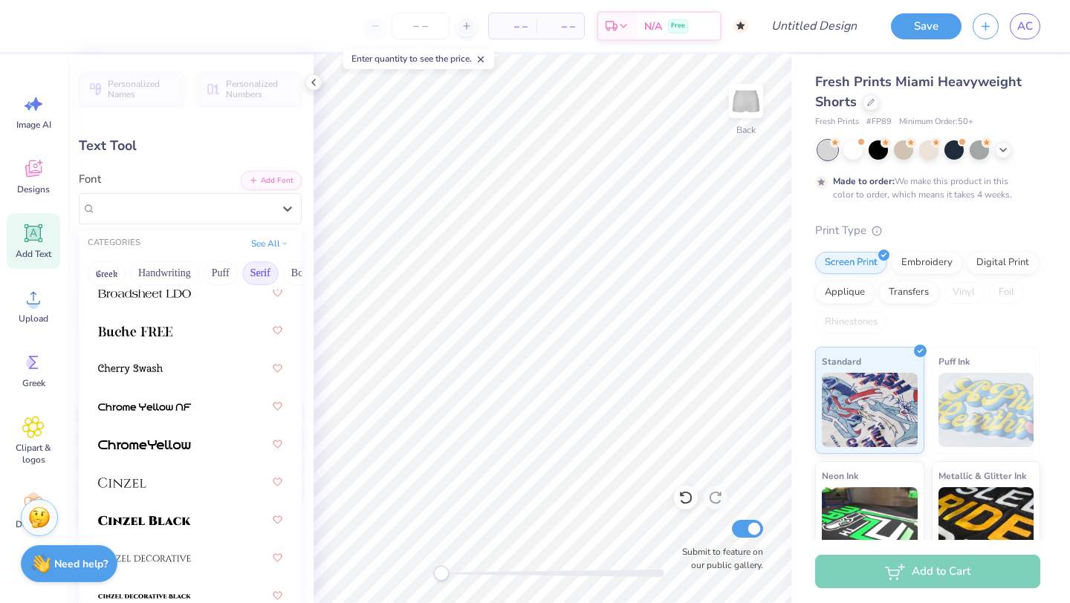
scroll to position [226, 0]
click at [188, 334] on div at bounding box center [190, 332] width 184 height 27
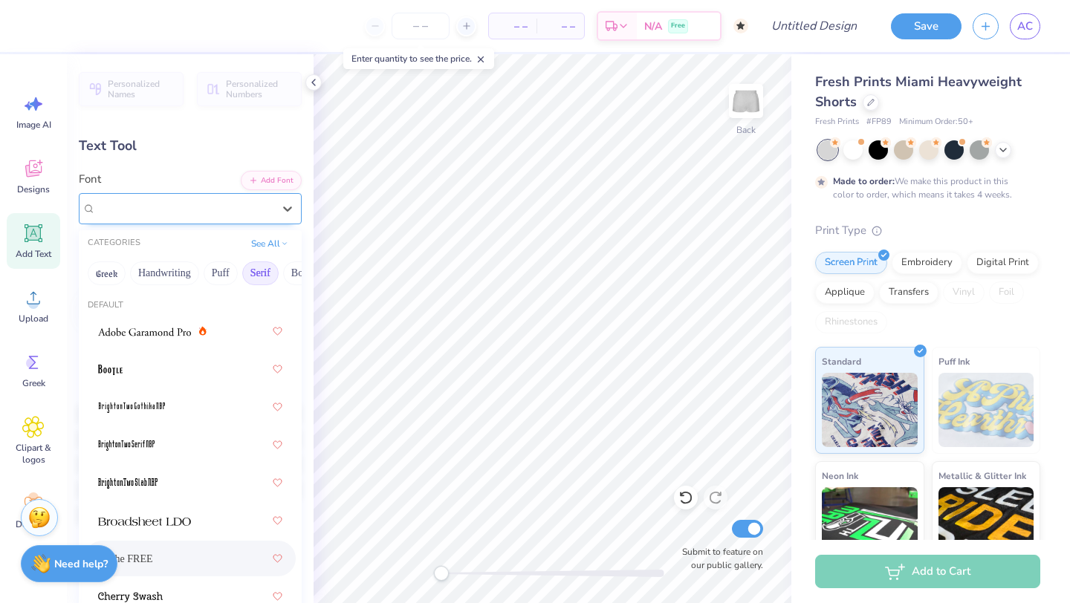
click at [192, 199] on div "Buche FREE" at bounding box center [184, 208] width 180 height 23
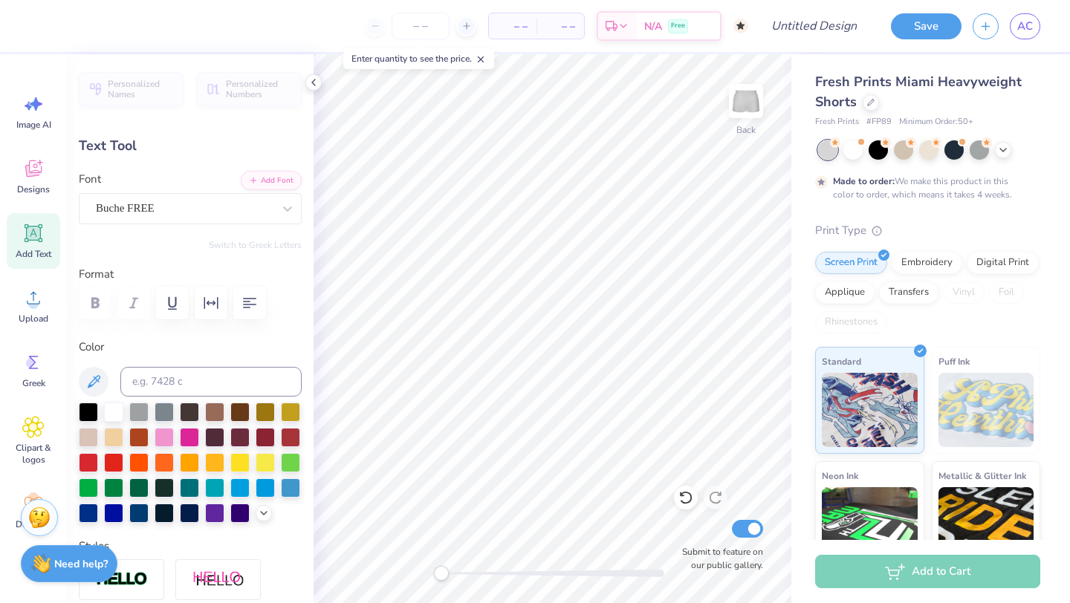
scroll to position [0, 11]
type textarea "Nshama Hyatt 165 Fall Term Board 25"
type input "7.27"
type input "0.38"
type input "5.06"
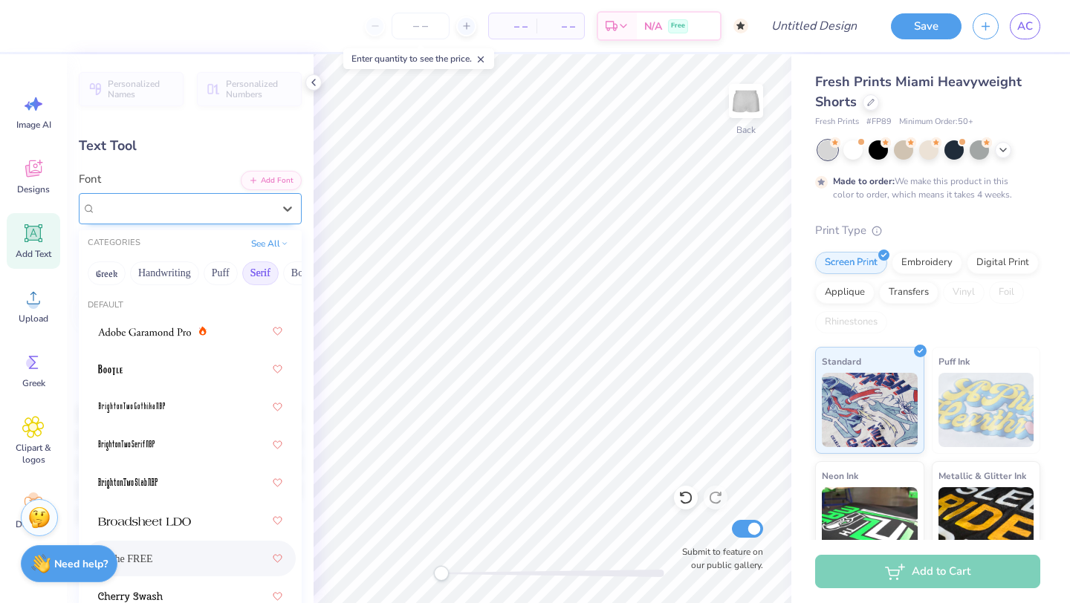
click at [257, 204] on div "Buche FREE" at bounding box center [184, 208] width 180 height 23
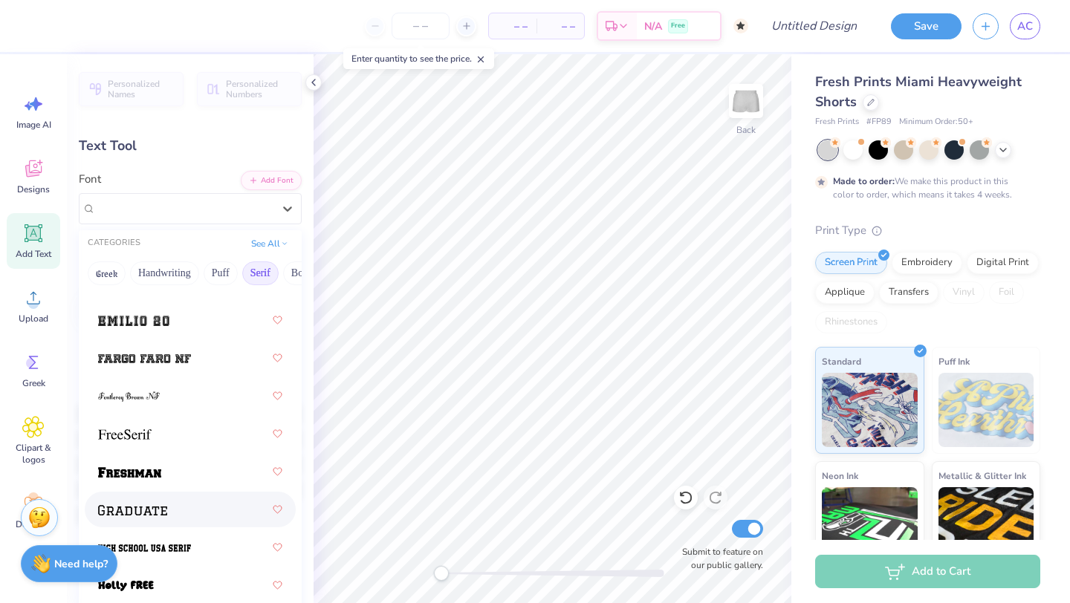
scroll to position [1724, 0]
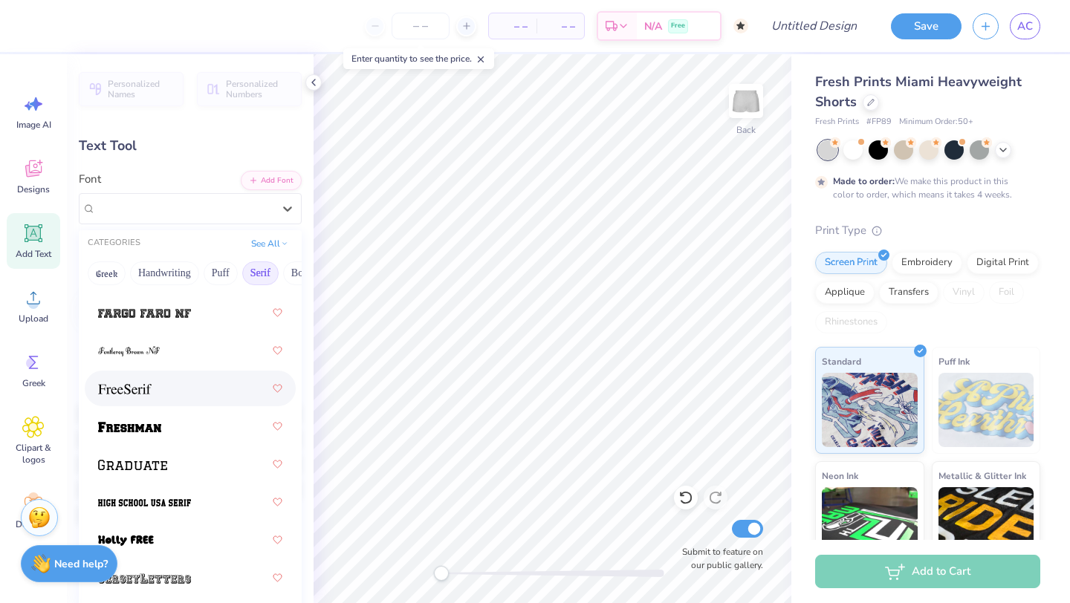
click at [155, 386] on div at bounding box center [190, 388] width 184 height 27
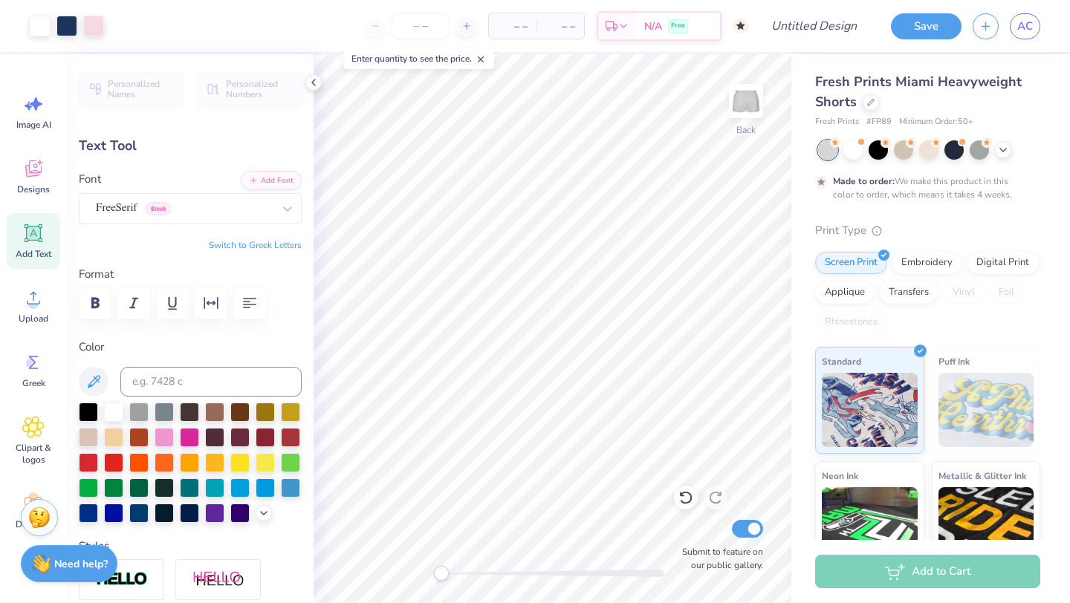
type input "6.30"
type input "0.37"
type input "5.45"
type input "0.32"
type input "5.11"
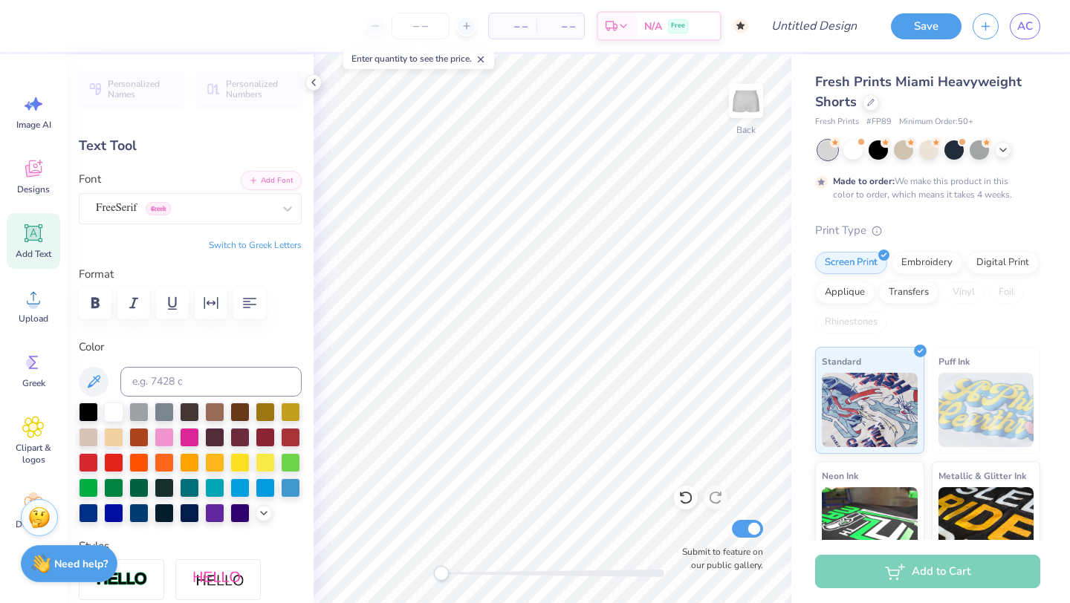
type input "4.24"
type input "0.25"
type input "5.18"
click at [317, 80] on icon at bounding box center [314, 83] width 12 height 12
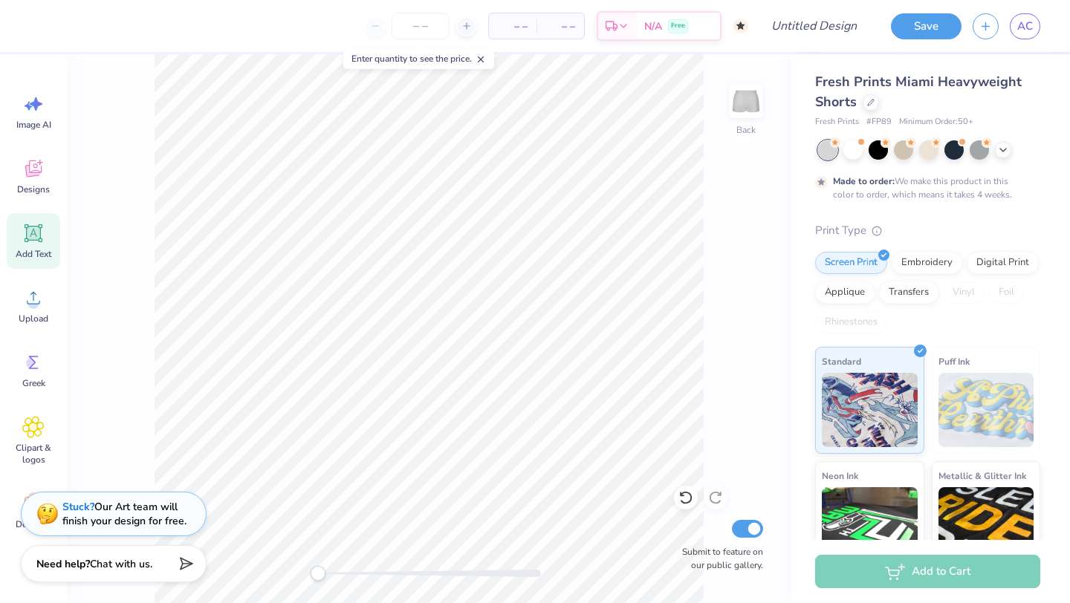
type input "3.68"
type input "0.22"
type input "5.22"
click at [140, 258] on div "Back Submit to feature on our public gallery." at bounding box center [429, 328] width 724 height 549
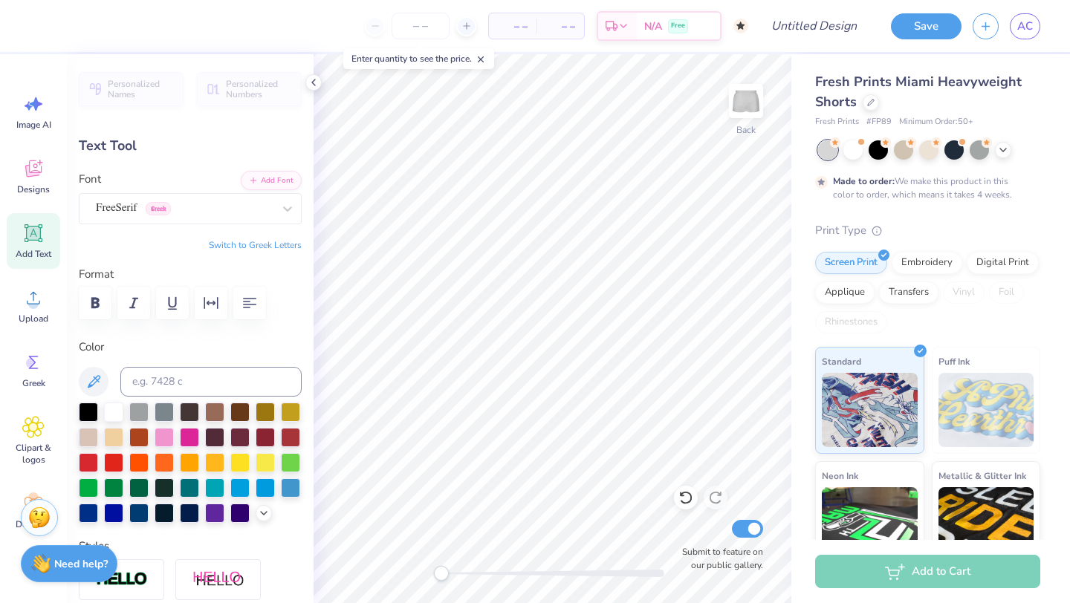
type input "3.15"
type input "0.19"
type input "5.25"
type input "2.18"
type input "0.13"
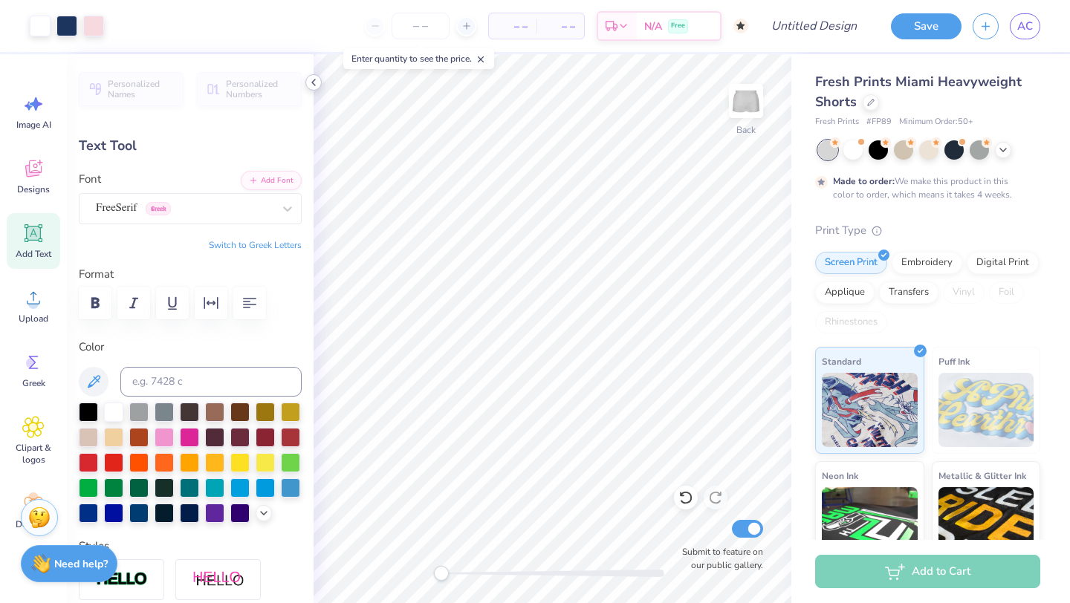
click at [311, 81] on icon at bounding box center [314, 83] width 12 height 12
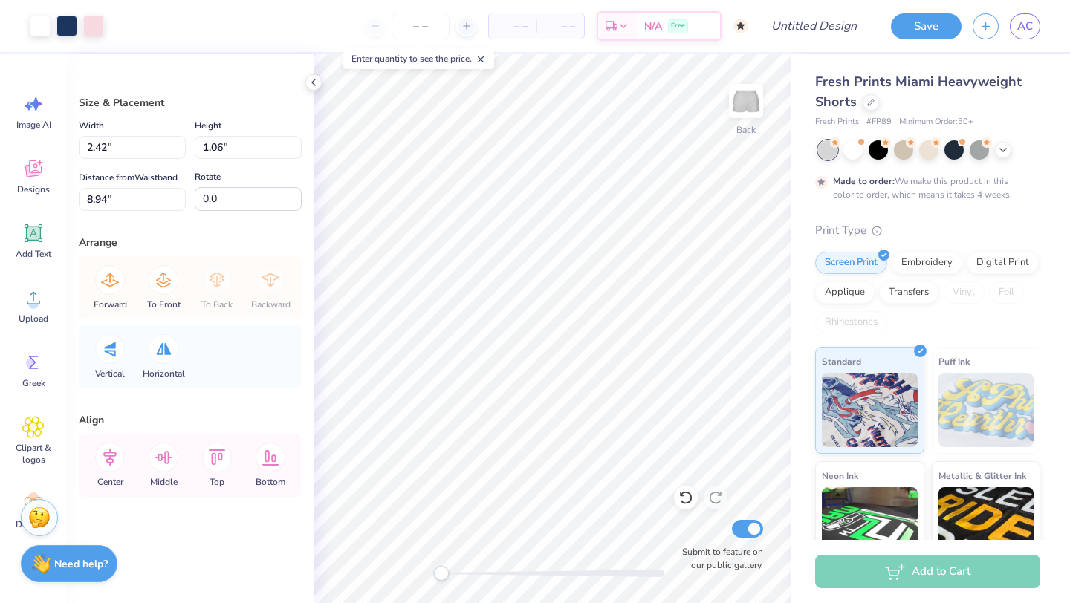
click at [244, 481] on div "Bottom" at bounding box center [270, 465] width 53 height 63
click at [269, 452] on icon at bounding box center [271, 458] width 30 height 30
click at [309, 79] on icon at bounding box center [314, 83] width 12 height 12
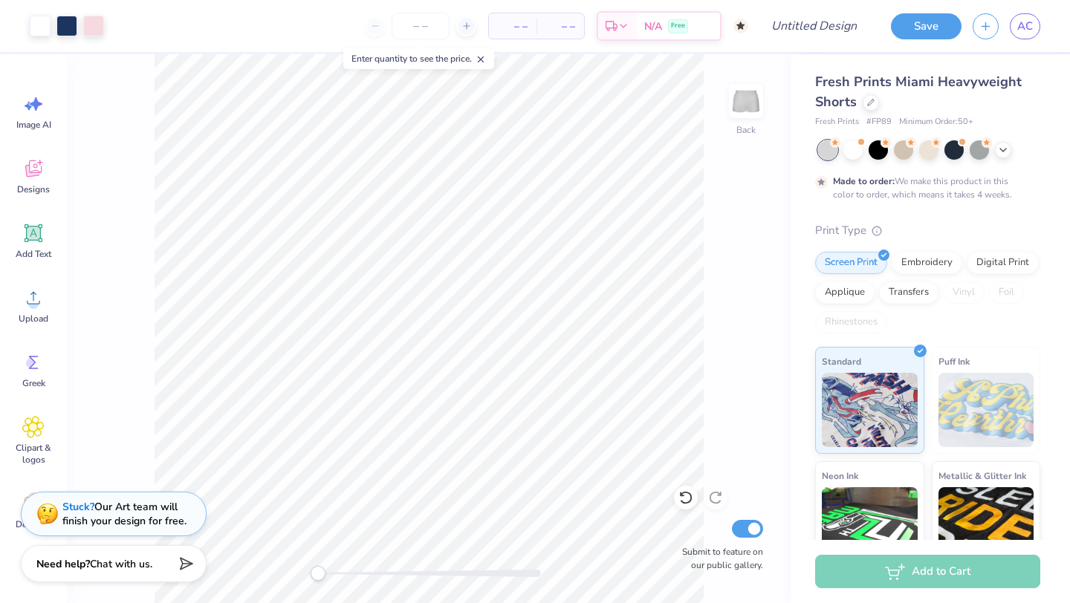
click at [97, 372] on div "Back Submit to feature on our public gallery." at bounding box center [429, 328] width 724 height 549
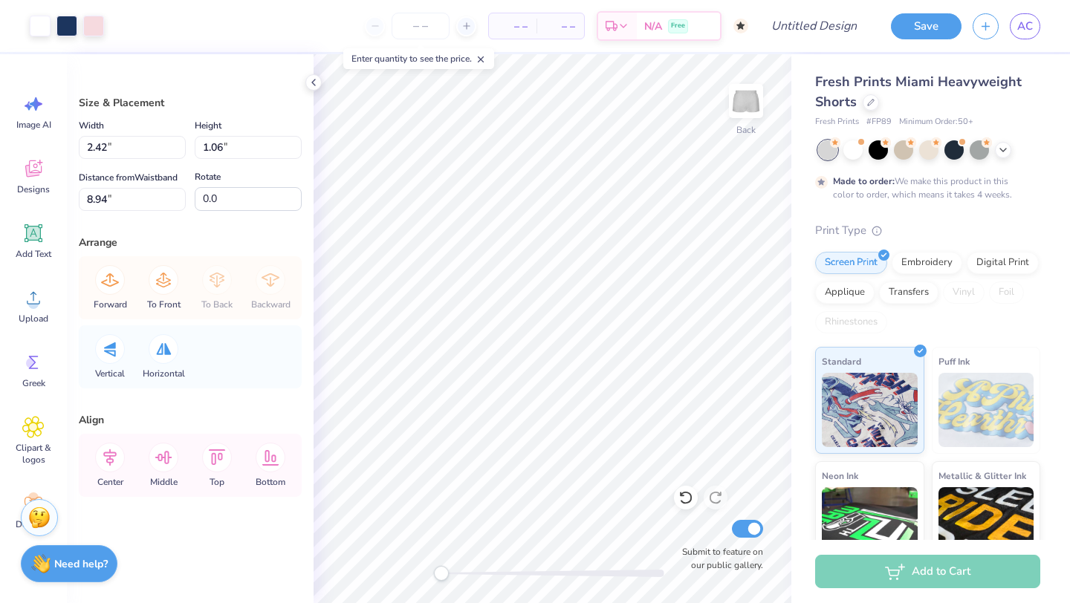
click at [238, 484] on div "Top" at bounding box center [216, 465] width 53 height 63
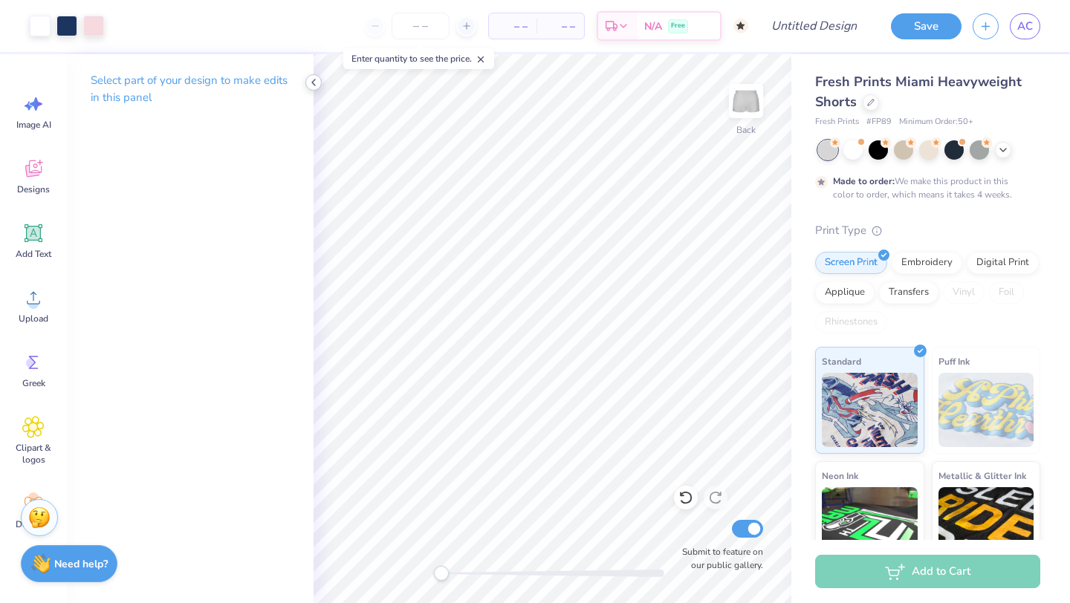
click at [316, 82] on icon at bounding box center [314, 83] width 12 height 12
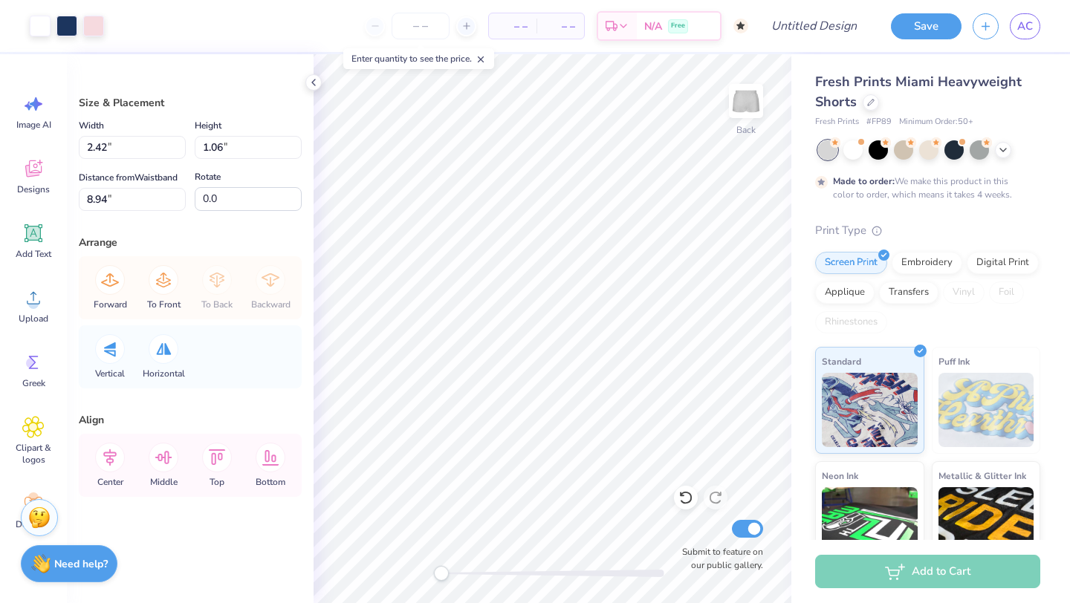
type input "1.56"
type input "0.69"
type input "9.31"
